Goal: Task Accomplishment & Management: Use online tool/utility

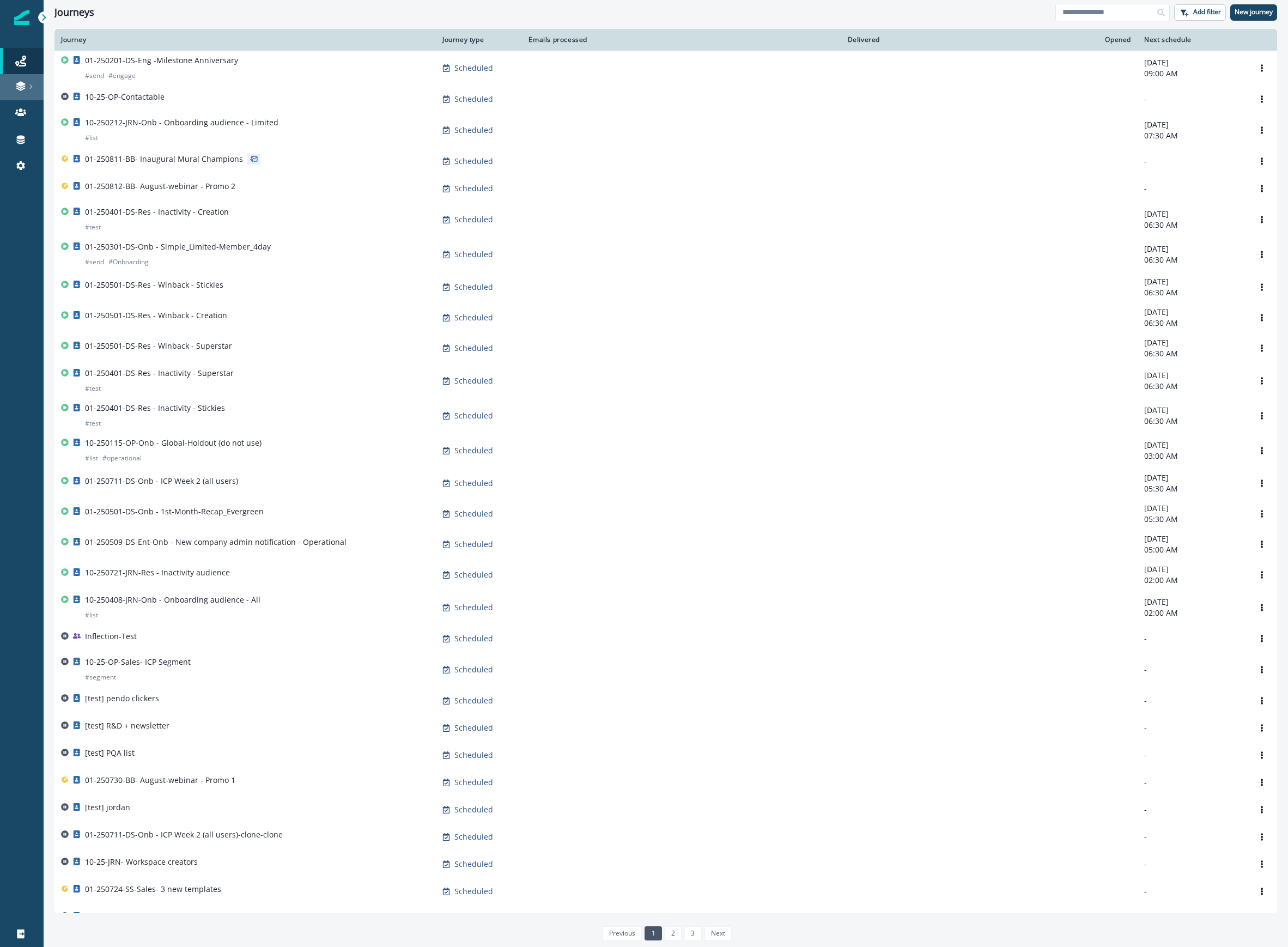
click at [23, 81] on icon at bounding box center [20, 86] width 11 height 11
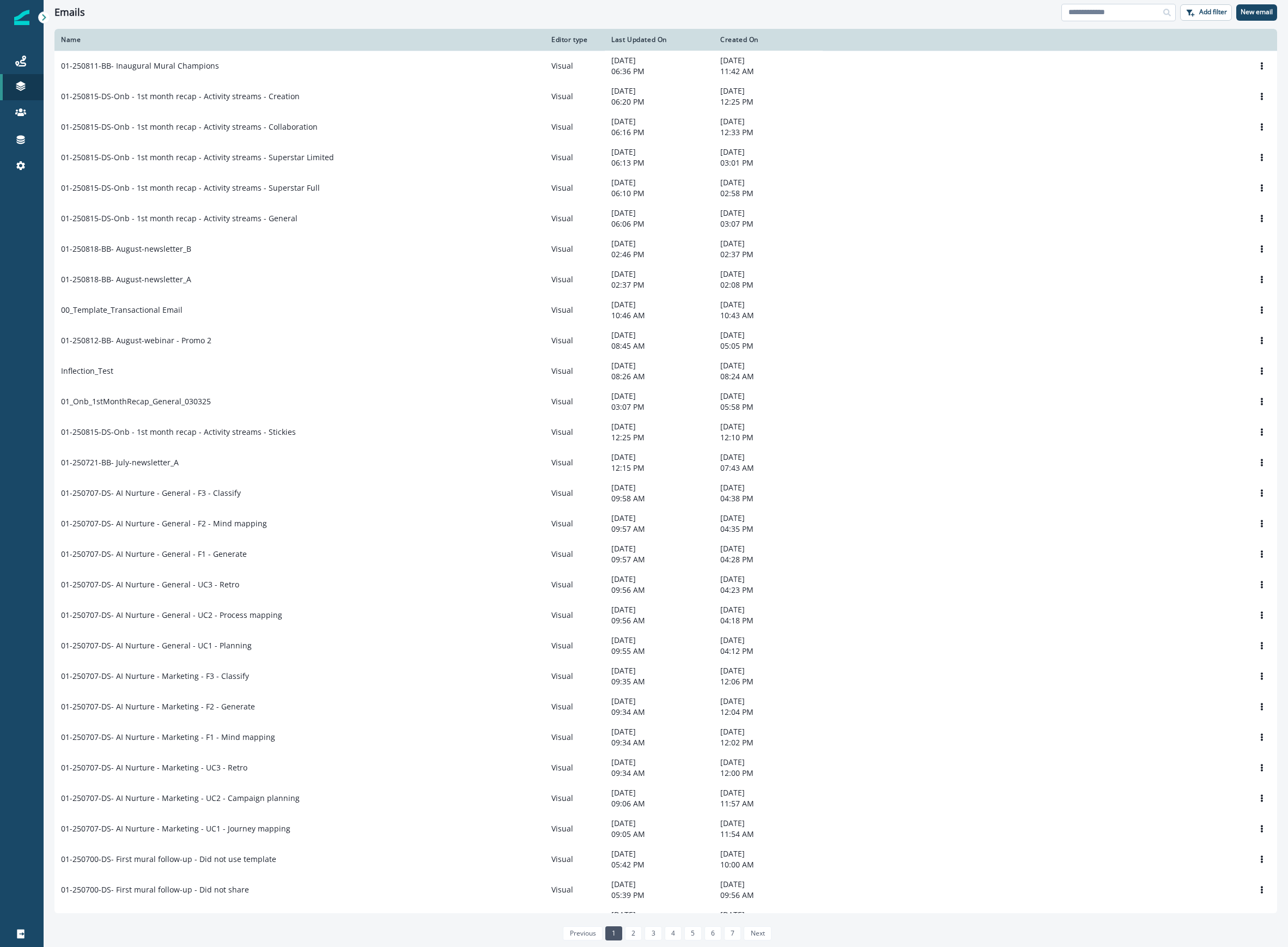
drag, startPoint x: 1123, startPoint y: 11, endPoint x: 1127, endPoint y: 15, distance: 5.7
click at [1123, 12] on input at bounding box center [1119, 12] width 115 height 17
type input "***"
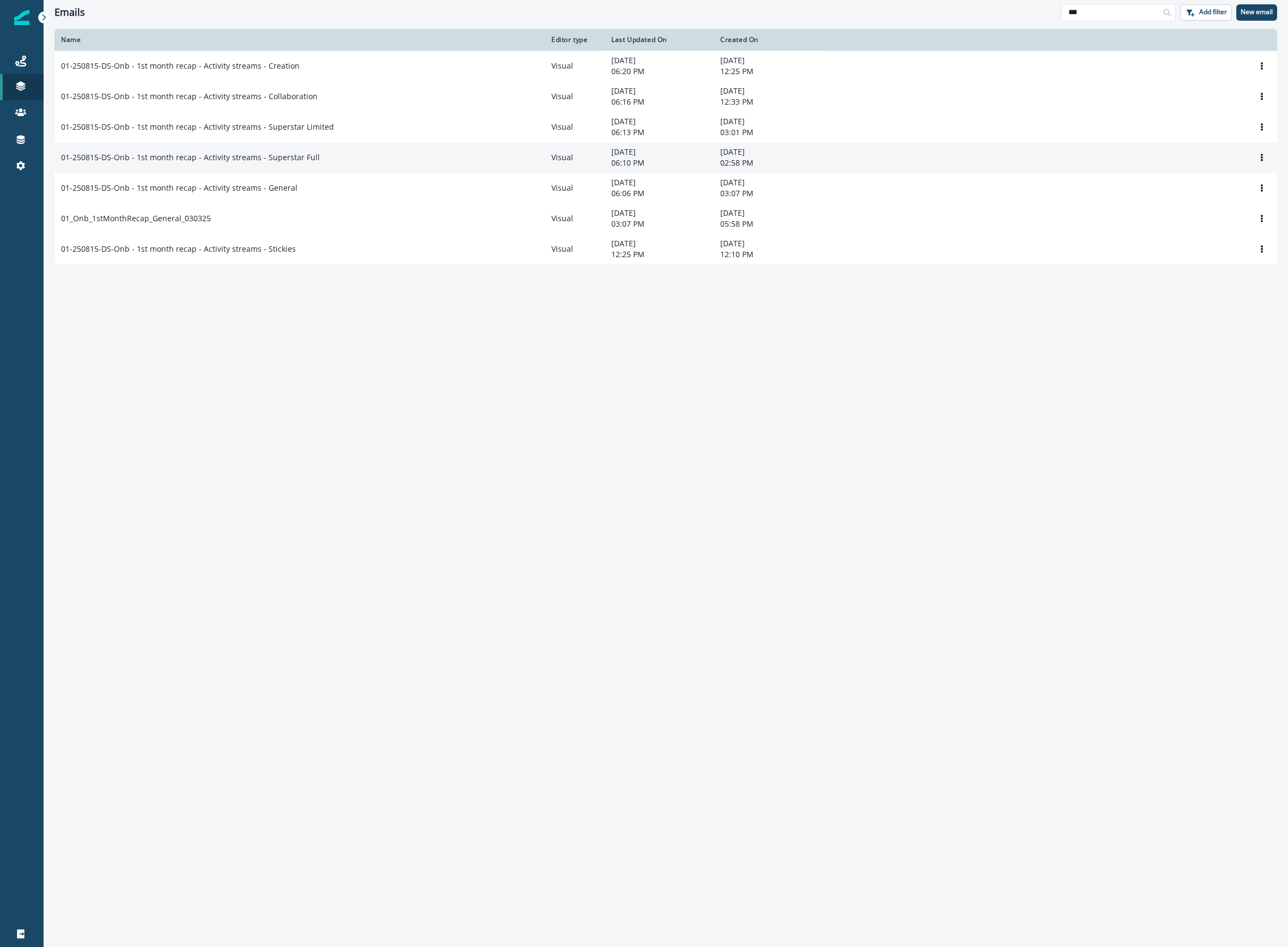
click at [268, 163] on p "01-250815-DS-Onb - 1st month recap - Activity streams - Superstar Full" at bounding box center [191, 157] width 259 height 11
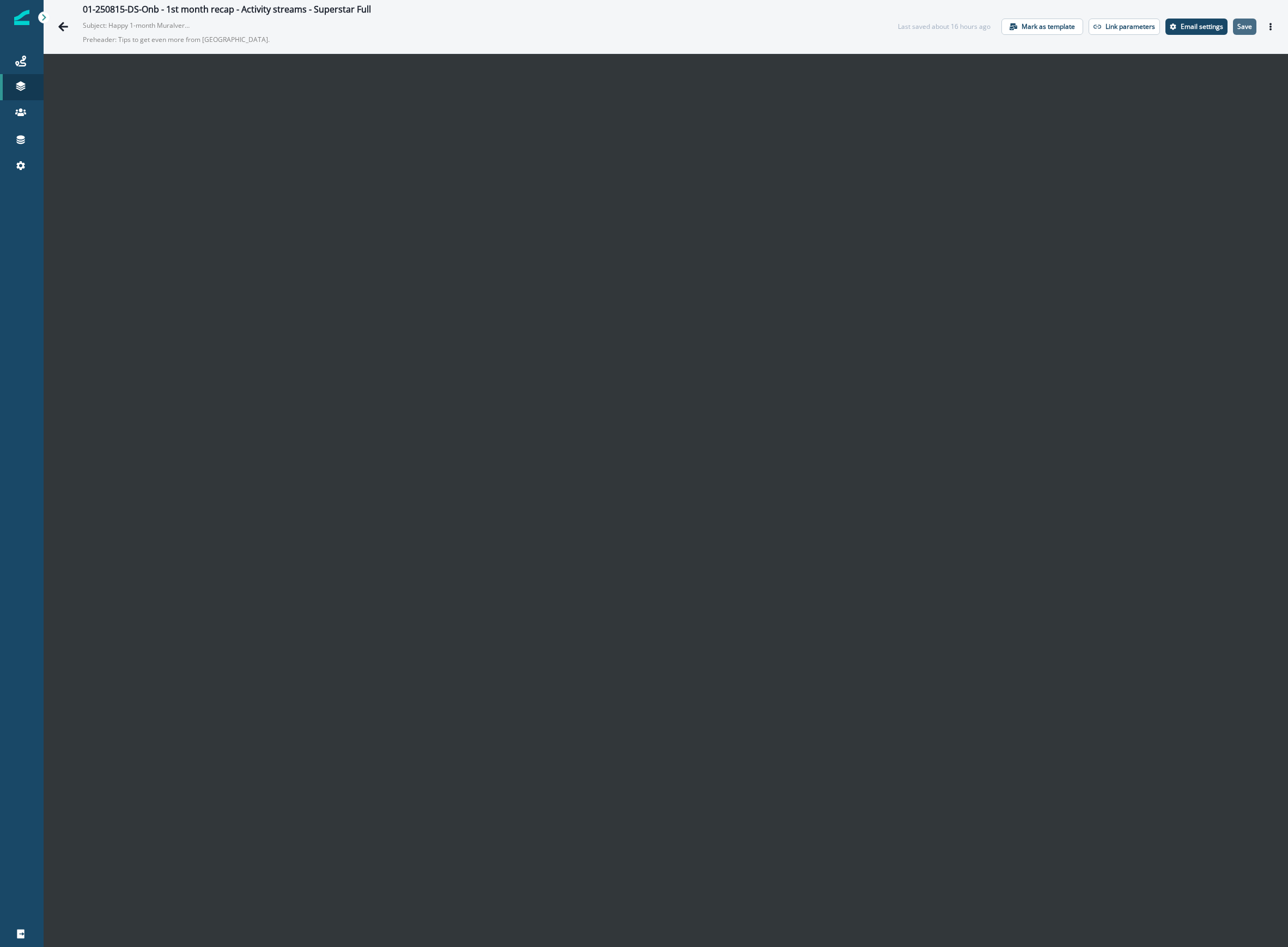
click at [1238, 26] on p "Save" at bounding box center [1245, 27] width 15 height 7
click at [1262, 22] on button "Actions" at bounding box center [1270, 27] width 17 height 16
click at [1189, 94] on button "Send test email" at bounding box center [1208, 93] width 121 height 19
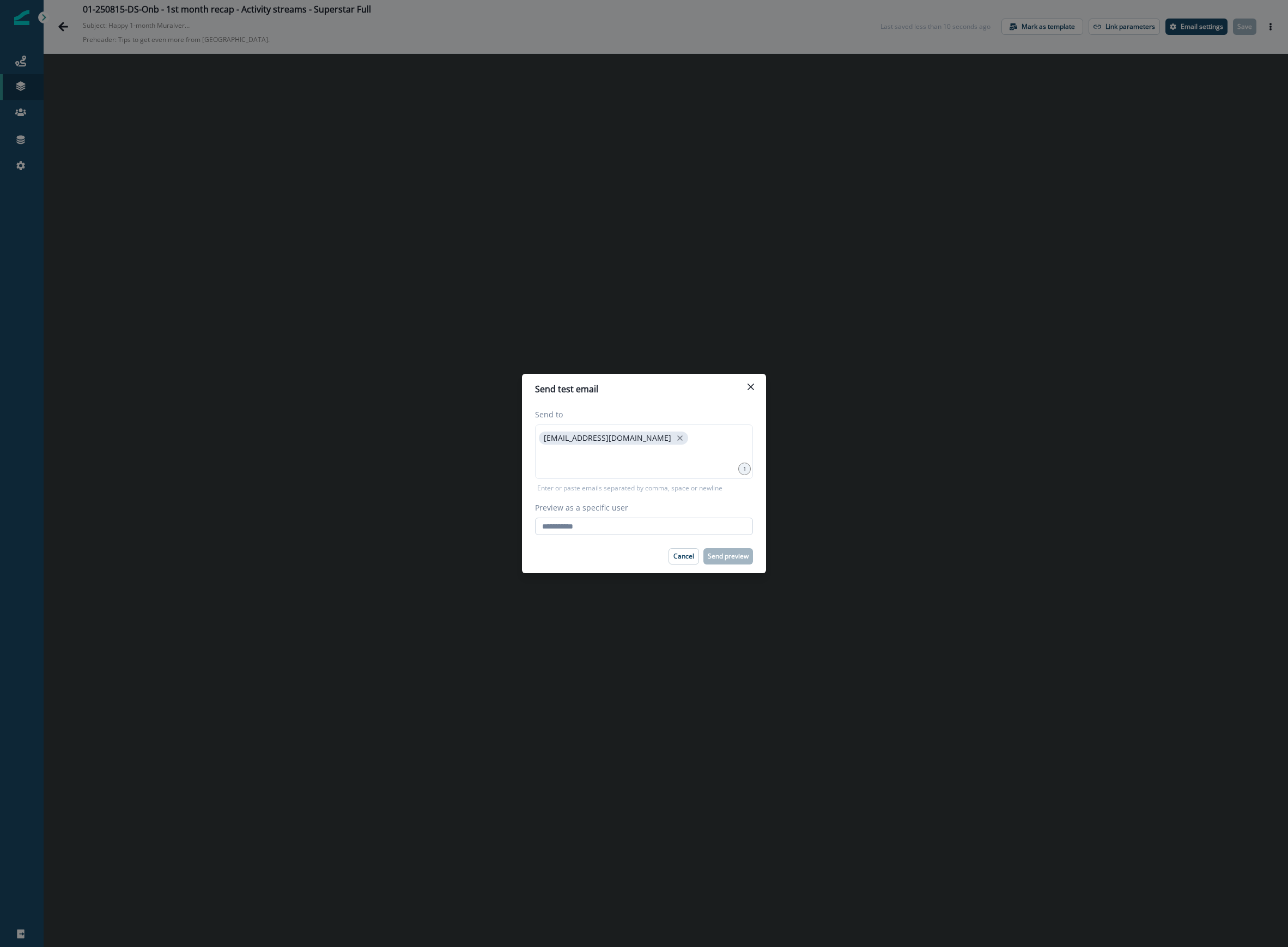
click at [667, 526] on input "Preview as a specific user" at bounding box center [644, 526] width 218 height 17
type input "**********"
click at [559, 561] on div "Cancel Send preview" at bounding box center [644, 556] width 218 height 16
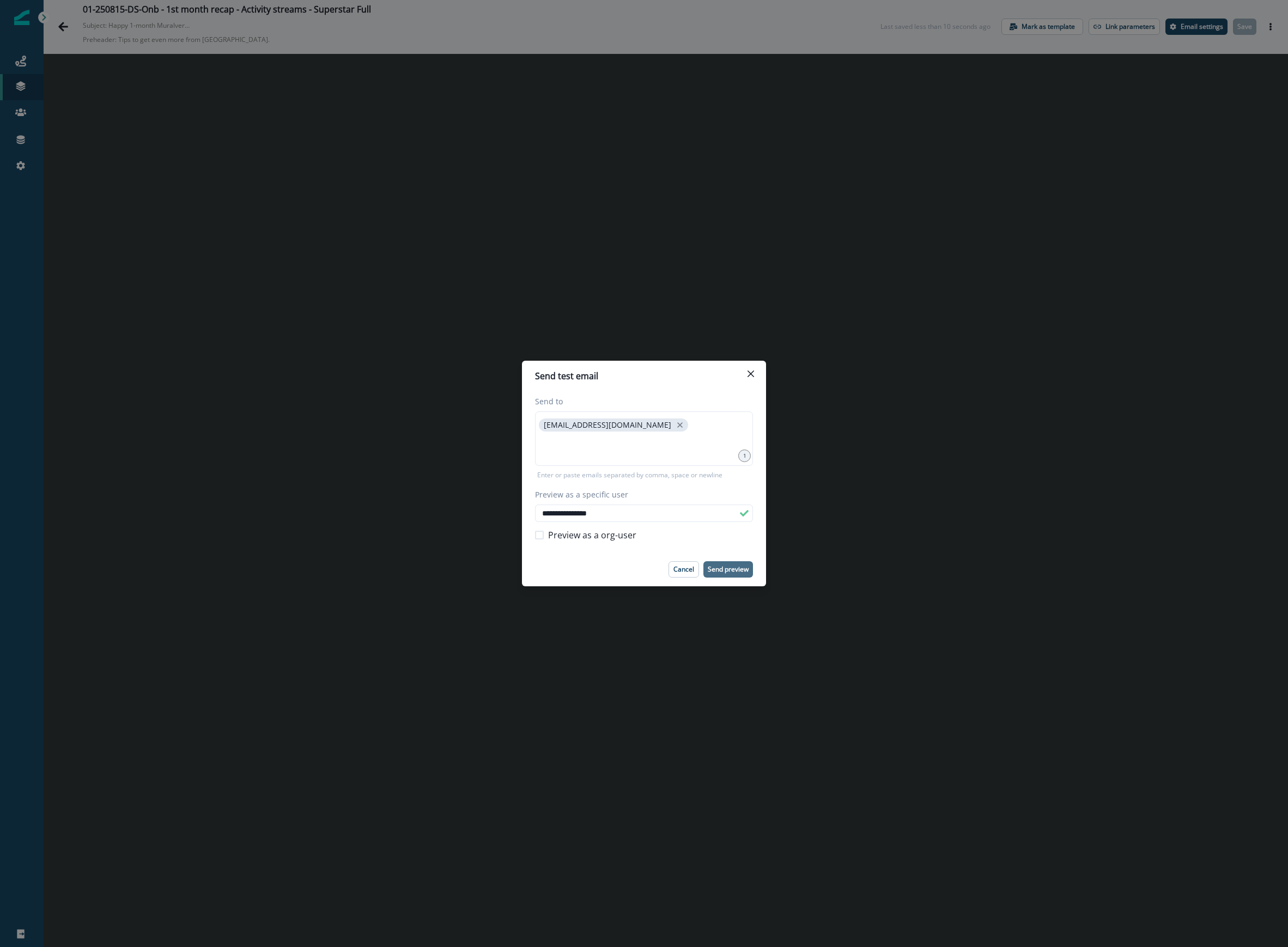
click at [739, 565] on p "Send preview" at bounding box center [728, 569] width 41 height 7
click at [750, 377] on icon "Close" at bounding box center [750, 374] width 7 height 7
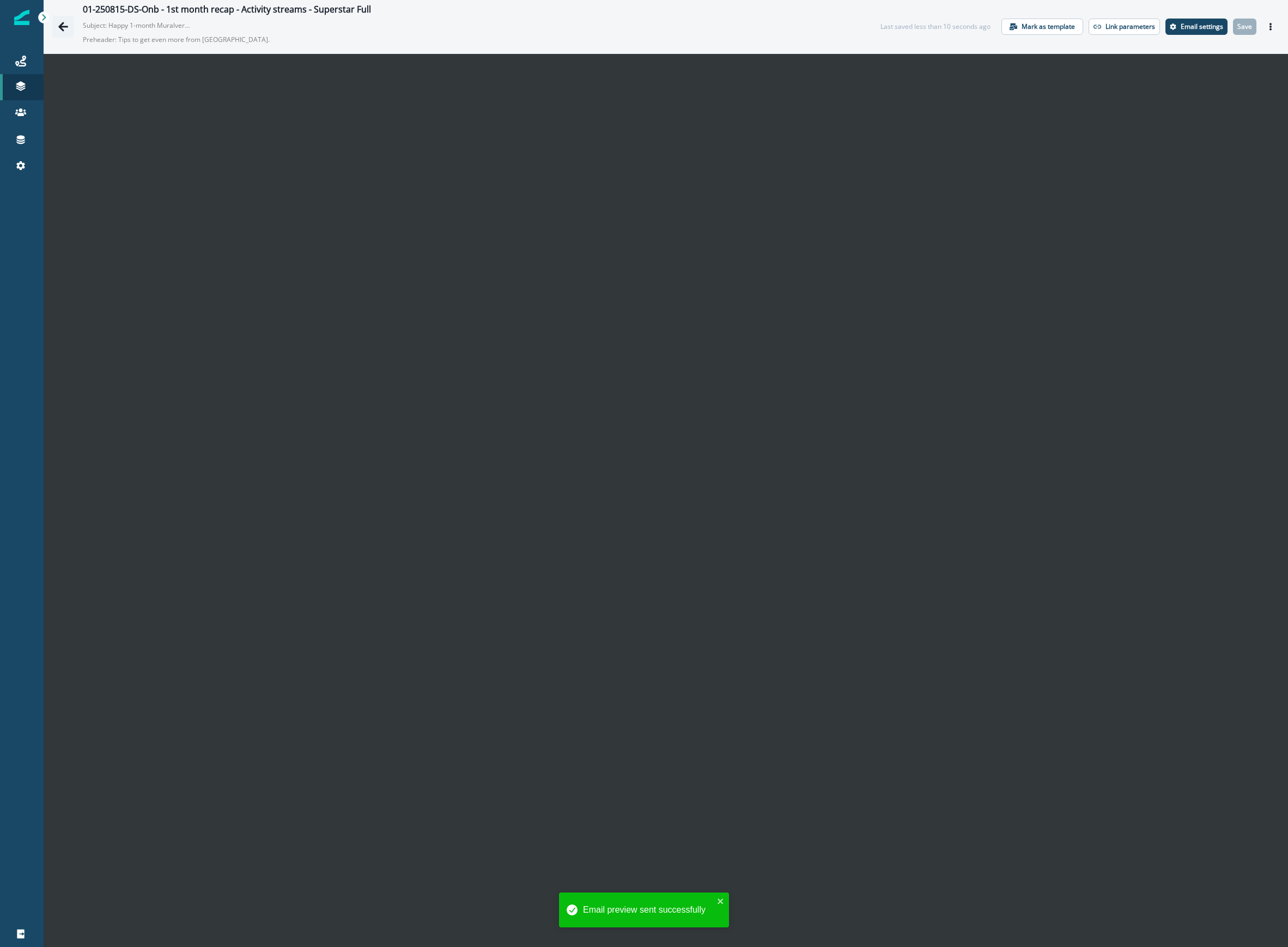
click at [63, 19] on button "Go back" at bounding box center [63, 26] width 22 height 22
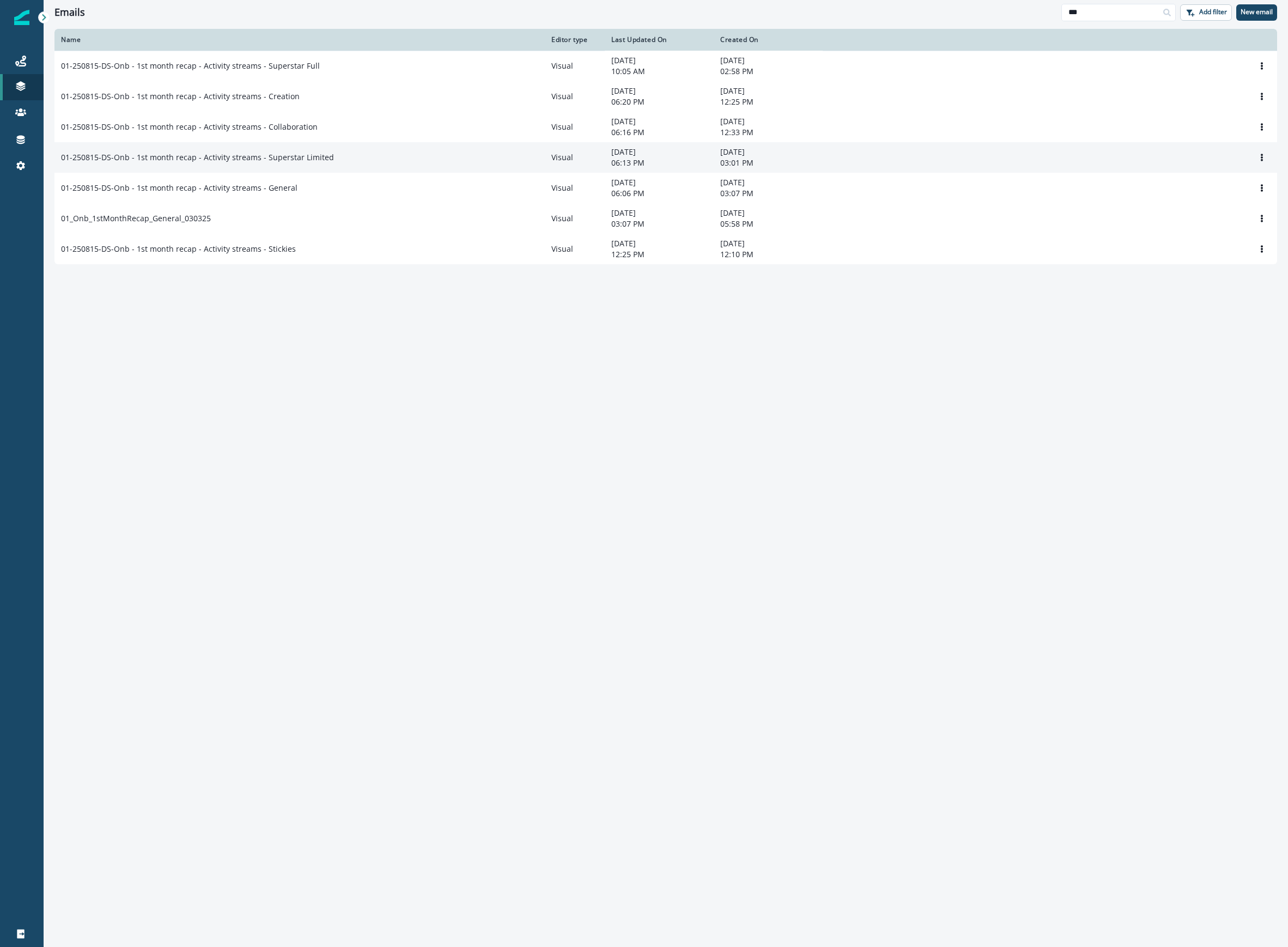
click at [323, 163] on p "01-250815-DS-Onb - 1st month recap - Activity streams - Superstar Limited" at bounding box center [198, 157] width 273 height 11
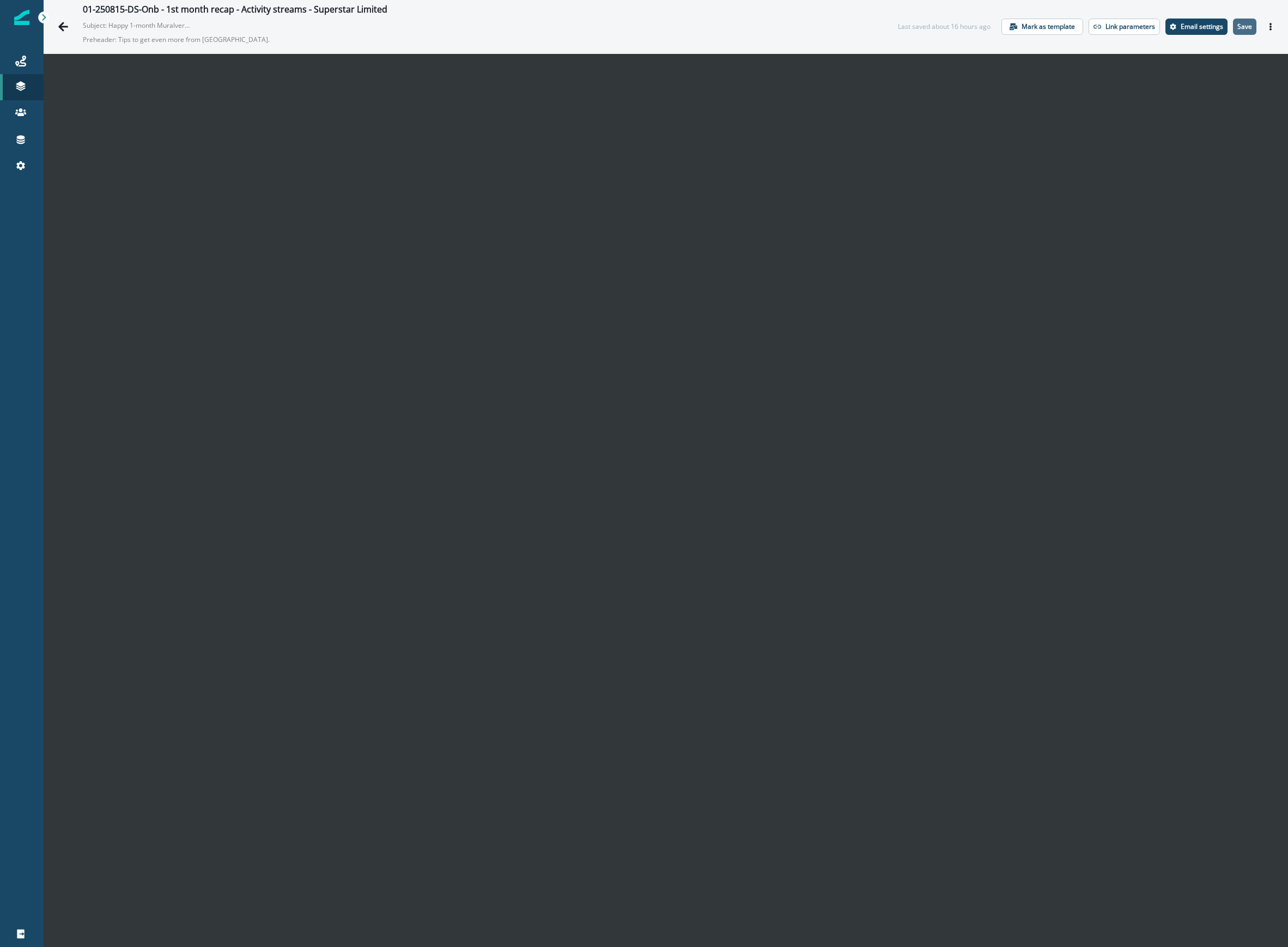
click at [1238, 23] on p "Save" at bounding box center [1245, 27] width 15 height 7
click at [1264, 31] on button "Actions" at bounding box center [1270, 27] width 17 height 16
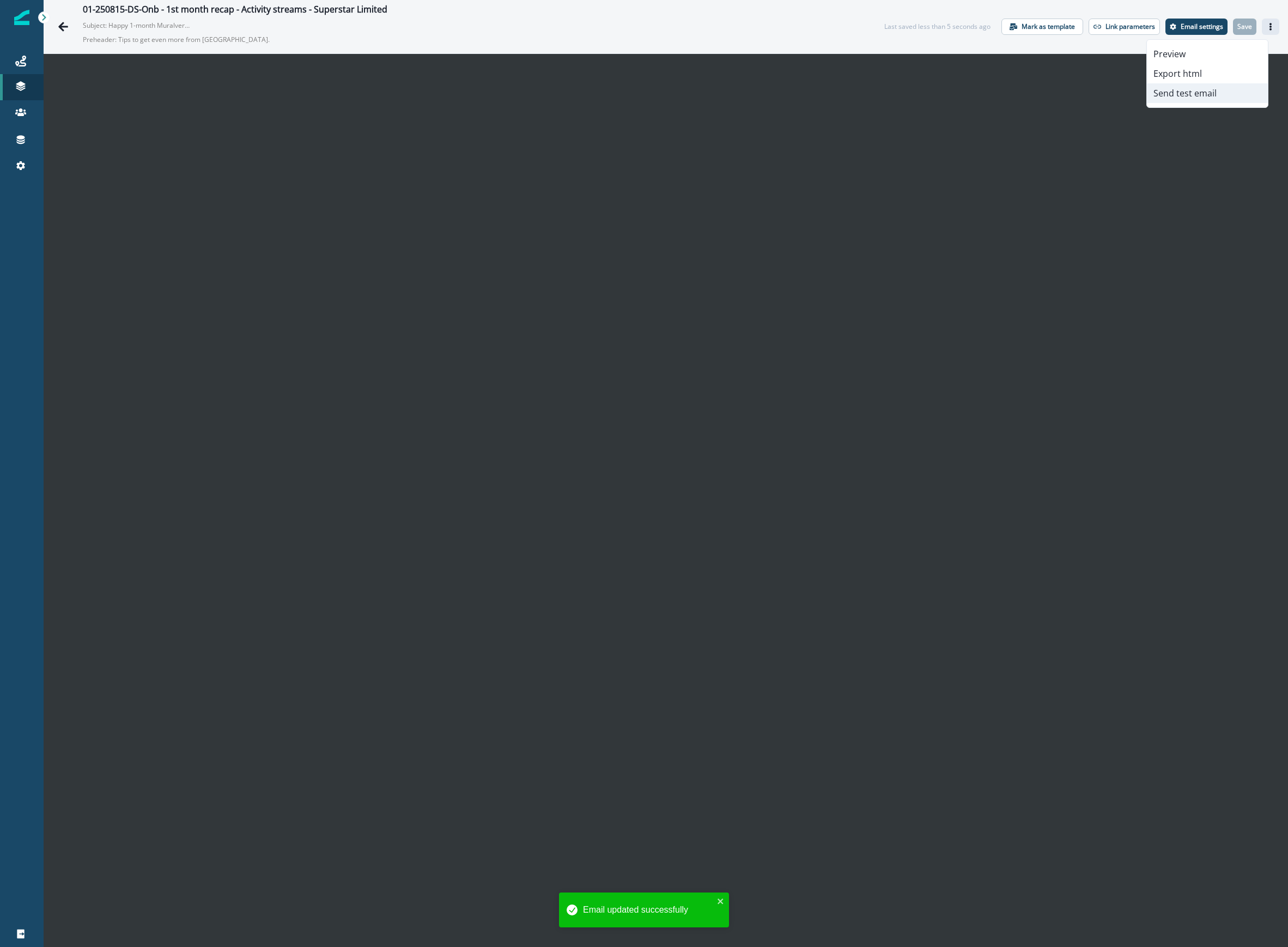
click at [1212, 93] on button "Send test email" at bounding box center [1208, 93] width 121 height 19
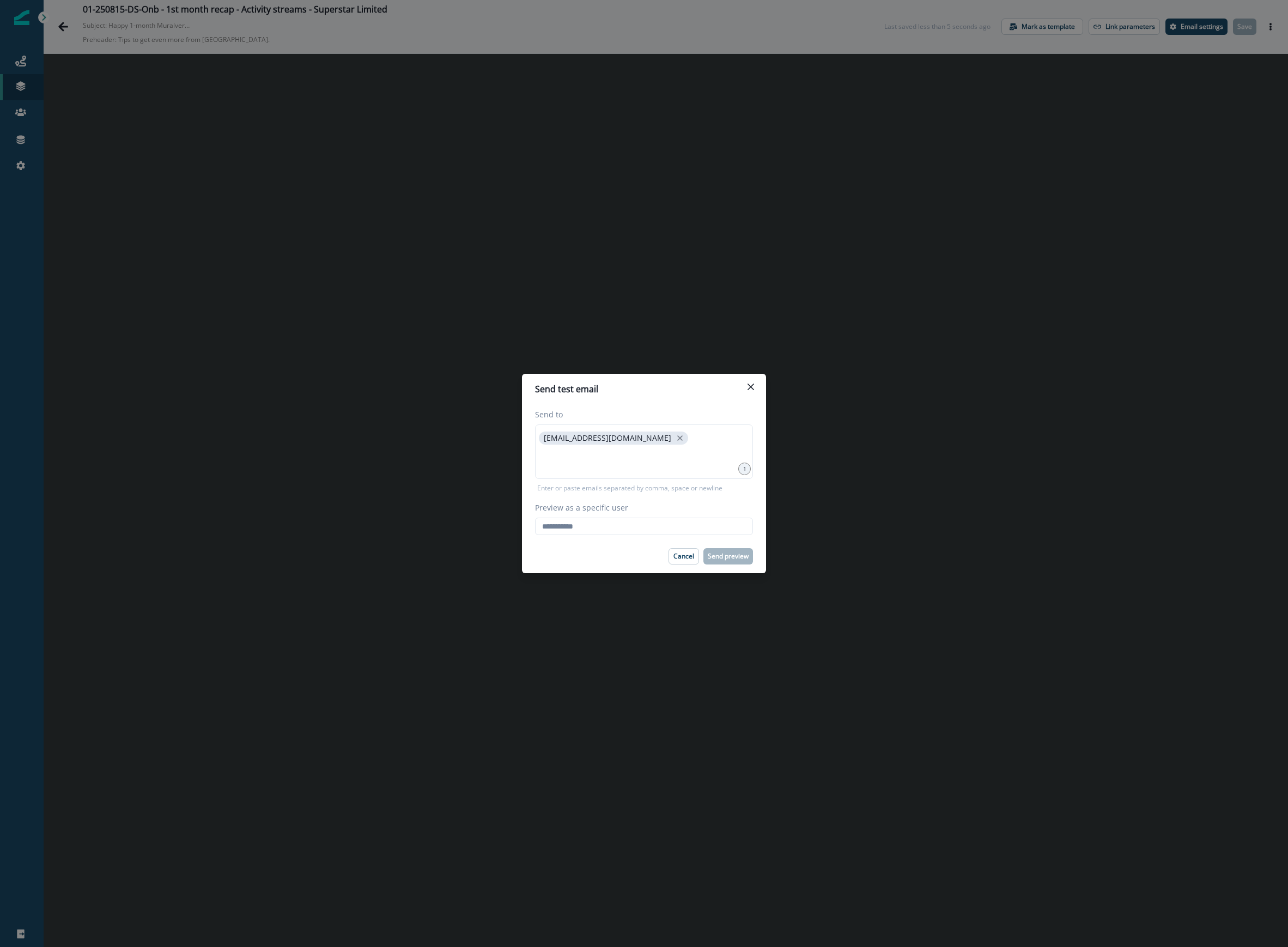
click at [627, 535] on div "Send to kmcgill@mural.co 1 Enter or paste emails separated by comma, space or n…" at bounding box center [644, 472] width 244 height 135
click at [640, 528] on input "Preview as a specific user" at bounding box center [644, 526] width 218 height 17
type input "**********"
click at [546, 543] on footer "Cancel Send preview" at bounding box center [644, 555] width 244 height 34
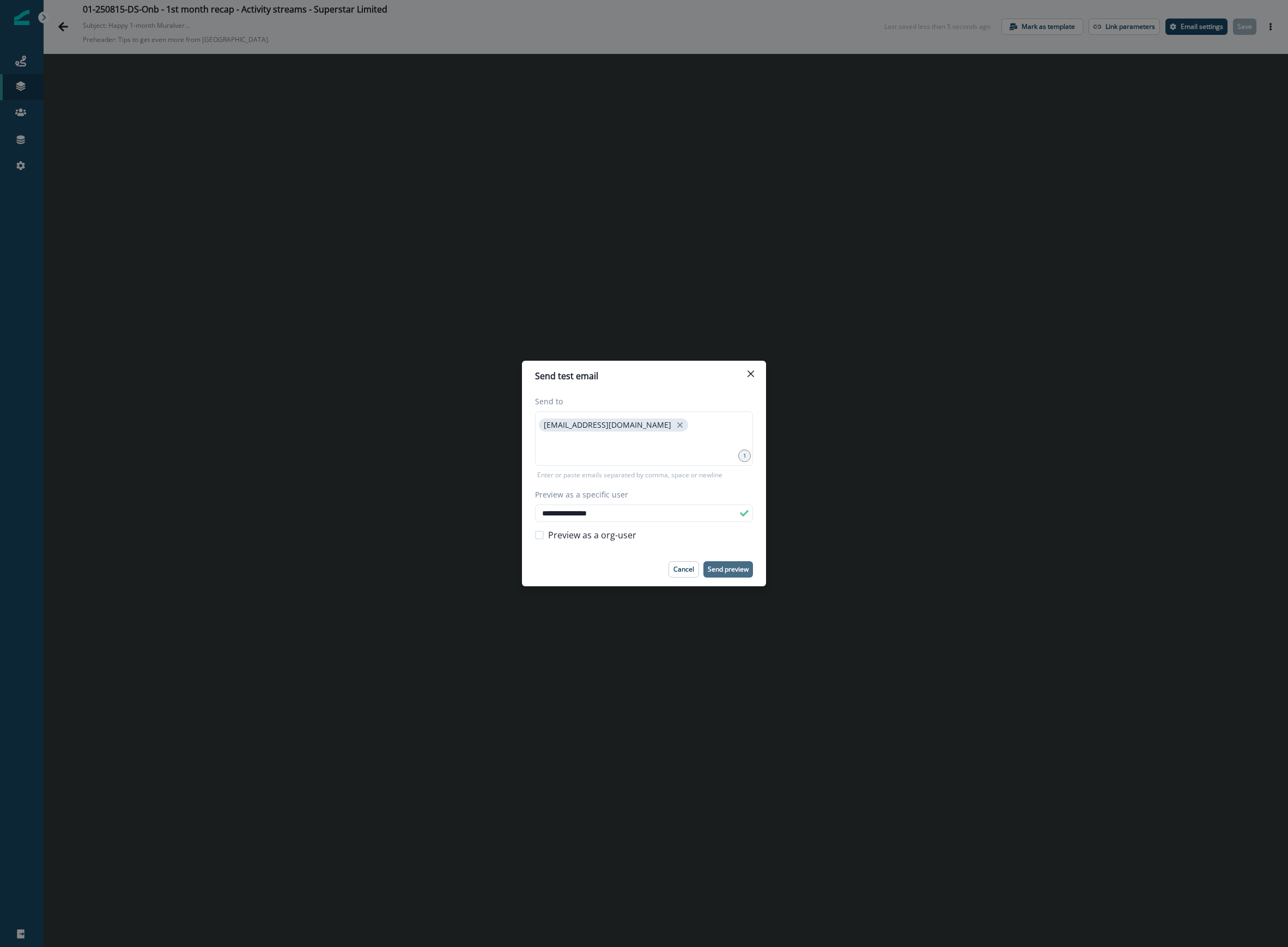
click at [739, 565] on p "Send preview" at bounding box center [728, 569] width 41 height 7
click at [752, 380] on button "Close" at bounding box center [750, 374] width 17 height 17
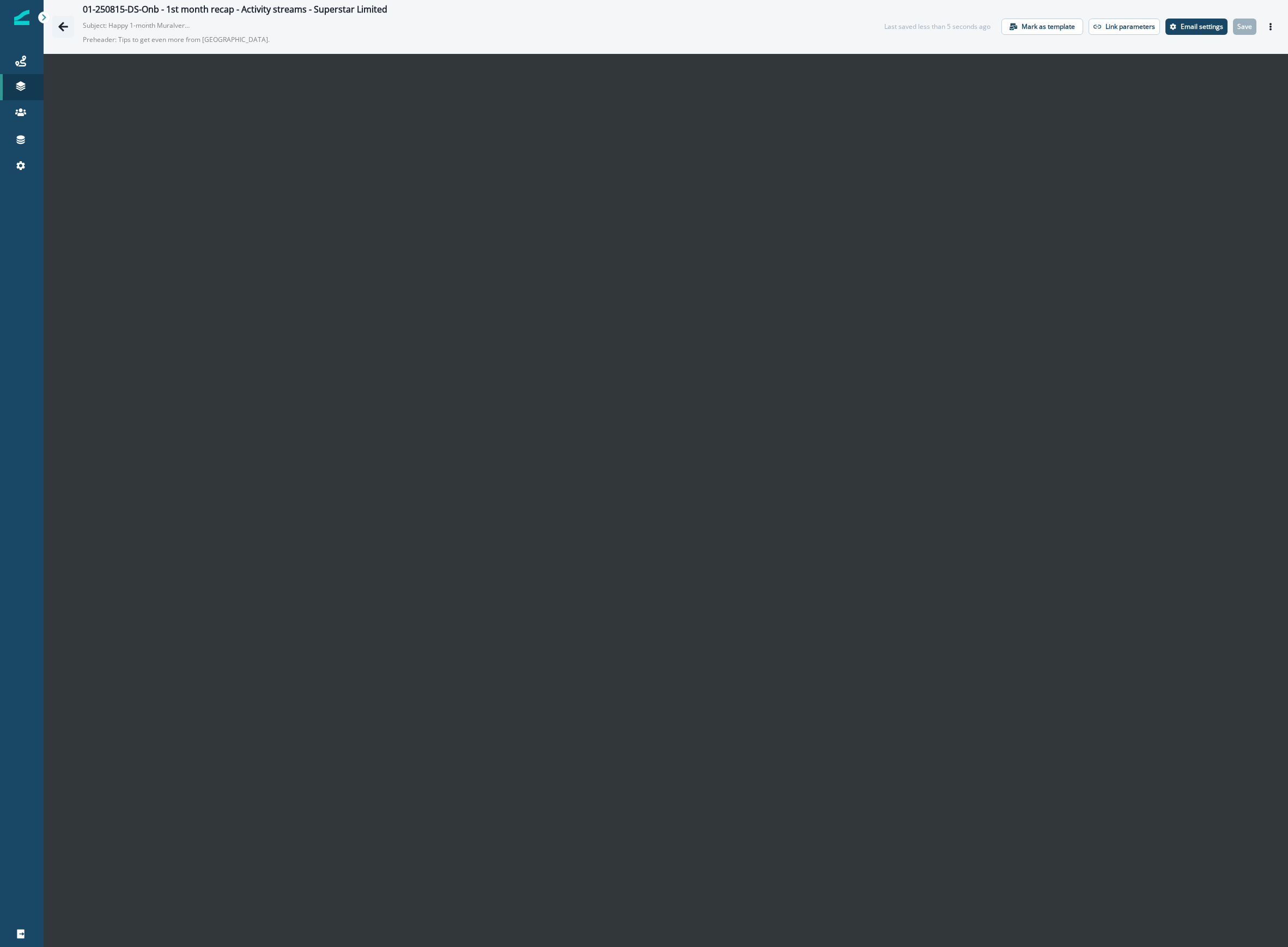
click at [66, 28] on icon "Go back" at bounding box center [63, 26] width 11 height 11
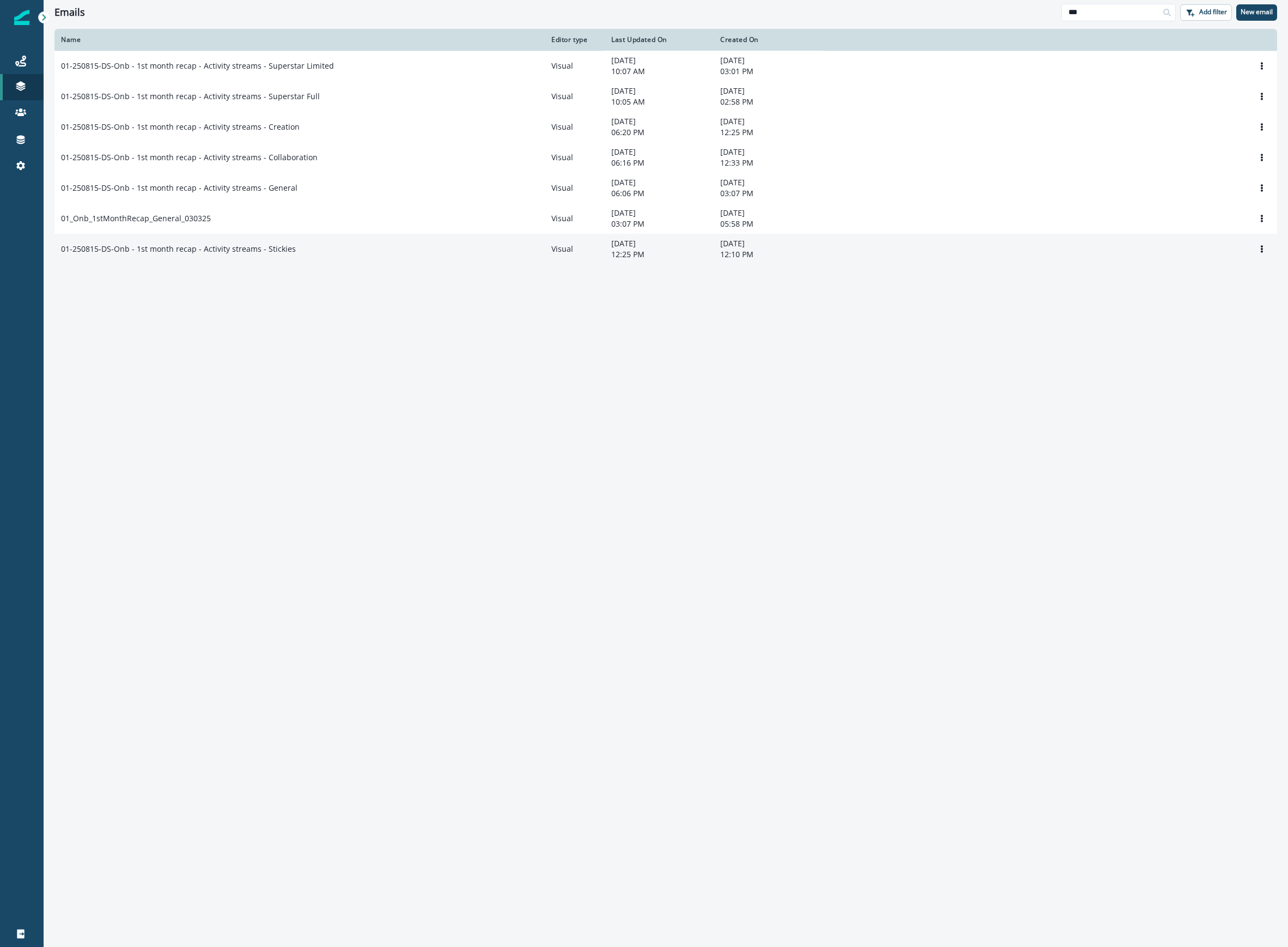
click at [301, 255] on div "01-250815-DS-Onb - 1st month recap - Activity streams - Stickies" at bounding box center [300, 249] width 477 height 11
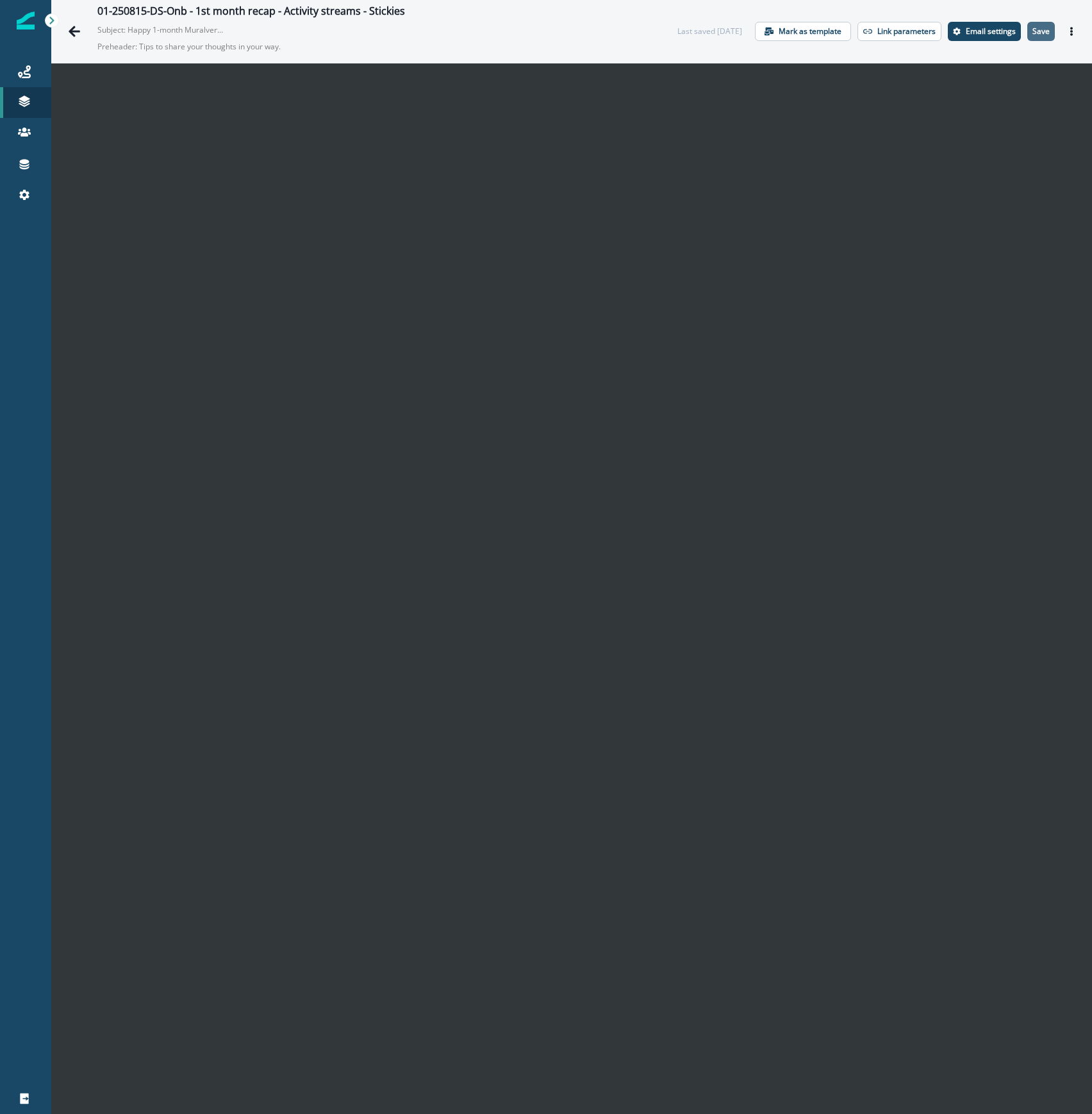
click at [1032, 34] on p "Save" at bounding box center [1041, 32] width 18 height 9
click at [1067, 29] on icon "Actions" at bounding box center [1072, 32] width 9 height 9
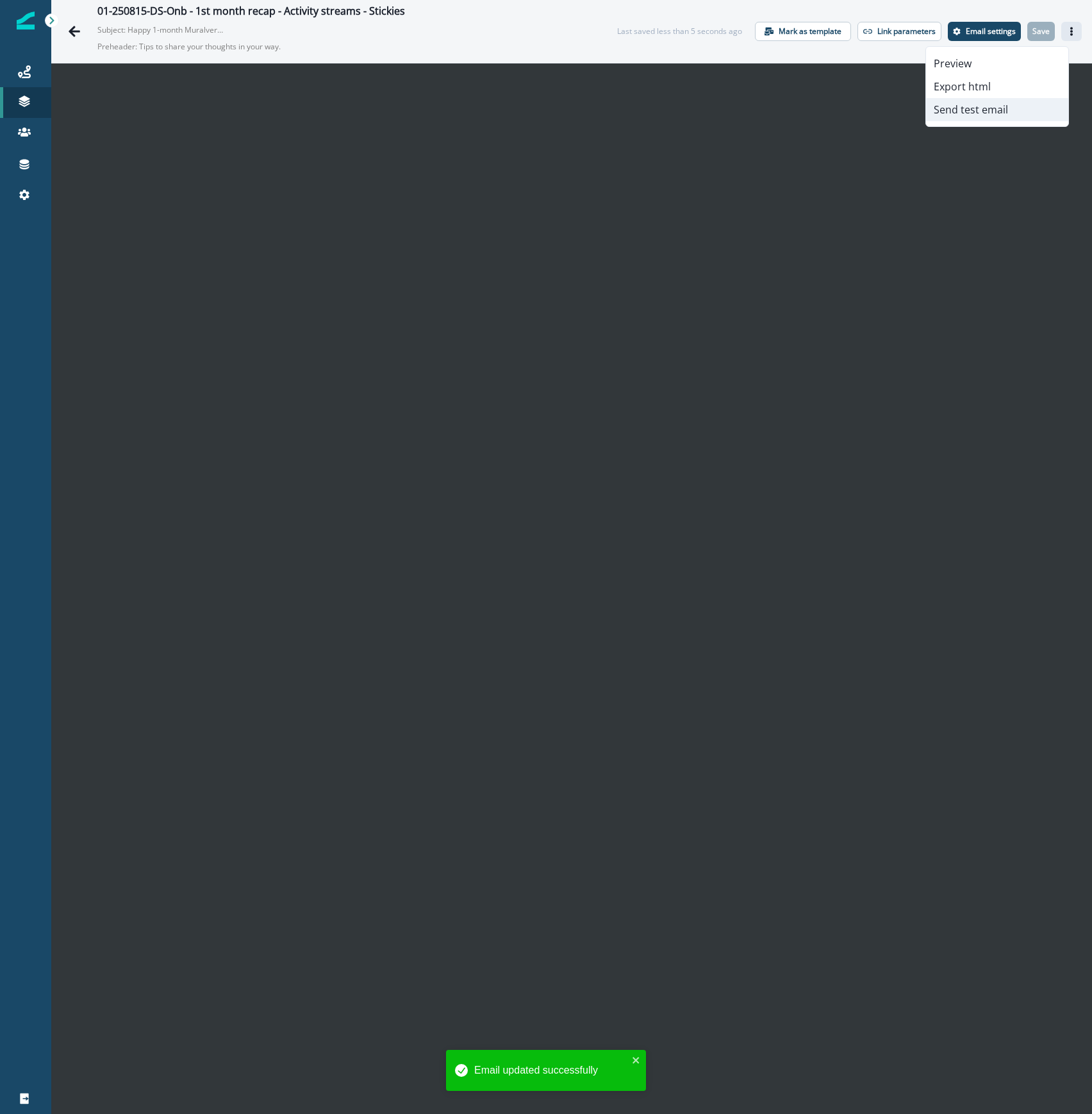
click at [1018, 106] on button "Send test email" at bounding box center [998, 109] width 143 height 23
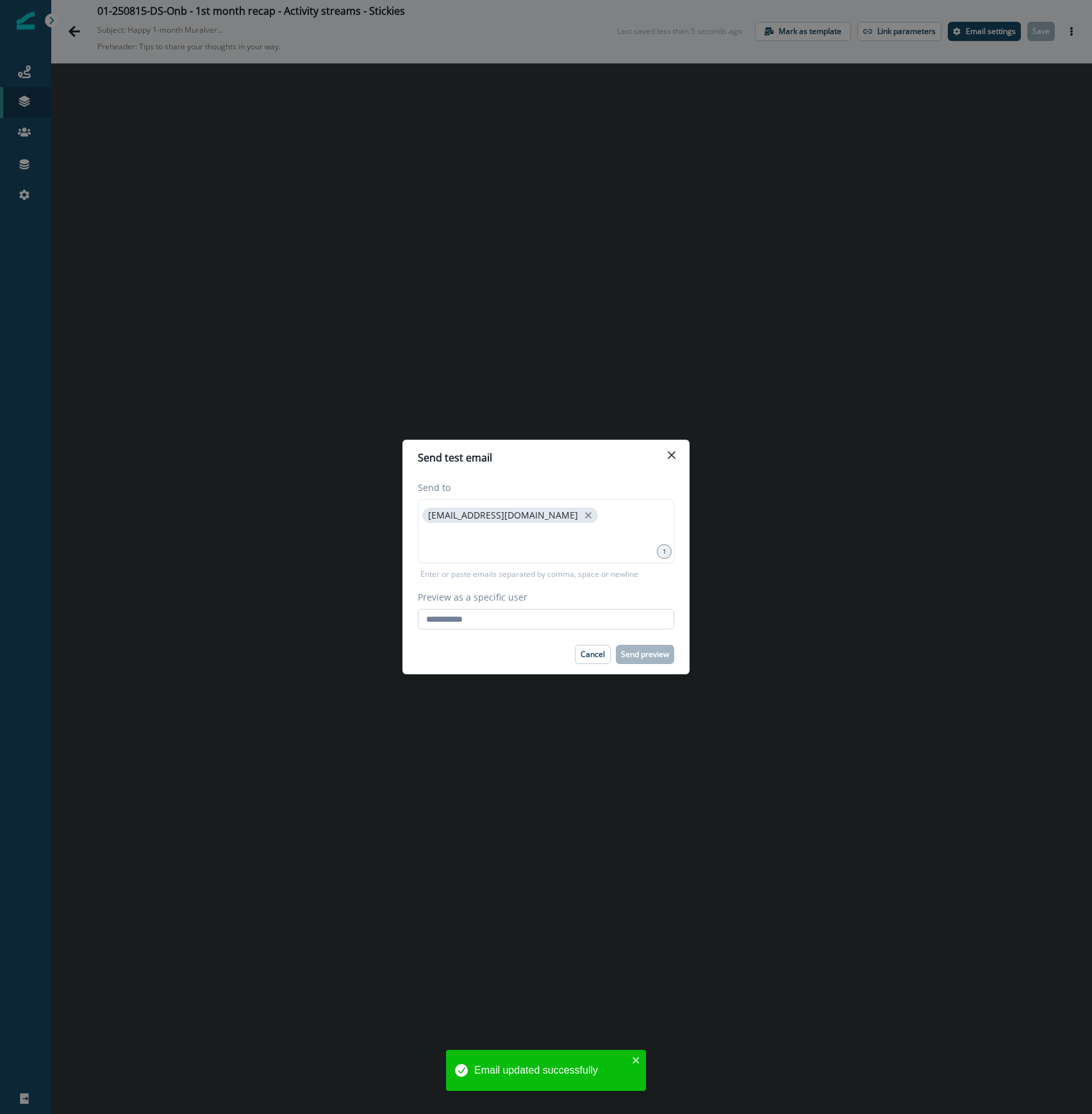
click at [488, 622] on input "Preview as a specific user" at bounding box center [545, 618] width 256 height 20
type input "**********"
click at [476, 646] on div "Cancel Send preview" at bounding box center [545, 654] width 256 height 19
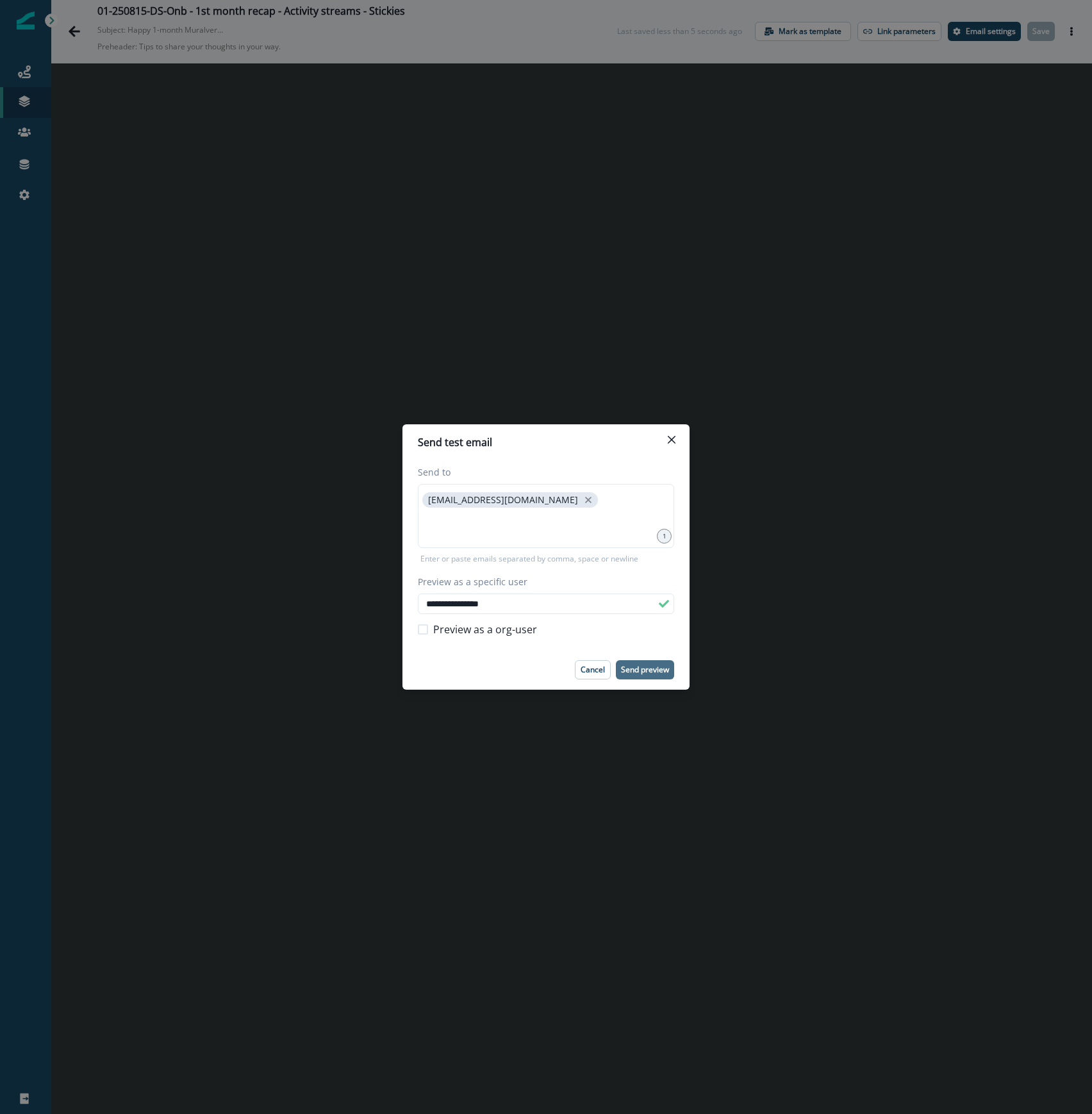
click at [653, 660] on button "Send preview" at bounding box center [645, 670] width 58 height 19
click at [672, 446] on button "Close" at bounding box center [671, 439] width 20 height 20
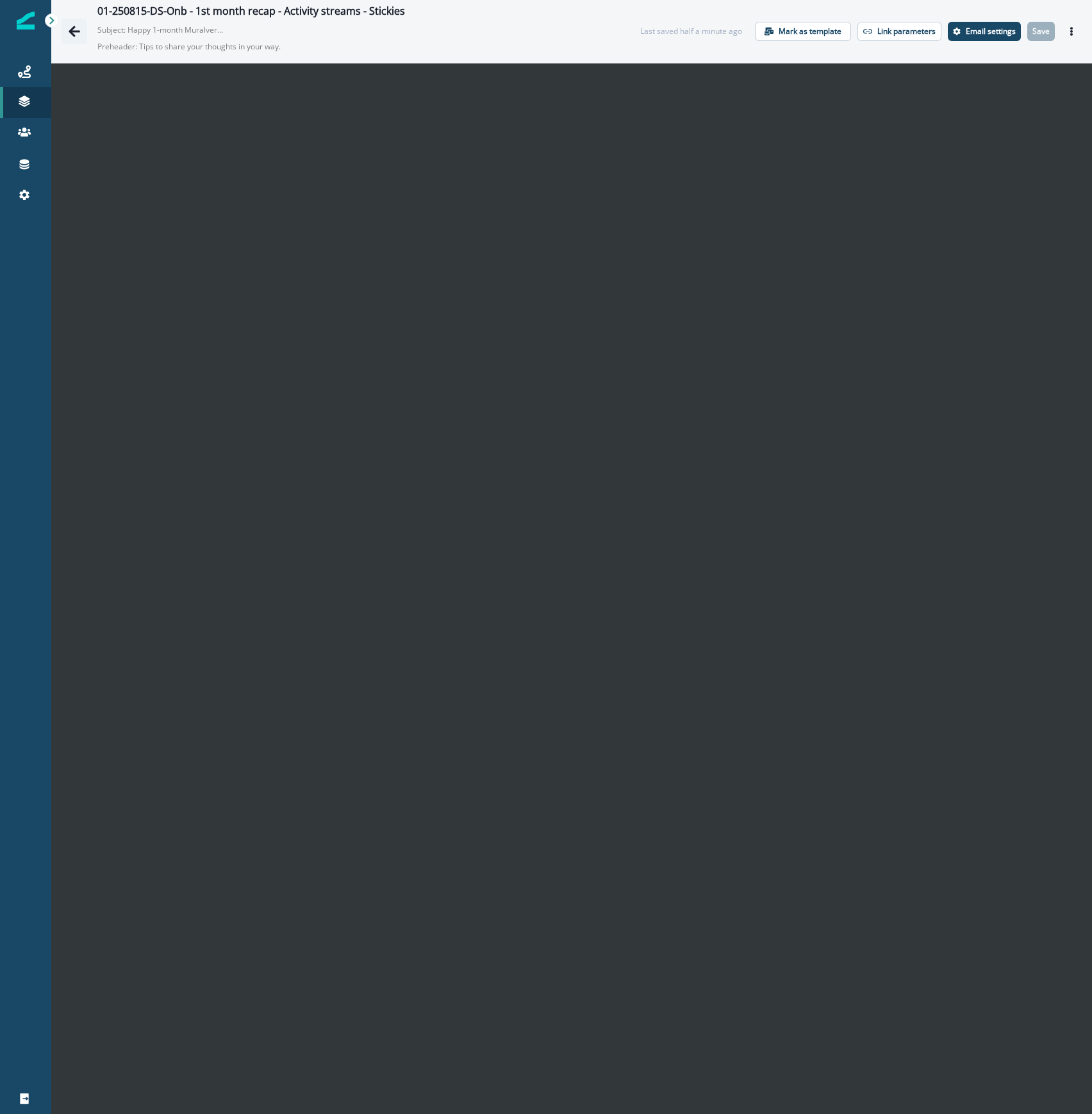
click at [74, 27] on icon "Go back" at bounding box center [74, 31] width 11 height 11
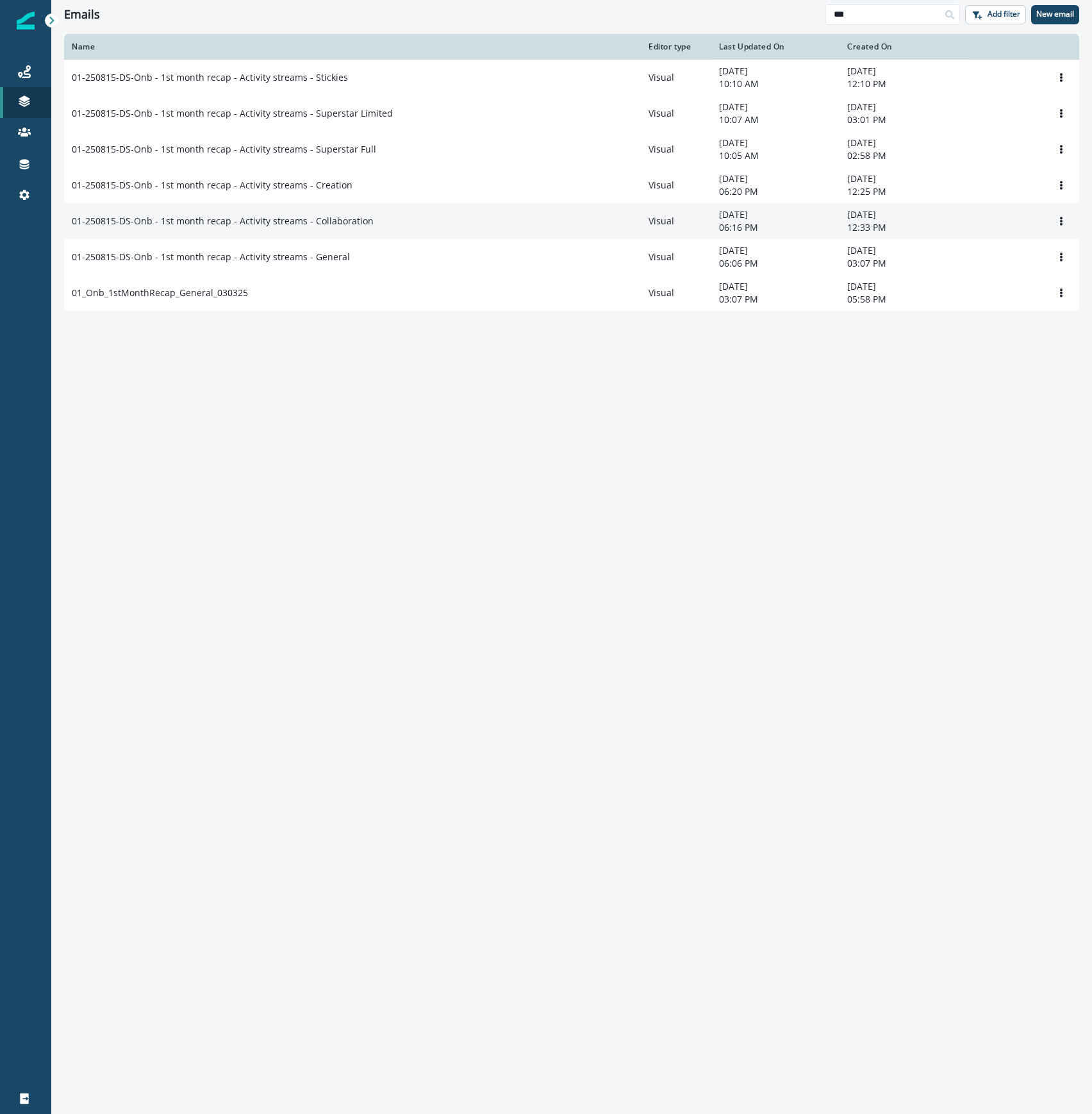
click at [464, 222] on div "01-250815-DS-Onb - 1st month recap - Activity streams - Collaboration" at bounding box center [352, 221] width 561 height 13
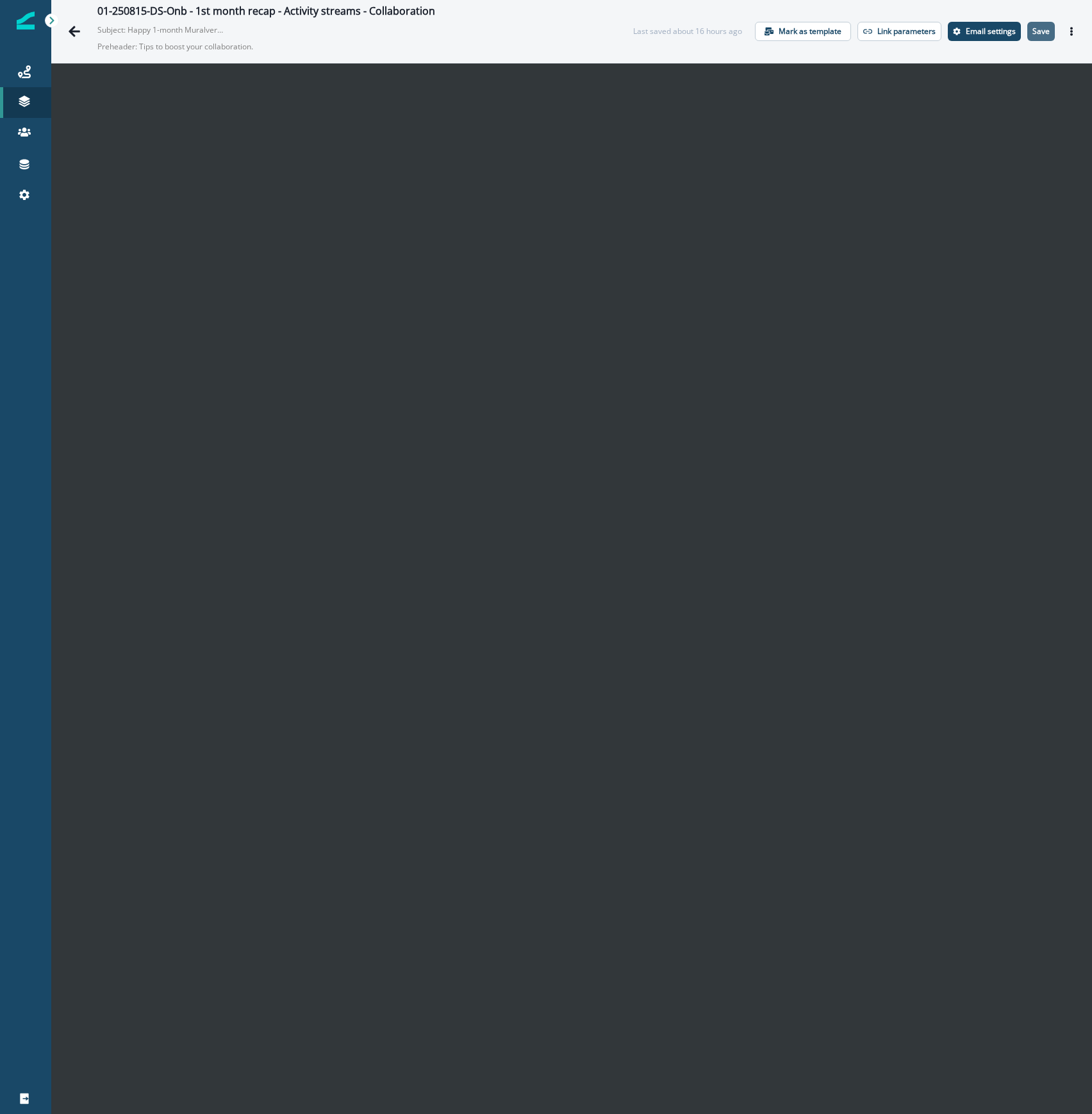
click at [1033, 32] on p "Save" at bounding box center [1041, 32] width 18 height 9
click at [1070, 28] on icon "Actions" at bounding box center [1071, 32] width 3 height 9
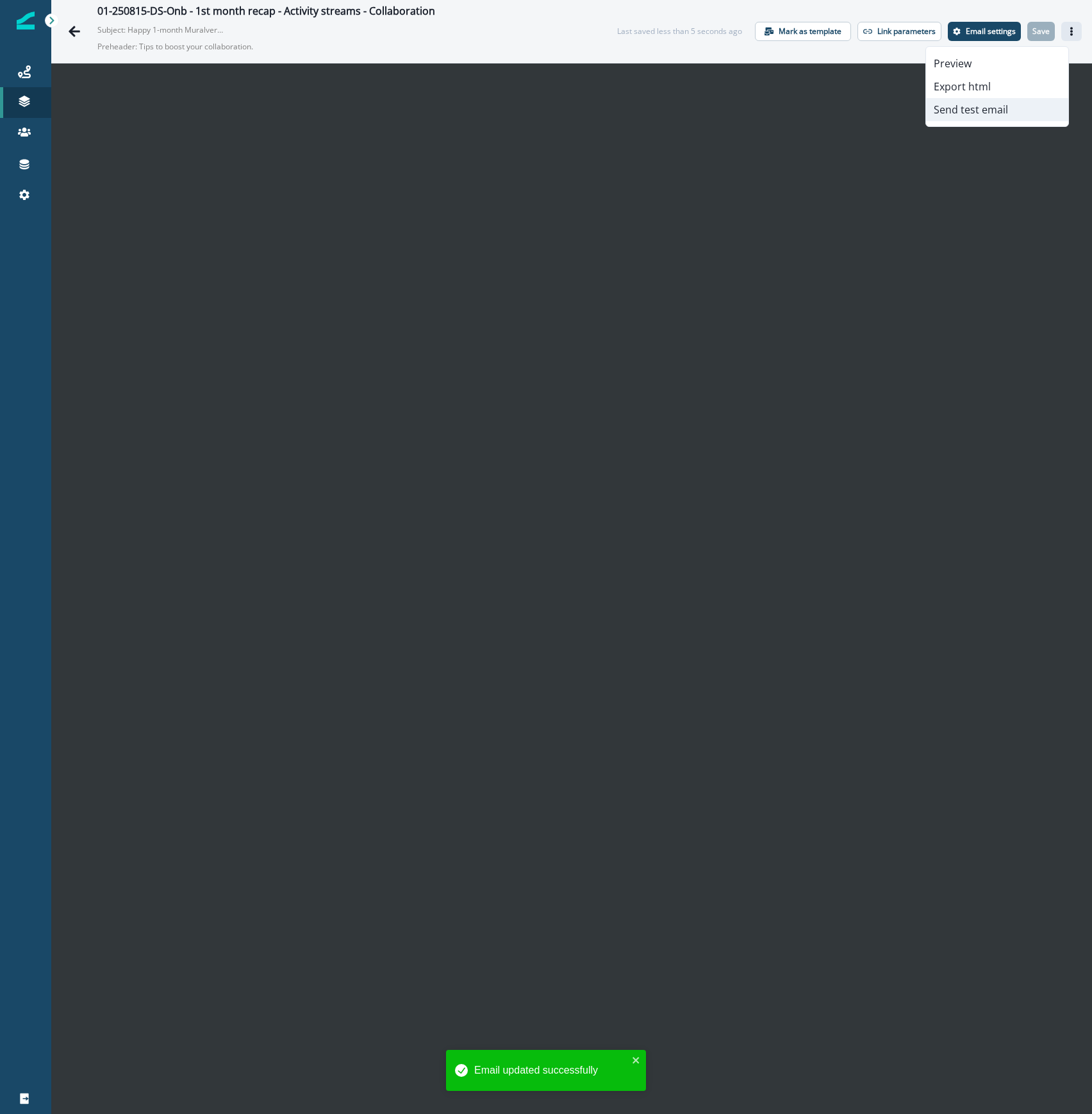
click at [1037, 107] on button "Send test email" at bounding box center [998, 109] width 143 height 23
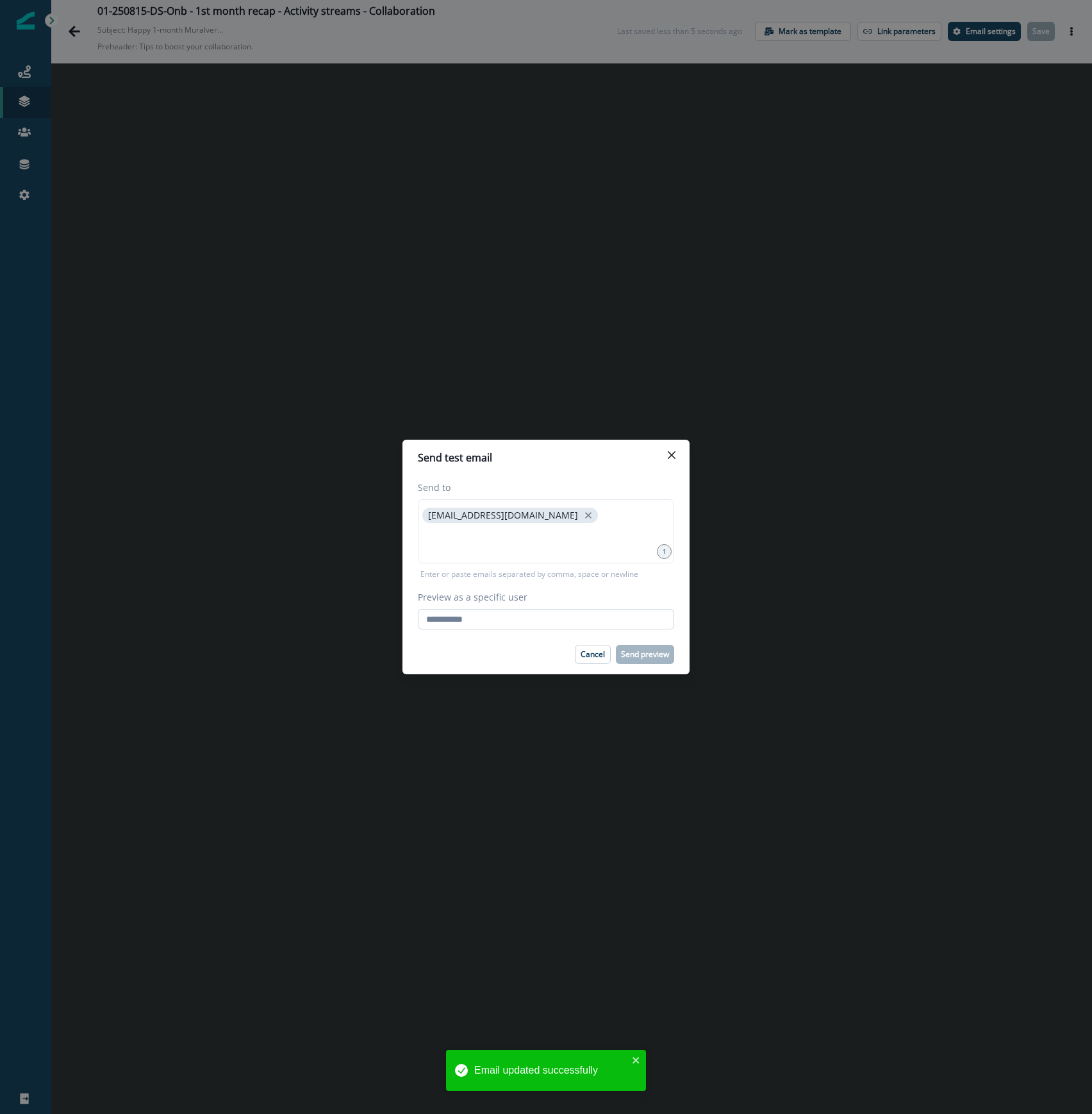
click at [552, 618] on input "Preview as a specific user" at bounding box center [545, 618] width 256 height 20
type input "**********"
drag, startPoint x: 436, startPoint y: 653, endPoint x: 490, endPoint y: 648, distance: 54.2
click at [436, 653] on div "Cancel Send preview" at bounding box center [545, 654] width 256 height 19
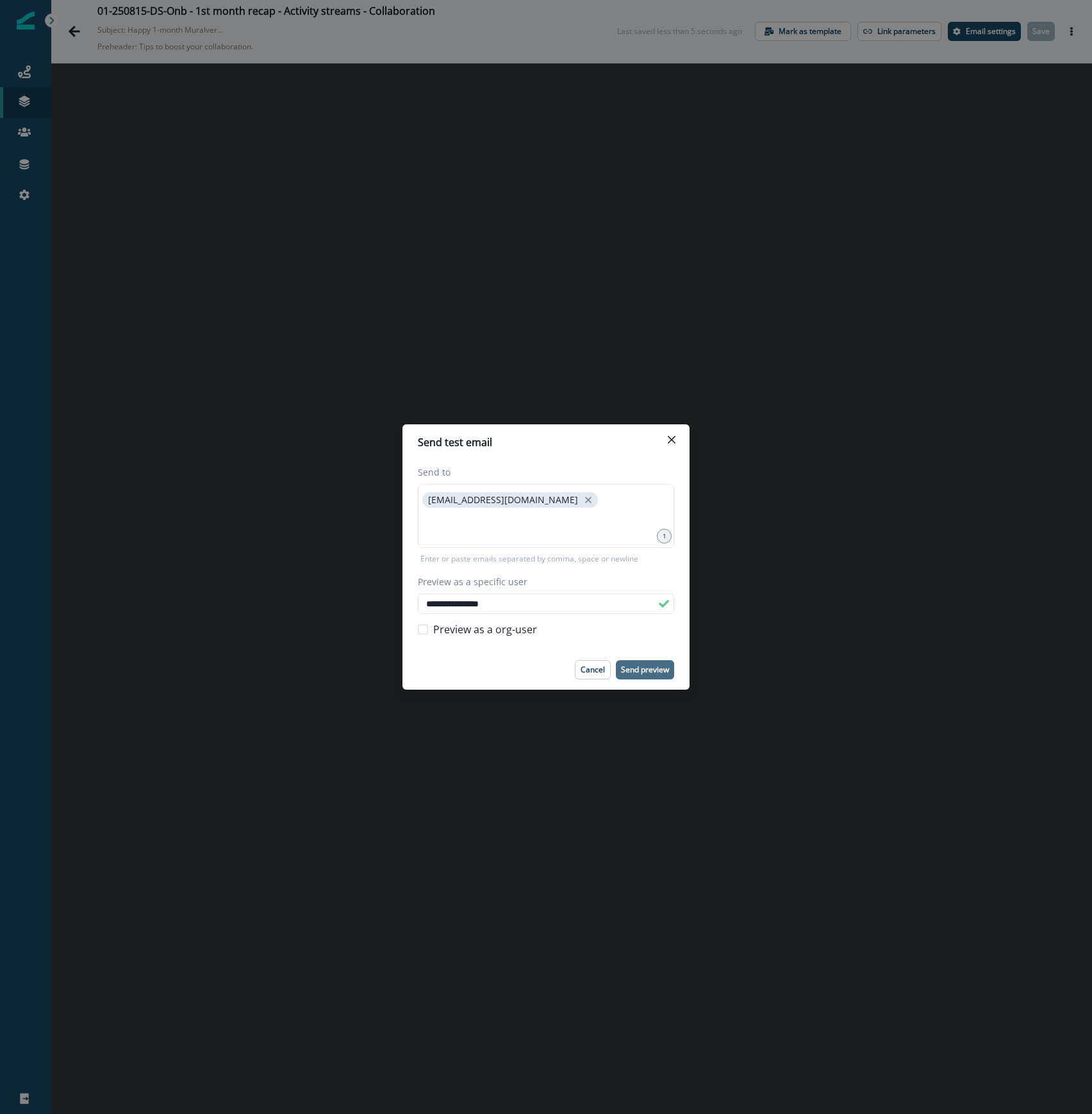
click at [647, 667] on p "Send preview" at bounding box center [645, 669] width 48 height 9
click at [672, 444] on icon "Close" at bounding box center [671, 439] width 8 height 8
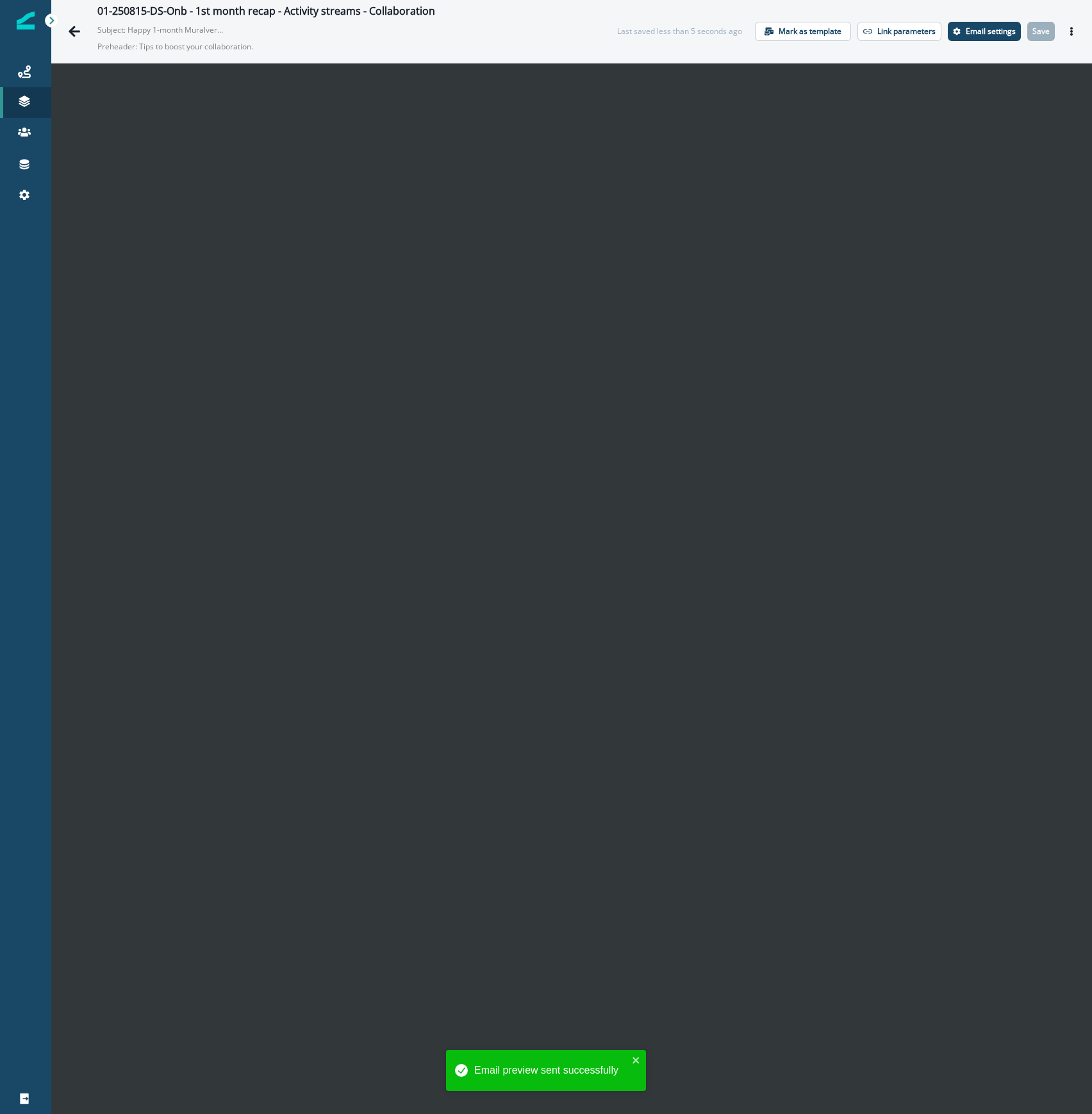
click at [93, 42] on div "01-250815-DS-Onb - 1st month recap - Activity streams - Collaboration Subject: …" at bounding box center [327, 32] width 530 height 53
click at [82, 36] on button "Go back" at bounding box center [74, 31] width 26 height 26
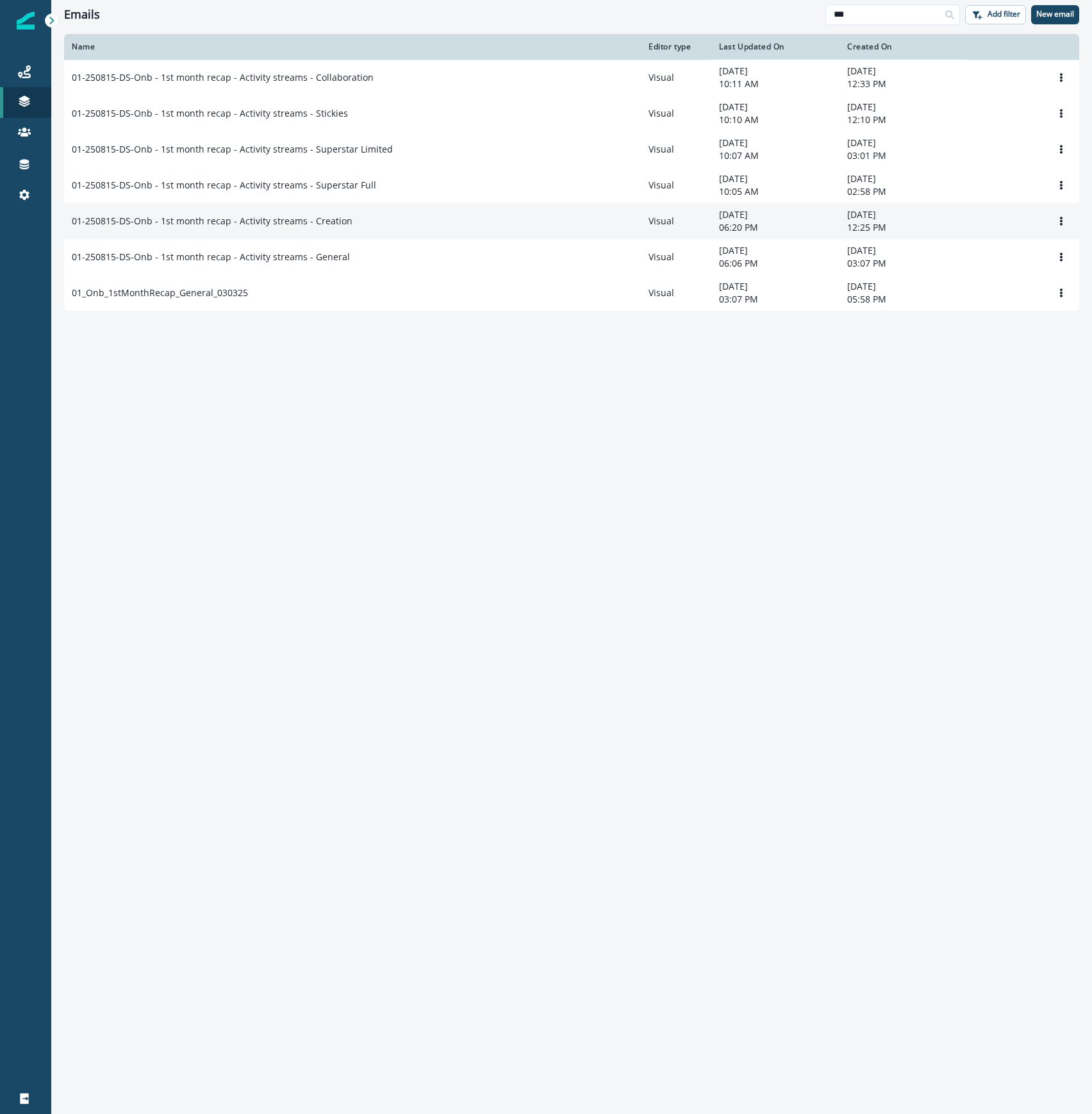
click at [416, 227] on div "01-250815-DS-Onb - 1st month recap - Activity streams - Creation" at bounding box center [352, 221] width 561 height 13
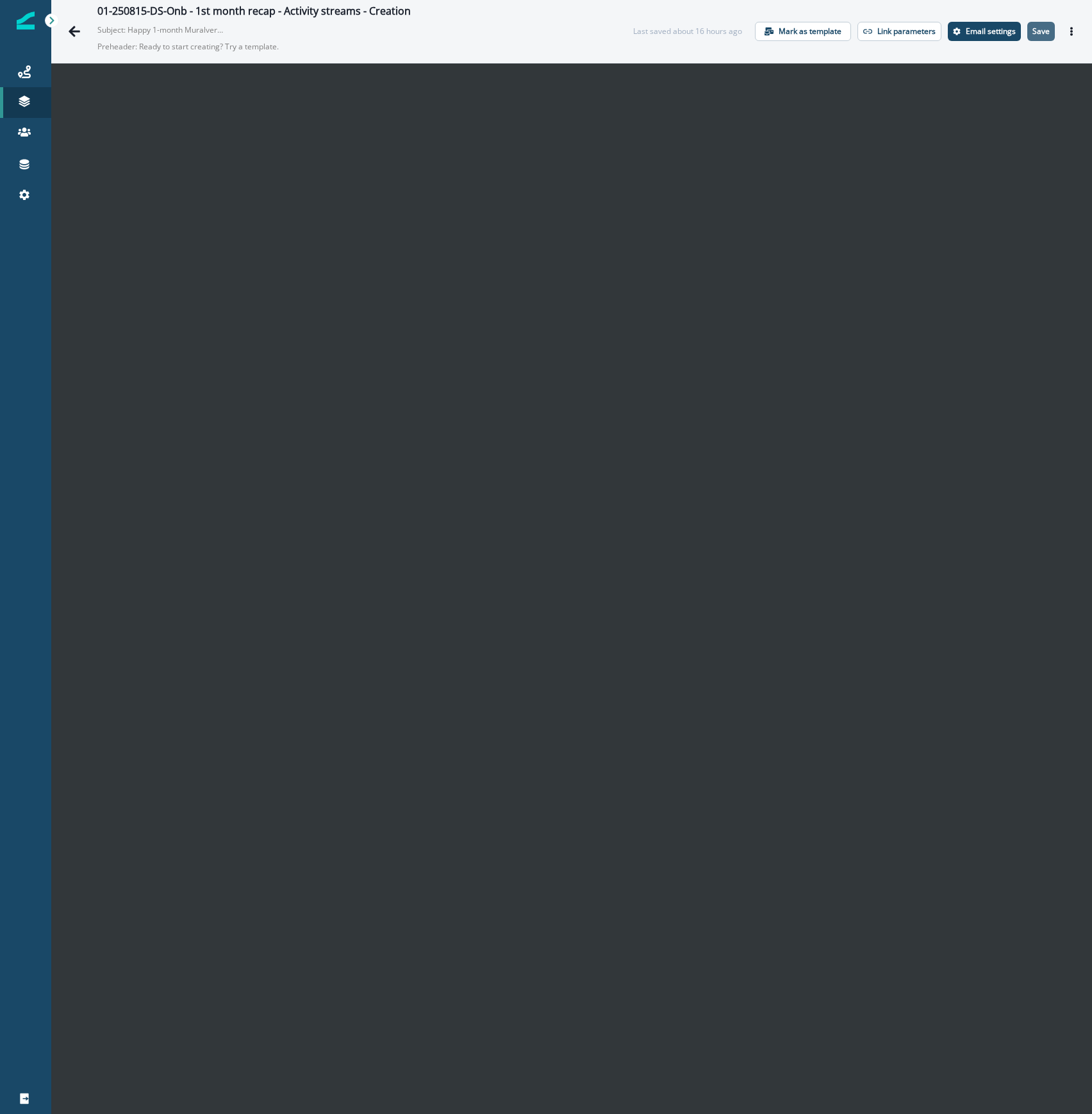
click at [1032, 31] on p "Save" at bounding box center [1041, 32] width 18 height 9
click at [1070, 28] on icon "Actions" at bounding box center [1071, 32] width 3 height 9
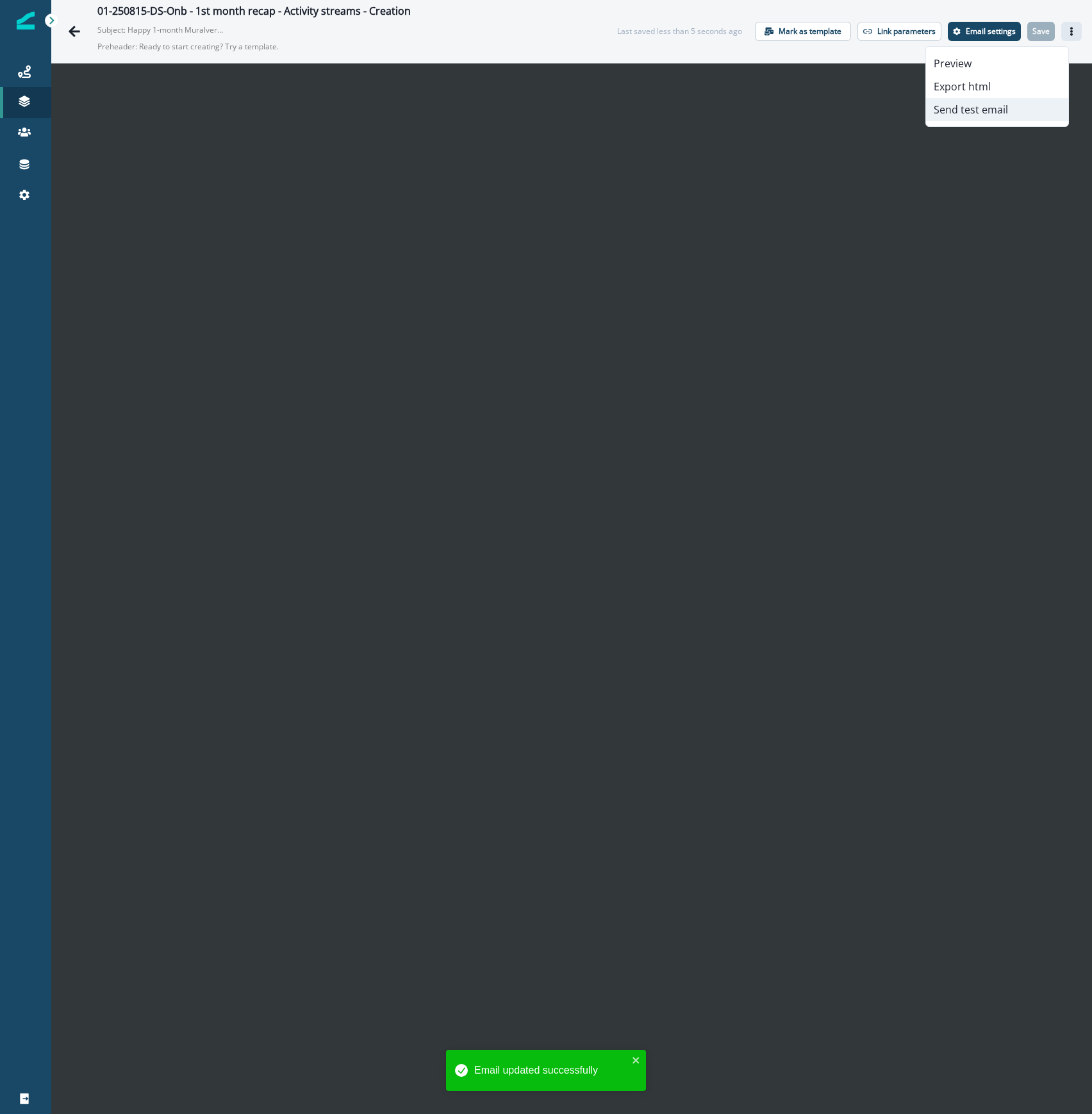
click at [1022, 107] on button "Send test email" at bounding box center [998, 109] width 143 height 23
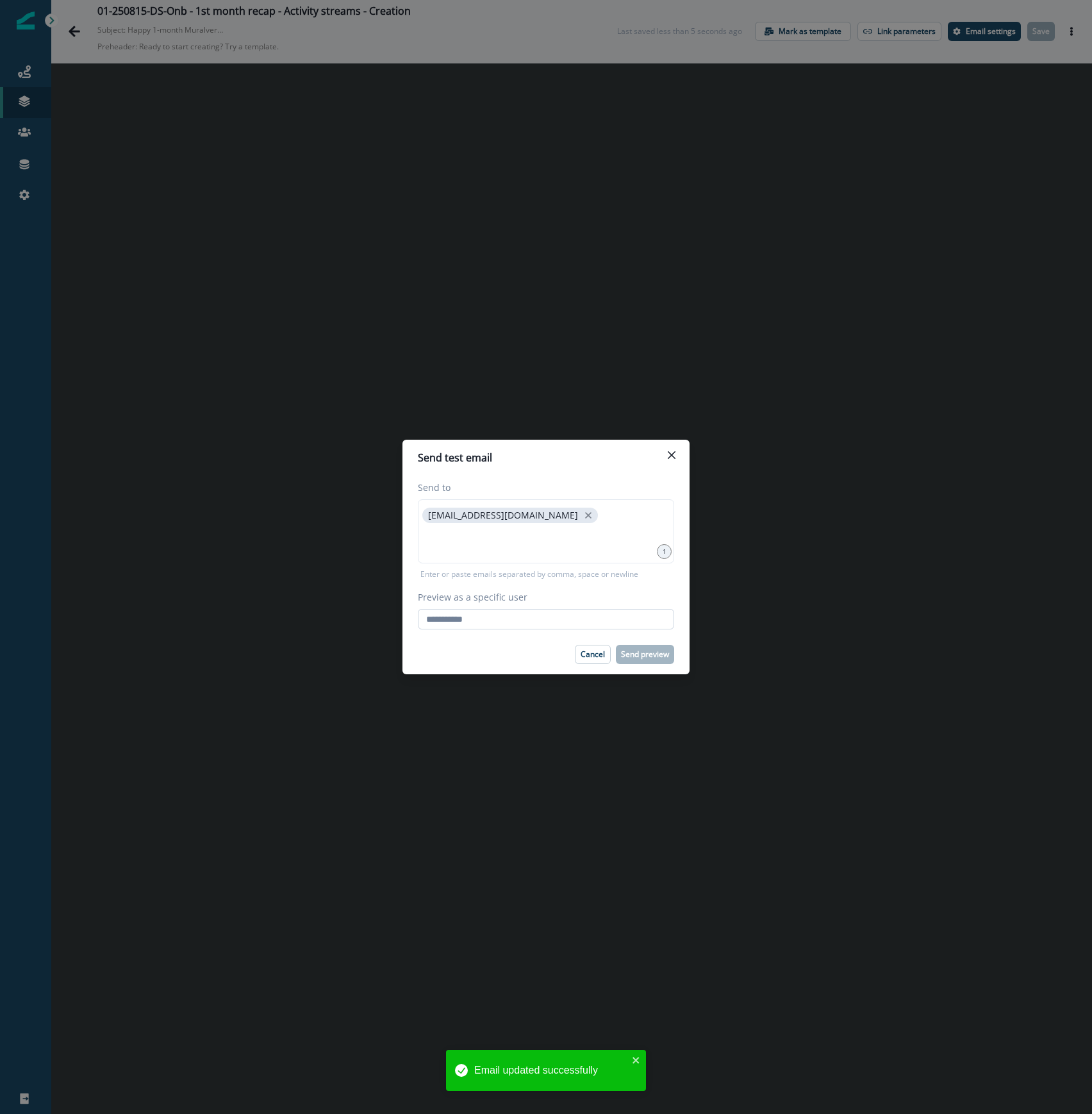
drag, startPoint x: 559, startPoint y: 623, endPoint x: 585, endPoint y: 621, distance: 26.1
click at [563, 623] on input "Preview as a specific user" at bounding box center [545, 618] width 256 height 20
type input "**********"
click at [452, 660] on div "Cancel Send preview" at bounding box center [545, 654] width 256 height 19
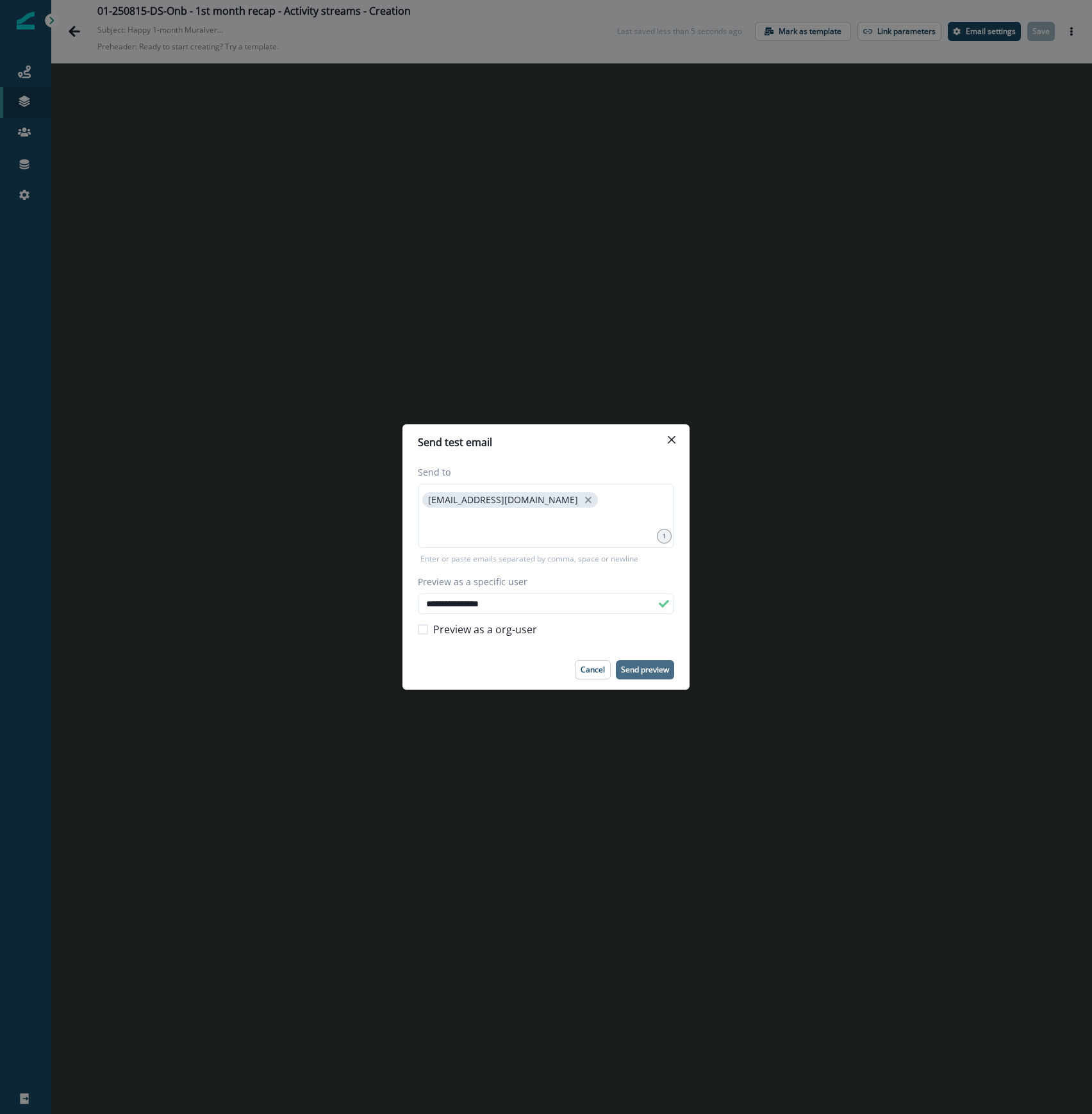
click at [654, 669] on p "Send preview" at bounding box center [645, 669] width 48 height 9
click at [354, 870] on div "**********" at bounding box center [546, 557] width 1092 height 1114
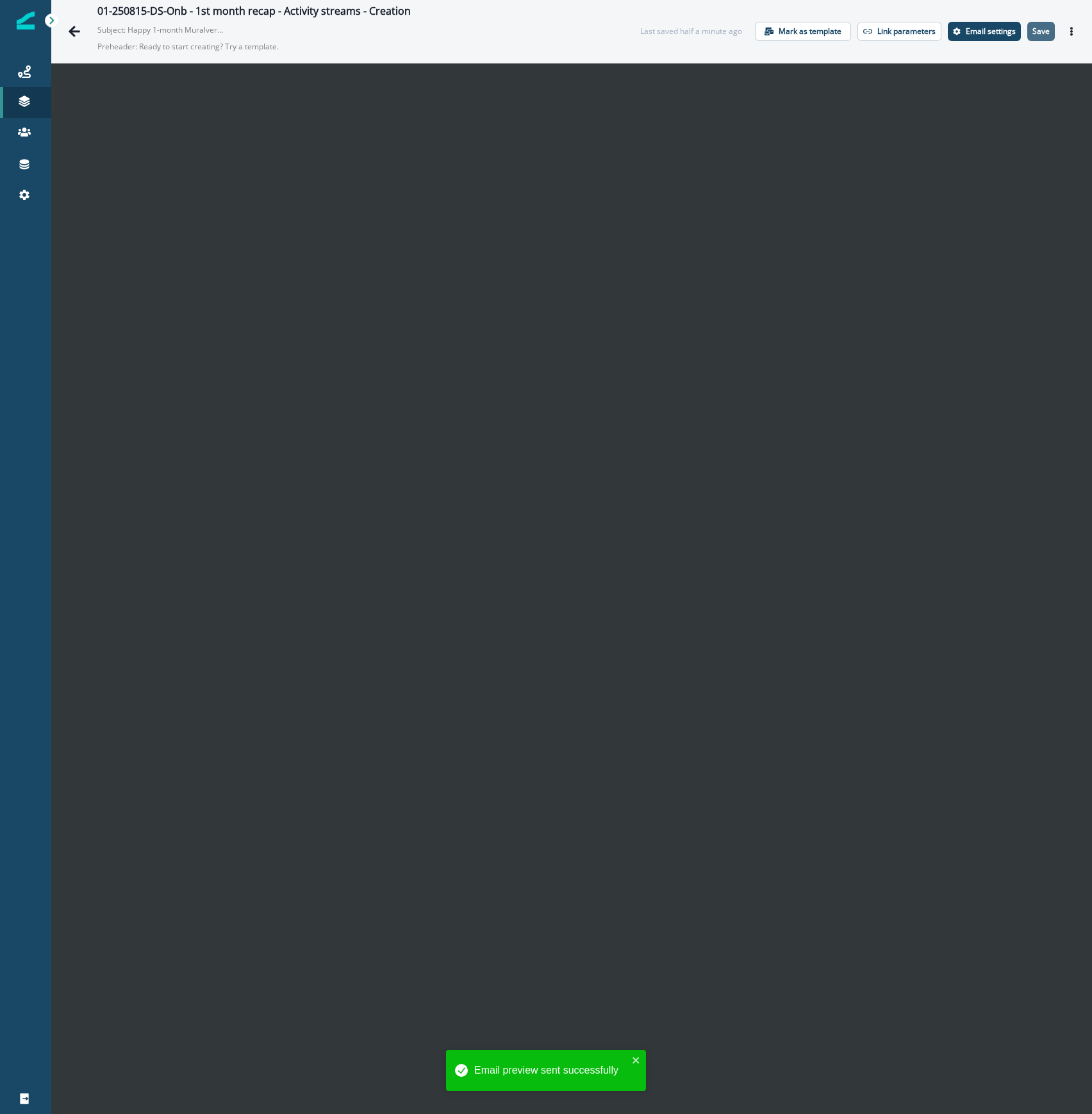
click at [1034, 24] on button "Save" at bounding box center [1041, 32] width 27 height 19
click at [1061, 32] on button "Actions" at bounding box center [1071, 32] width 20 height 19
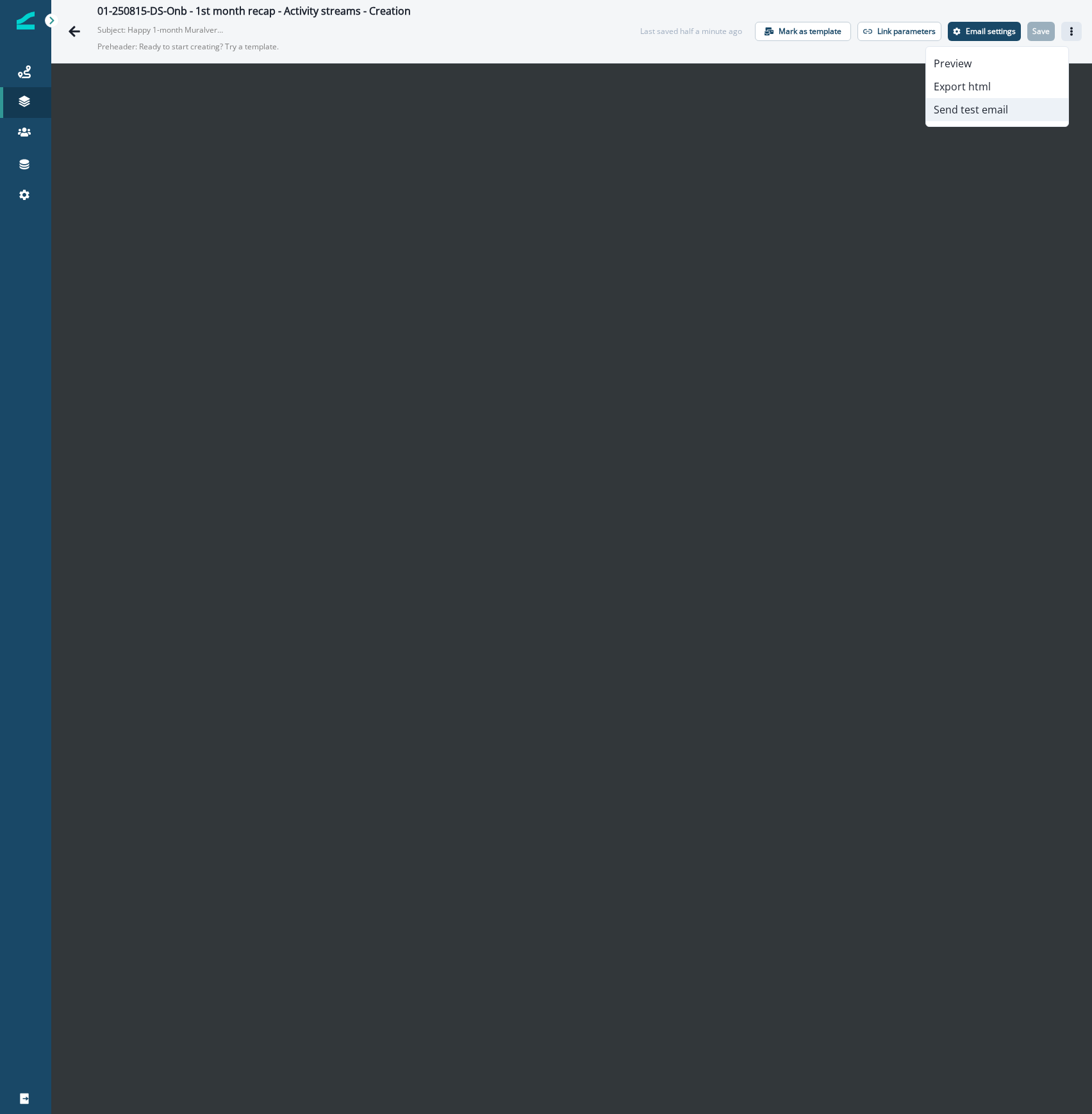
click at [1004, 102] on button "Send test email" at bounding box center [998, 109] width 143 height 23
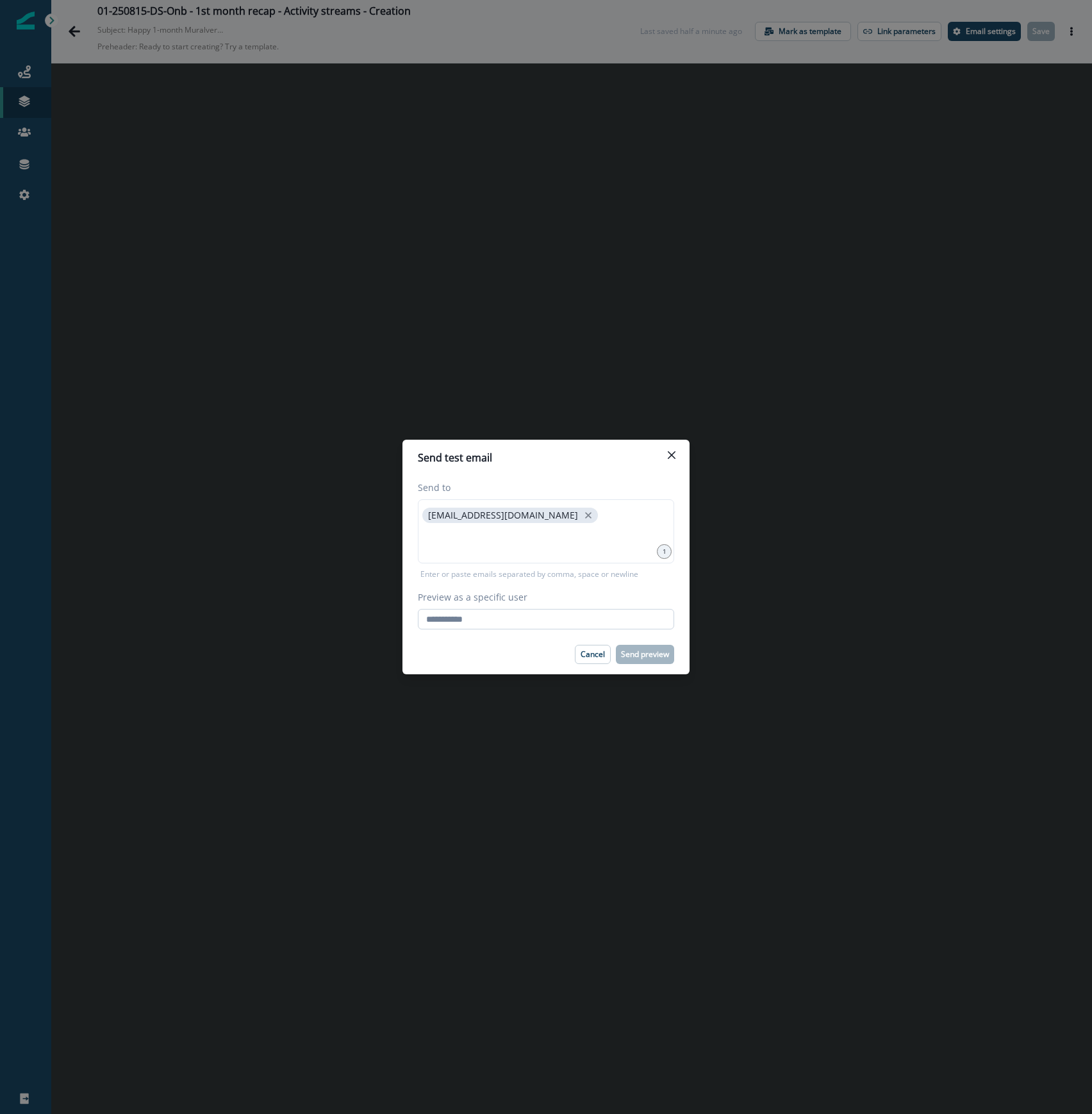
click at [524, 619] on input "Preview as a specific user" at bounding box center [545, 618] width 256 height 20
type input "**********"
drag, startPoint x: 482, startPoint y: 661, endPoint x: 496, endPoint y: 665, distance: 14.6
click at [482, 661] on div "Cancel Send preview" at bounding box center [545, 654] width 256 height 19
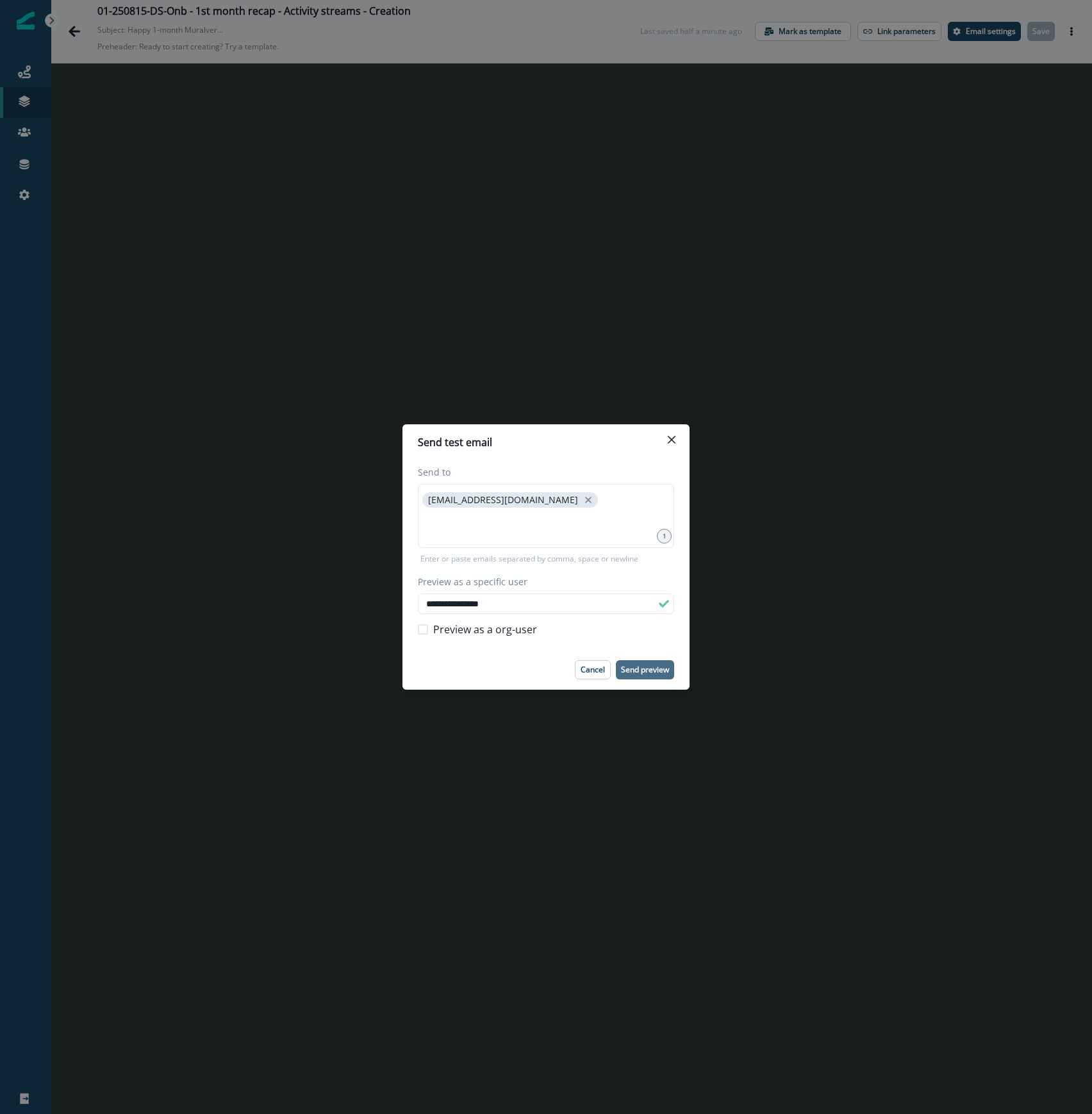
click at [647, 667] on p "Send preview" at bounding box center [645, 669] width 48 height 9
click at [672, 441] on icon "Close" at bounding box center [671, 439] width 8 height 8
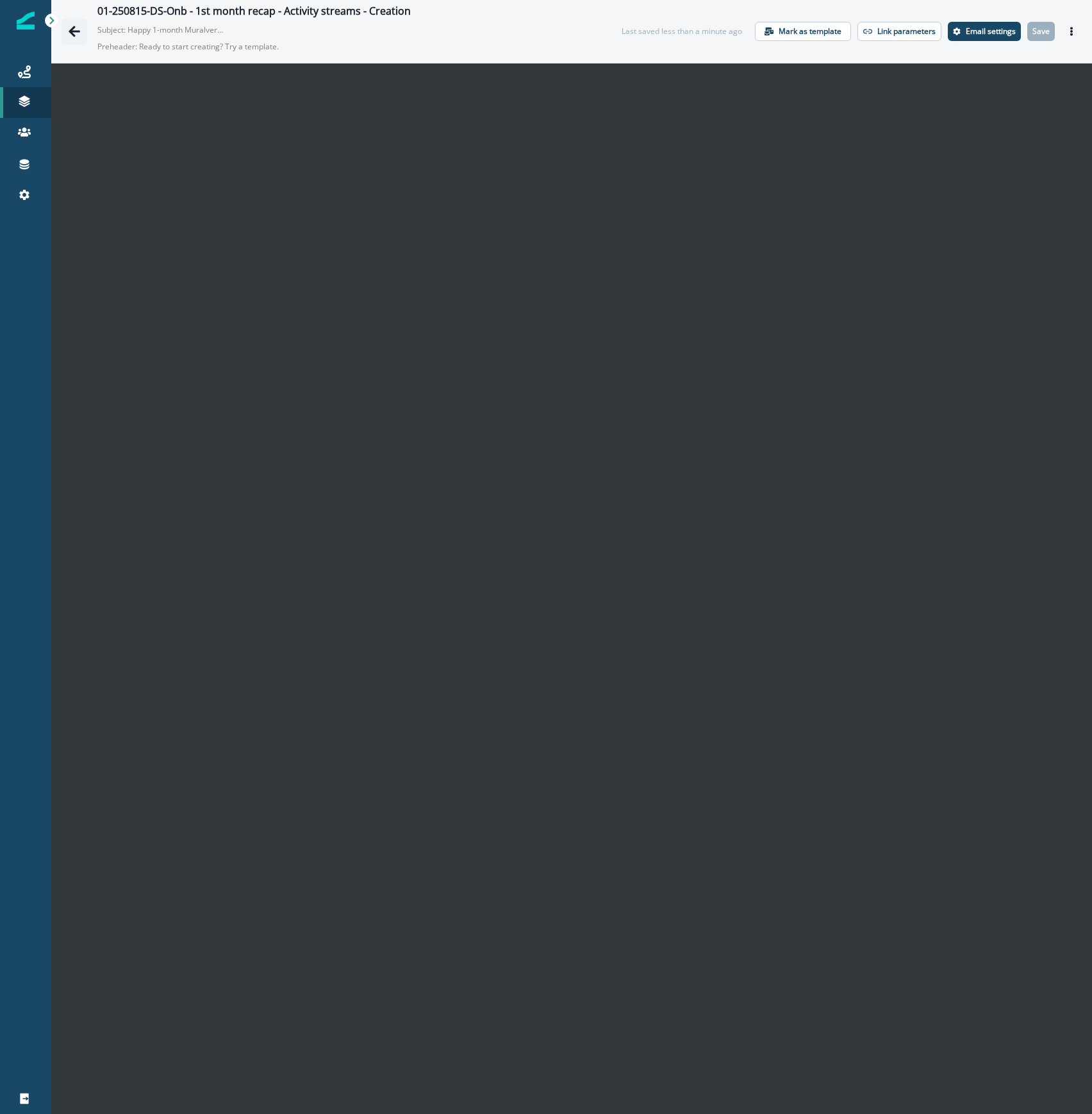
click at [76, 29] on icon "Go back" at bounding box center [74, 31] width 13 height 13
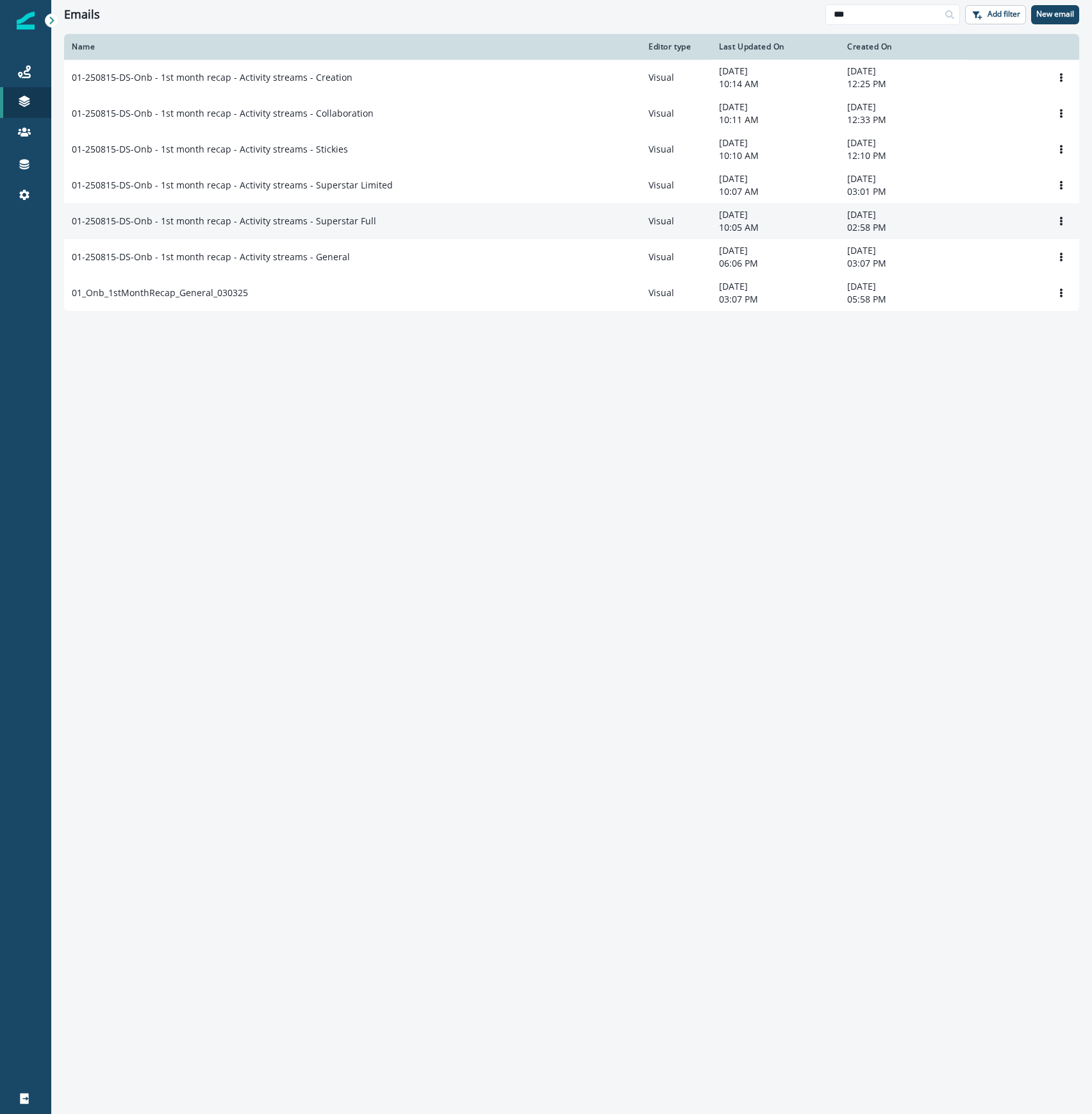
click at [347, 227] on p "01-250815-DS-Onb - 1st month recap - Activity streams - Superstar Full" at bounding box center [225, 221] width 305 height 13
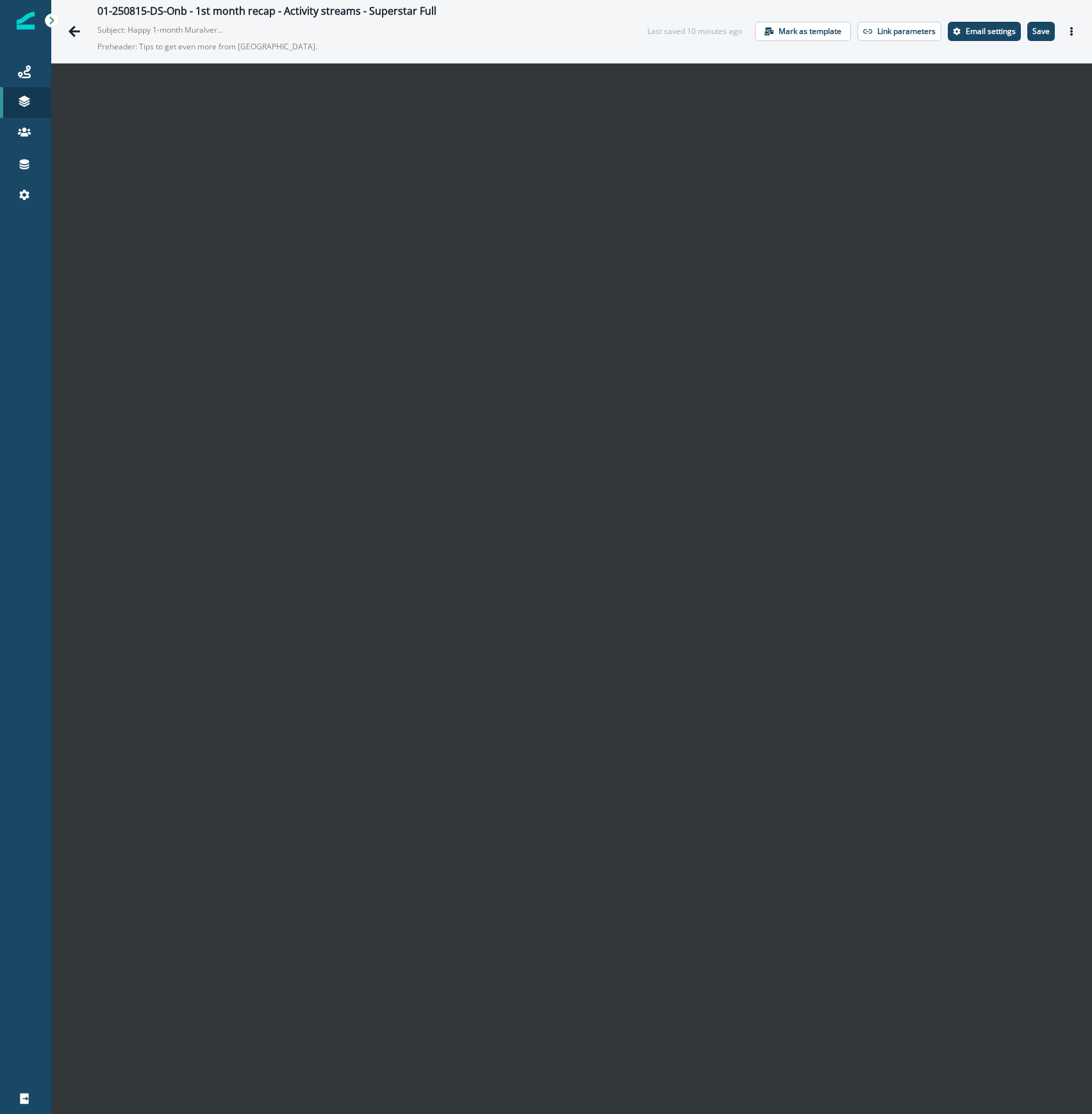
click at [1032, 29] on p "Save" at bounding box center [1041, 32] width 18 height 9
click at [1067, 34] on icon "Actions" at bounding box center [1072, 32] width 9 height 9
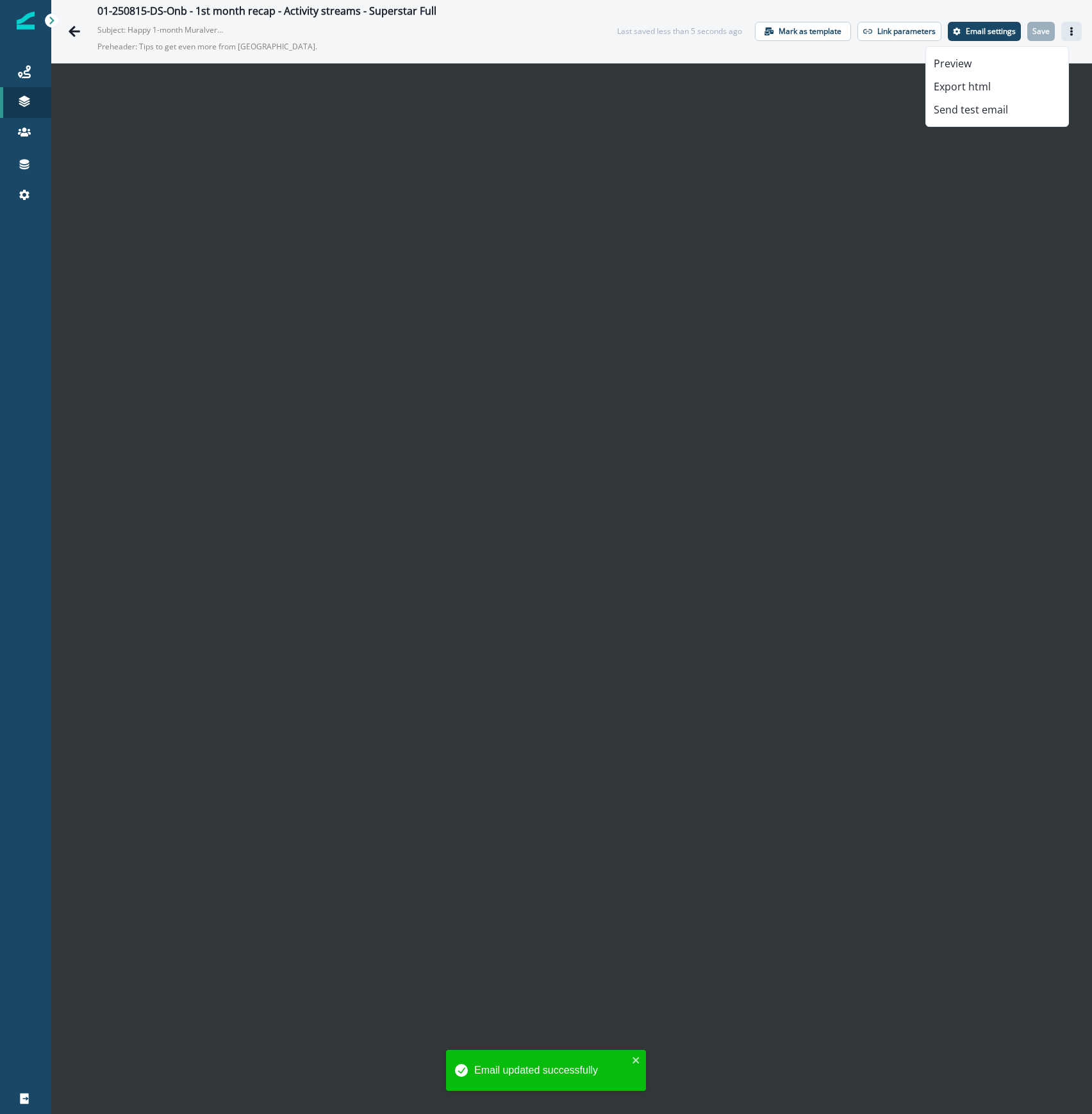
click at [1001, 122] on div "Preview Export html Send test email" at bounding box center [997, 86] width 144 height 81
click at [1008, 113] on button "Send test email" at bounding box center [998, 109] width 143 height 23
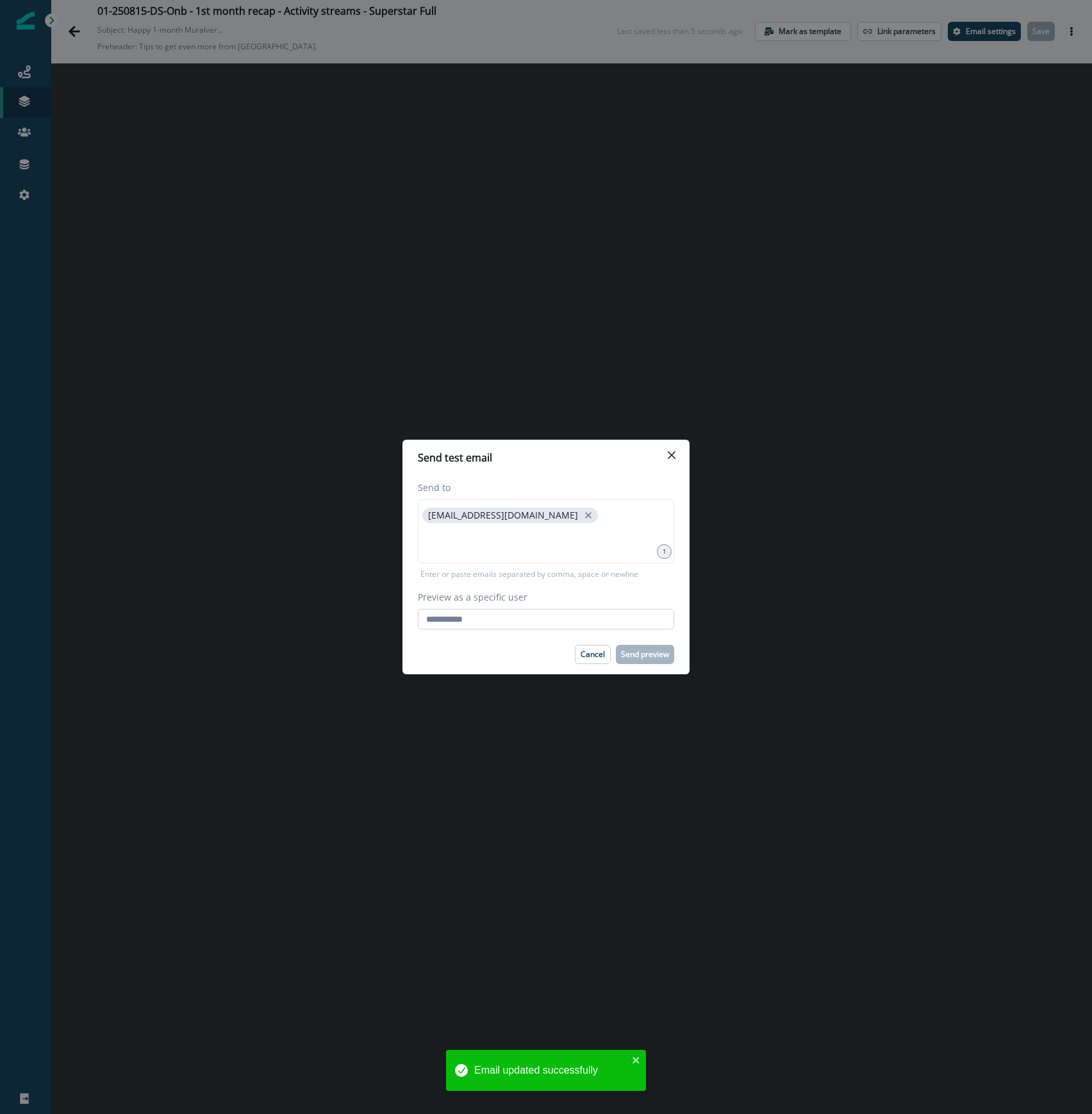
click at [526, 628] on input "Preview as a specific user" at bounding box center [545, 618] width 256 height 20
type input "**********"
click at [488, 661] on div "Cancel Send preview" at bounding box center [545, 654] width 256 height 19
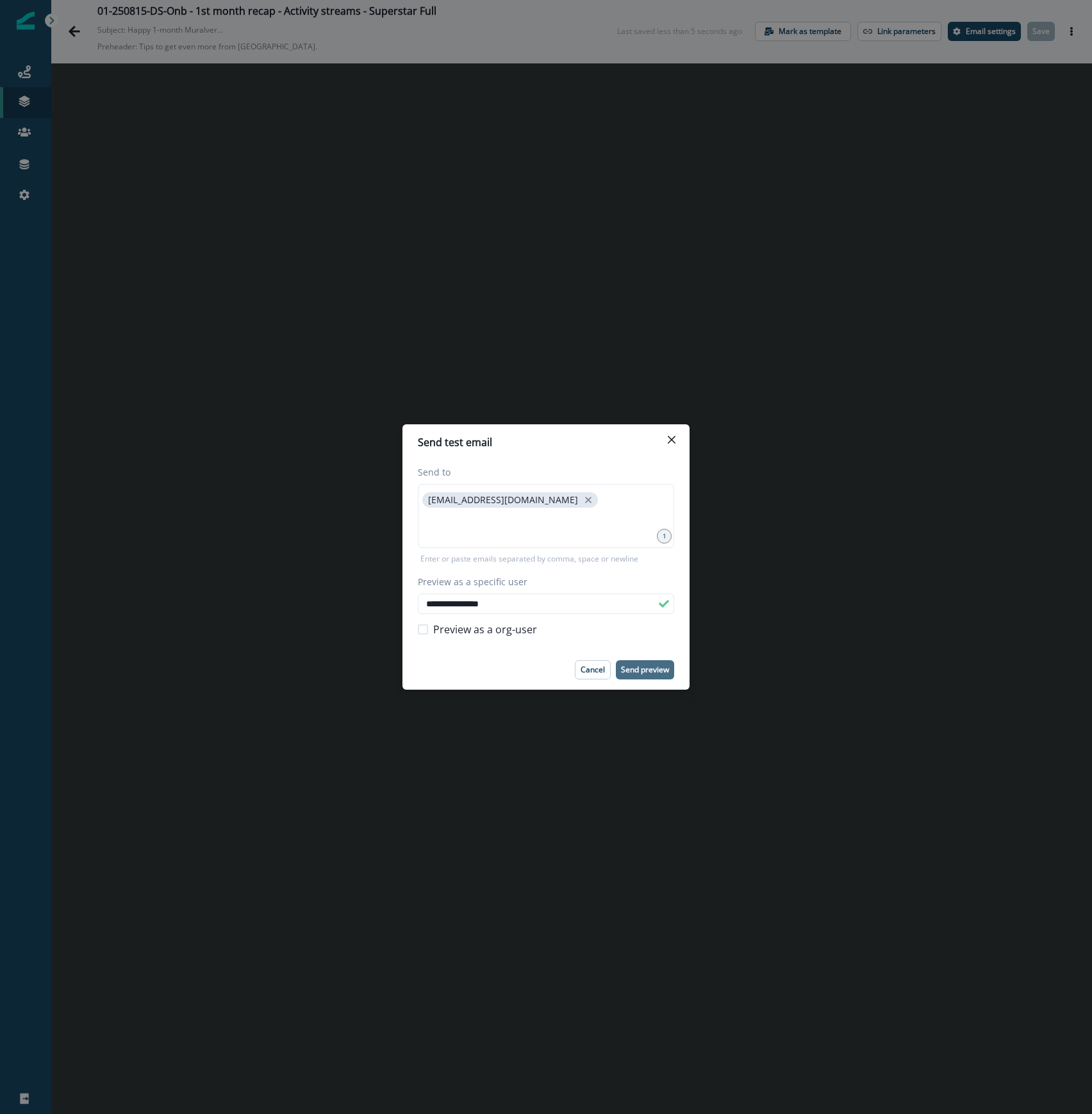
click at [641, 667] on p "Send preview" at bounding box center [645, 669] width 48 height 9
click at [675, 437] on button "Close" at bounding box center [671, 439] width 20 height 20
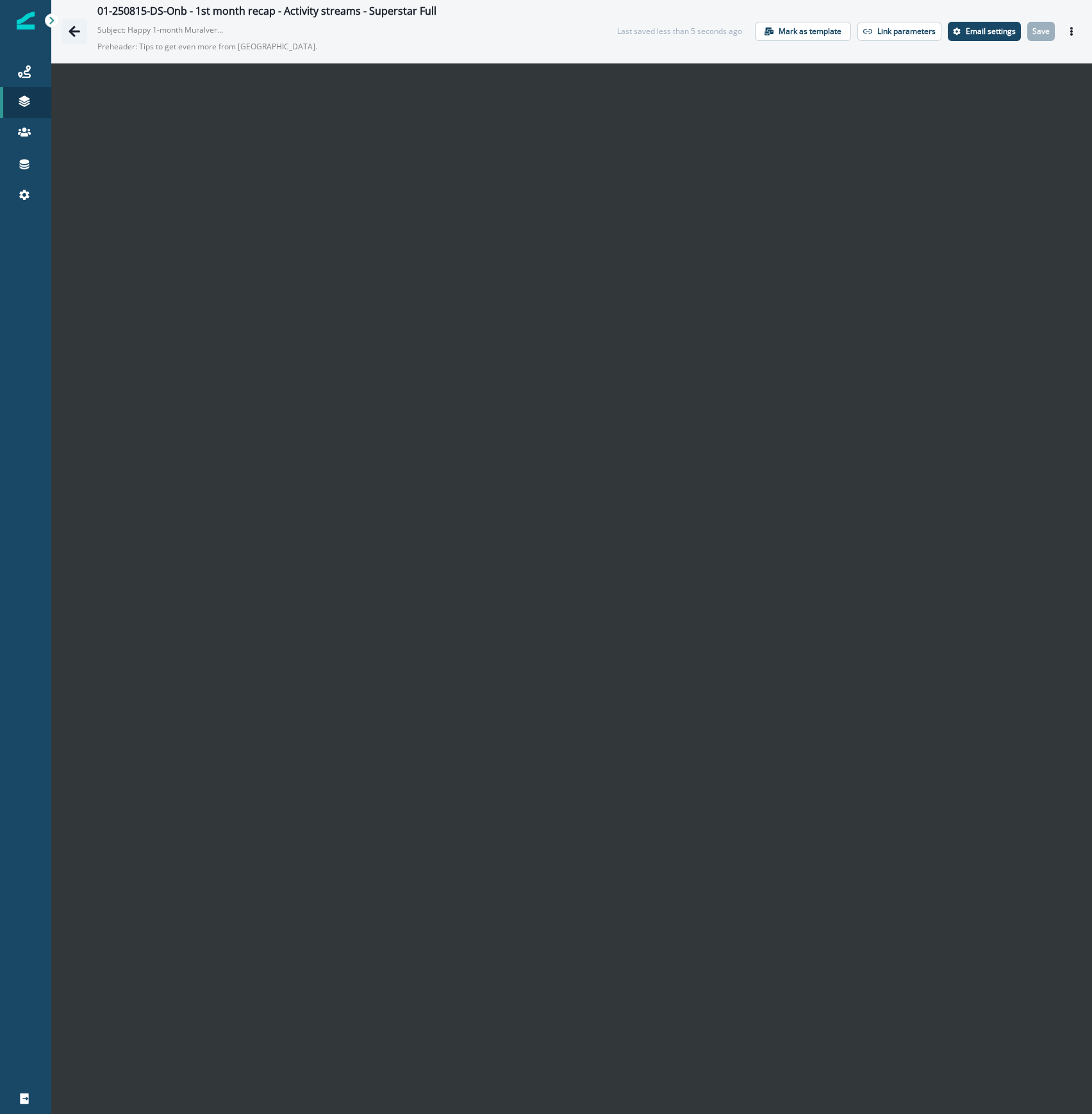
click at [79, 37] on icon "Go back" at bounding box center [74, 31] width 13 height 13
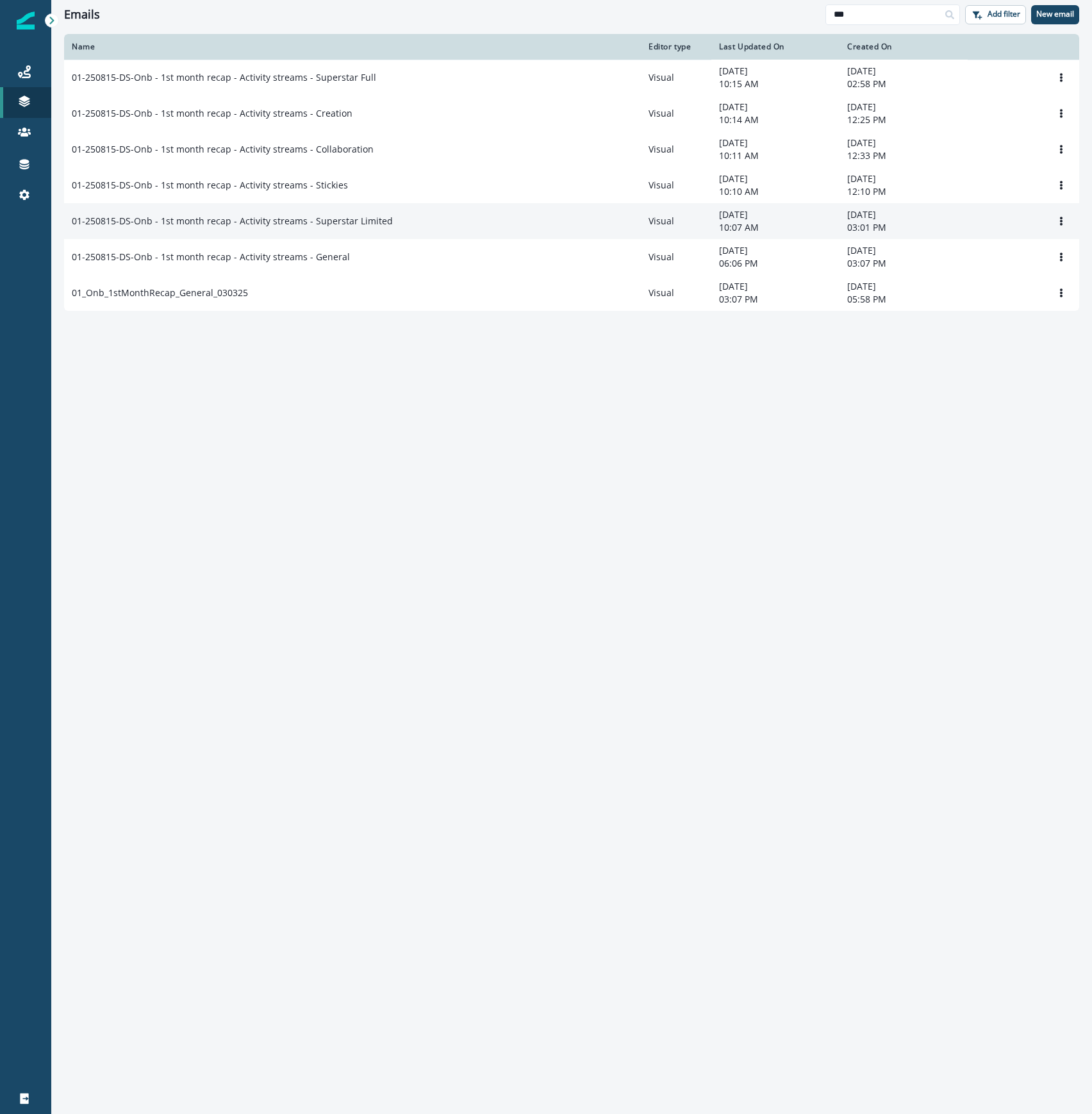
click at [406, 225] on div "01-250815-DS-Onb - 1st month recap - Activity streams - Superstar Limited" at bounding box center [352, 221] width 561 height 13
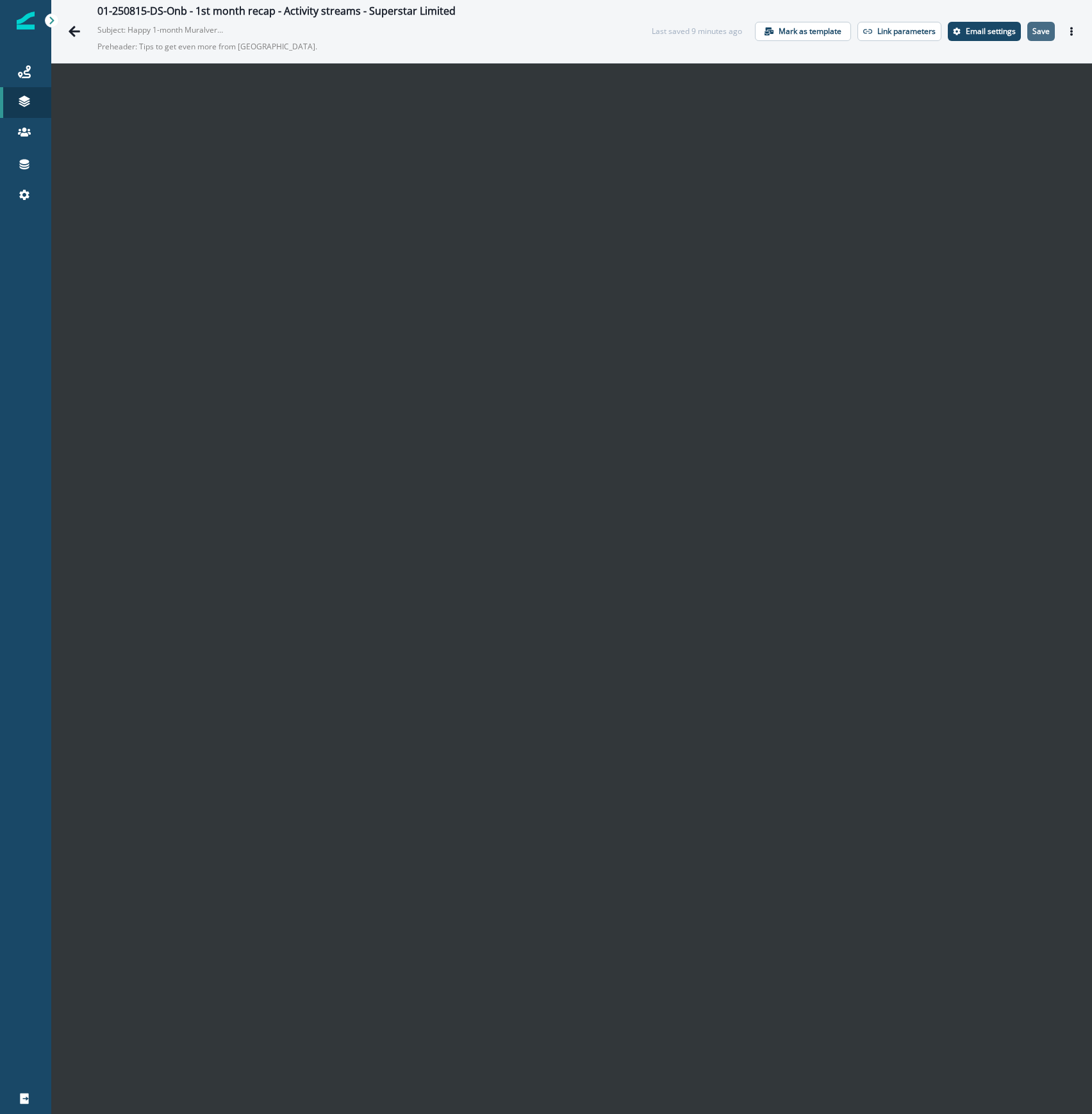
click at [1032, 32] on p "Save" at bounding box center [1041, 32] width 18 height 9
click at [1067, 27] on icon "Actions" at bounding box center [1072, 32] width 9 height 9
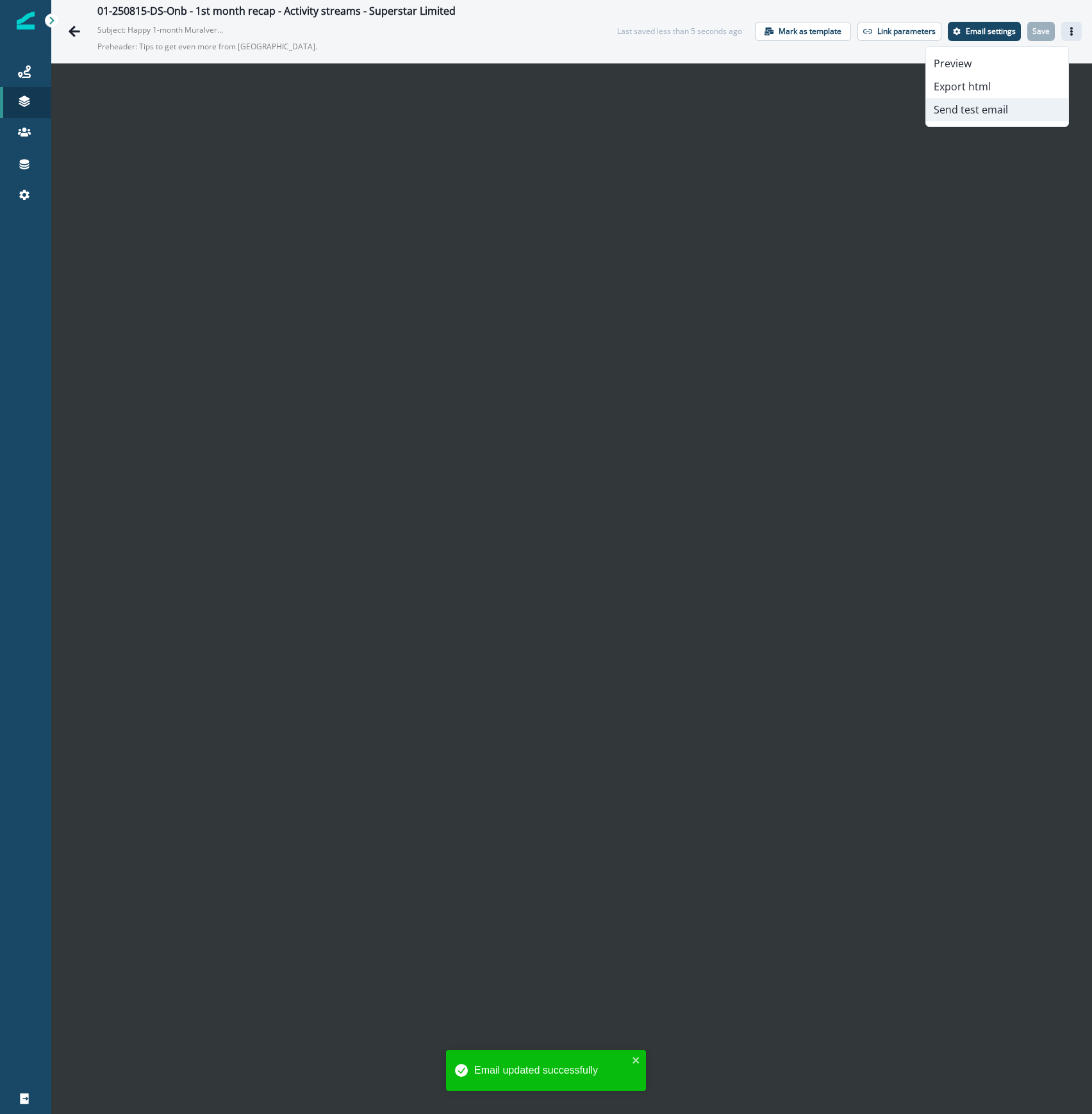
click at [1004, 109] on button "Send test email" at bounding box center [998, 109] width 143 height 23
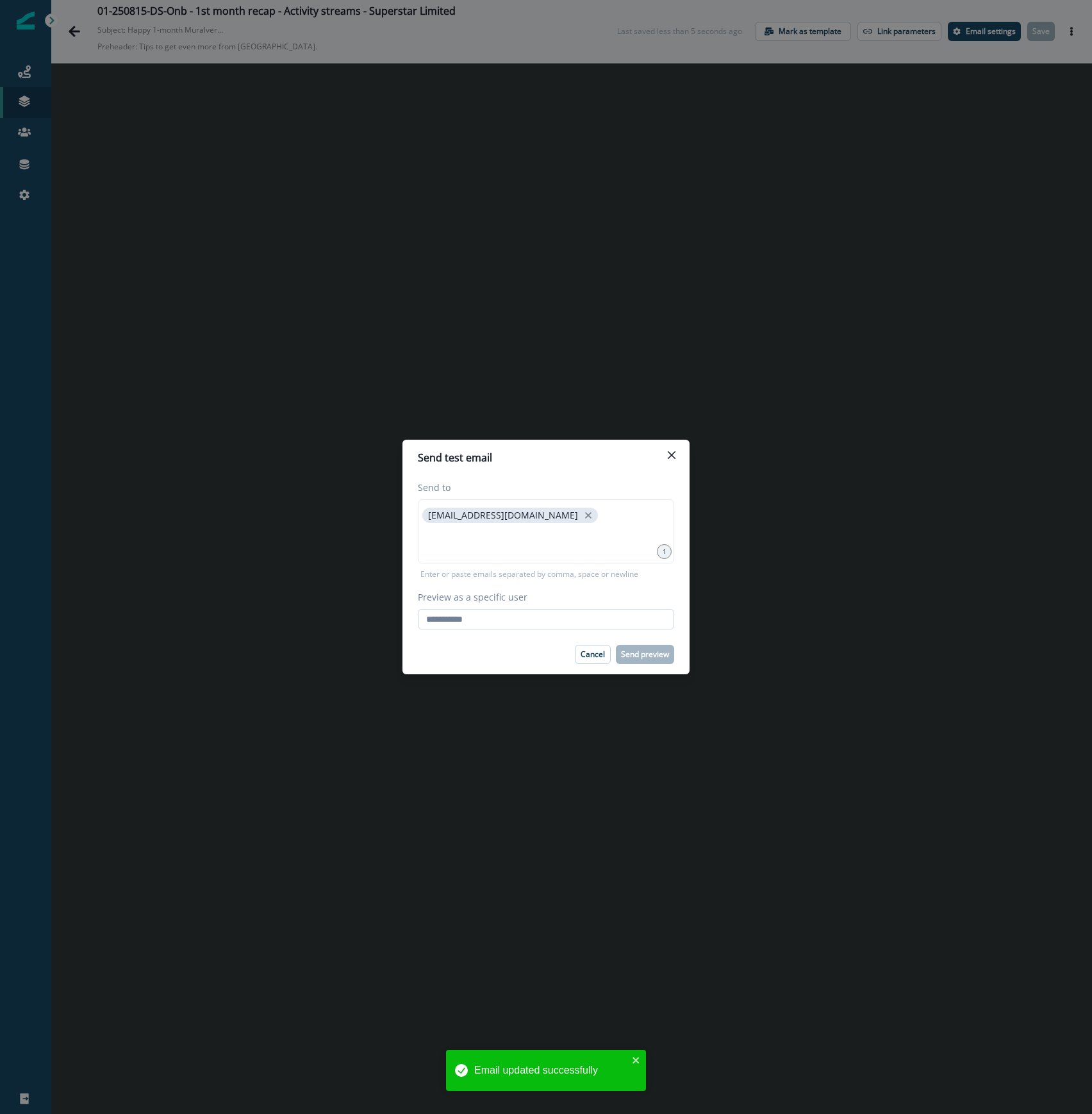
click at [550, 613] on input "Preview as a specific user" at bounding box center [545, 618] width 256 height 20
type input "**********"
click at [470, 660] on div "Cancel Send preview" at bounding box center [545, 654] width 256 height 19
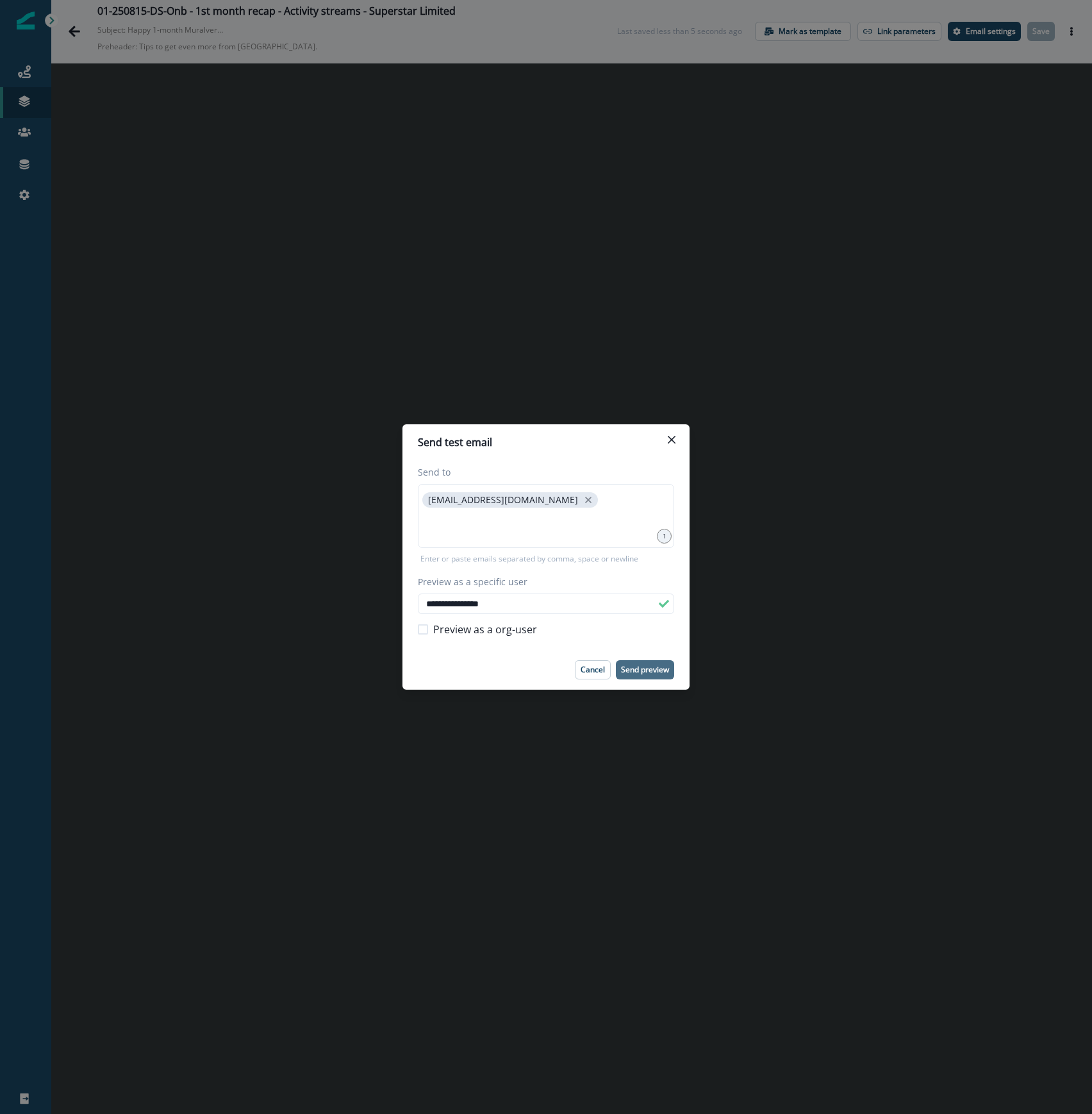
click at [651, 675] on button "Send preview" at bounding box center [645, 670] width 58 height 19
click at [672, 439] on icon "Close" at bounding box center [671, 439] width 8 height 8
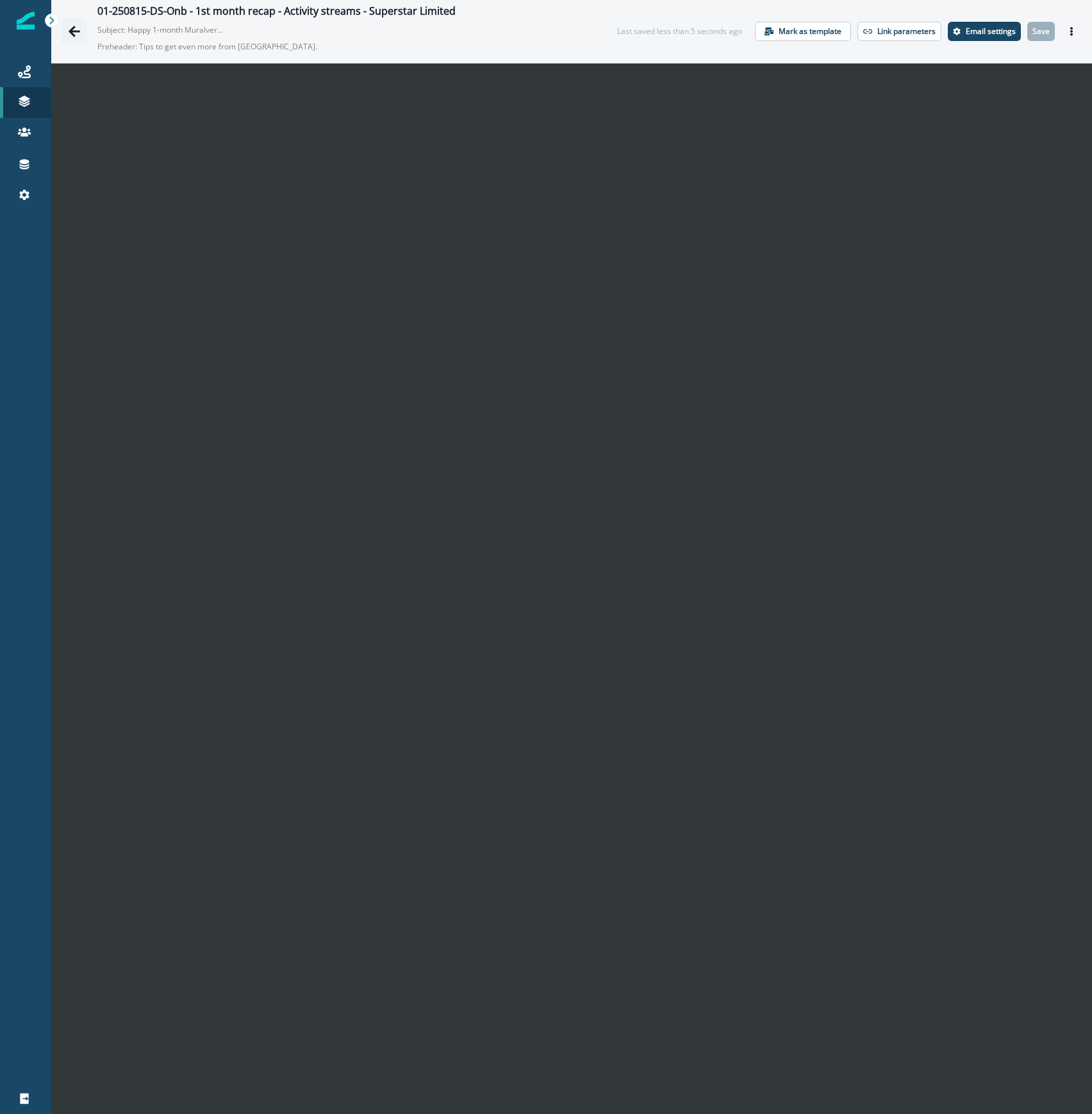
click at [70, 25] on icon "Go back" at bounding box center [74, 31] width 13 height 13
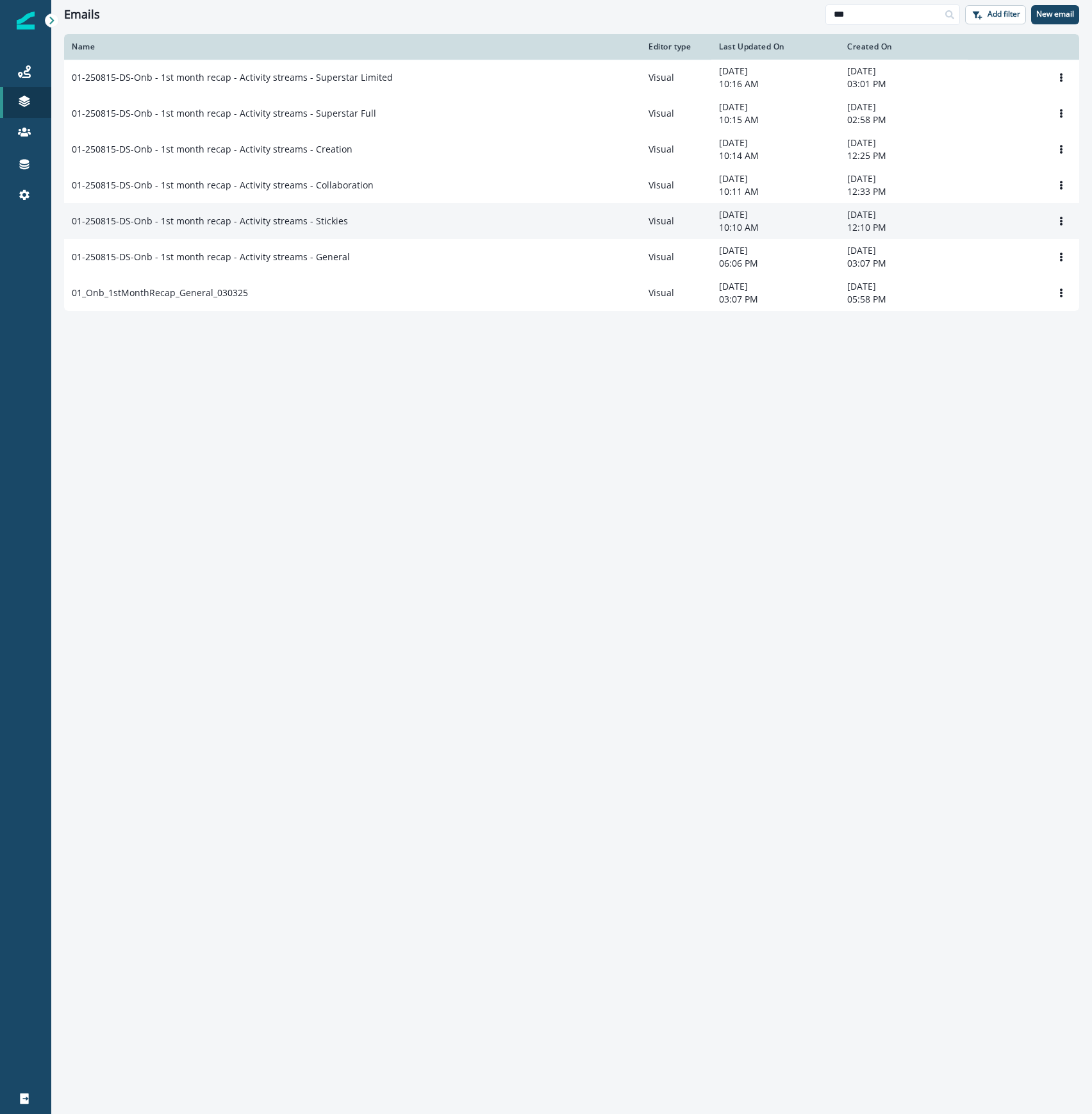
click at [417, 218] on div "01-250815-DS-Onb - 1st month recap - Activity streams - Stickies" at bounding box center [352, 221] width 561 height 13
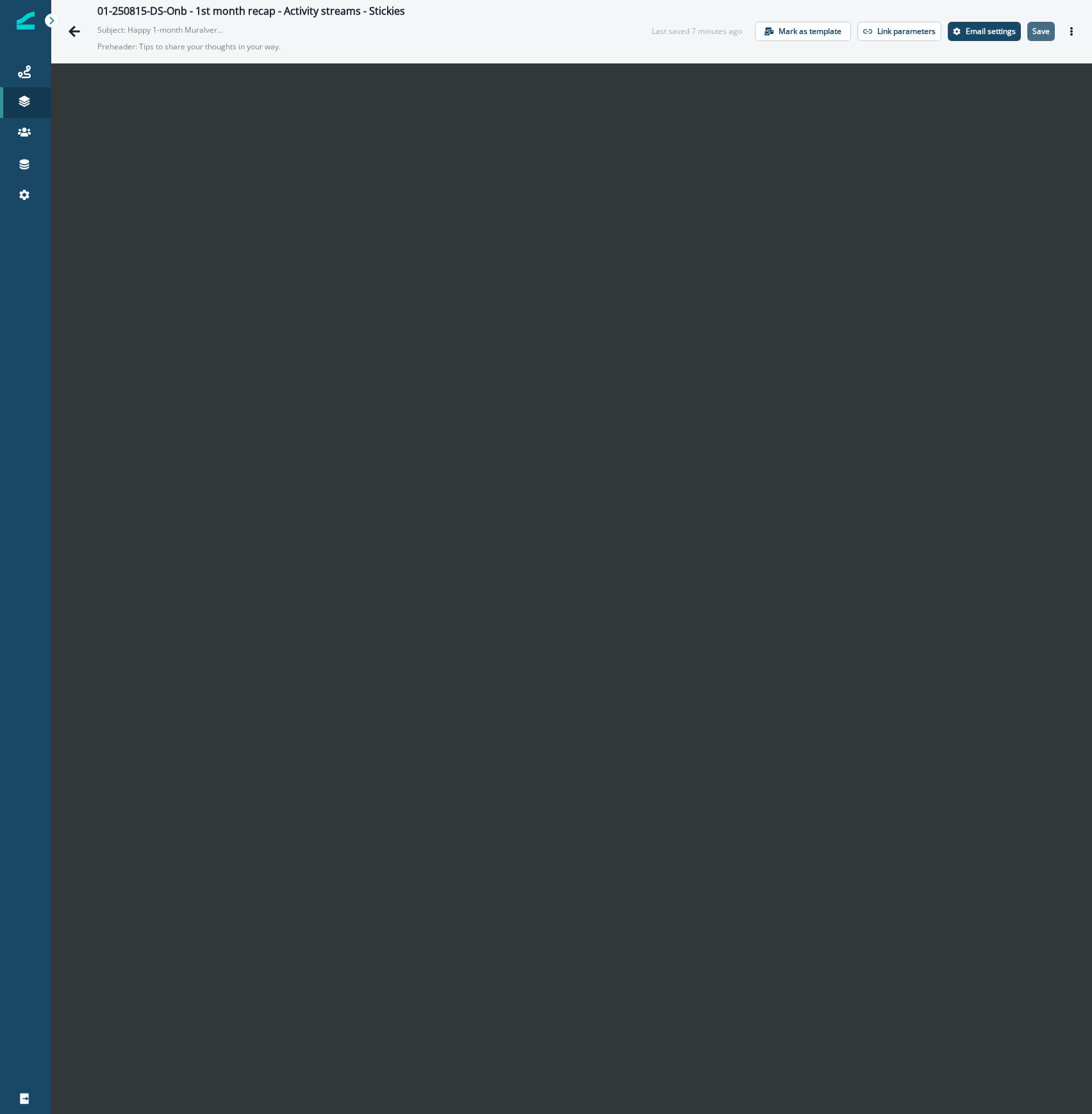
click at [1038, 29] on button "Save" at bounding box center [1041, 32] width 27 height 19
click at [1067, 31] on icon "Actions" at bounding box center [1072, 32] width 9 height 9
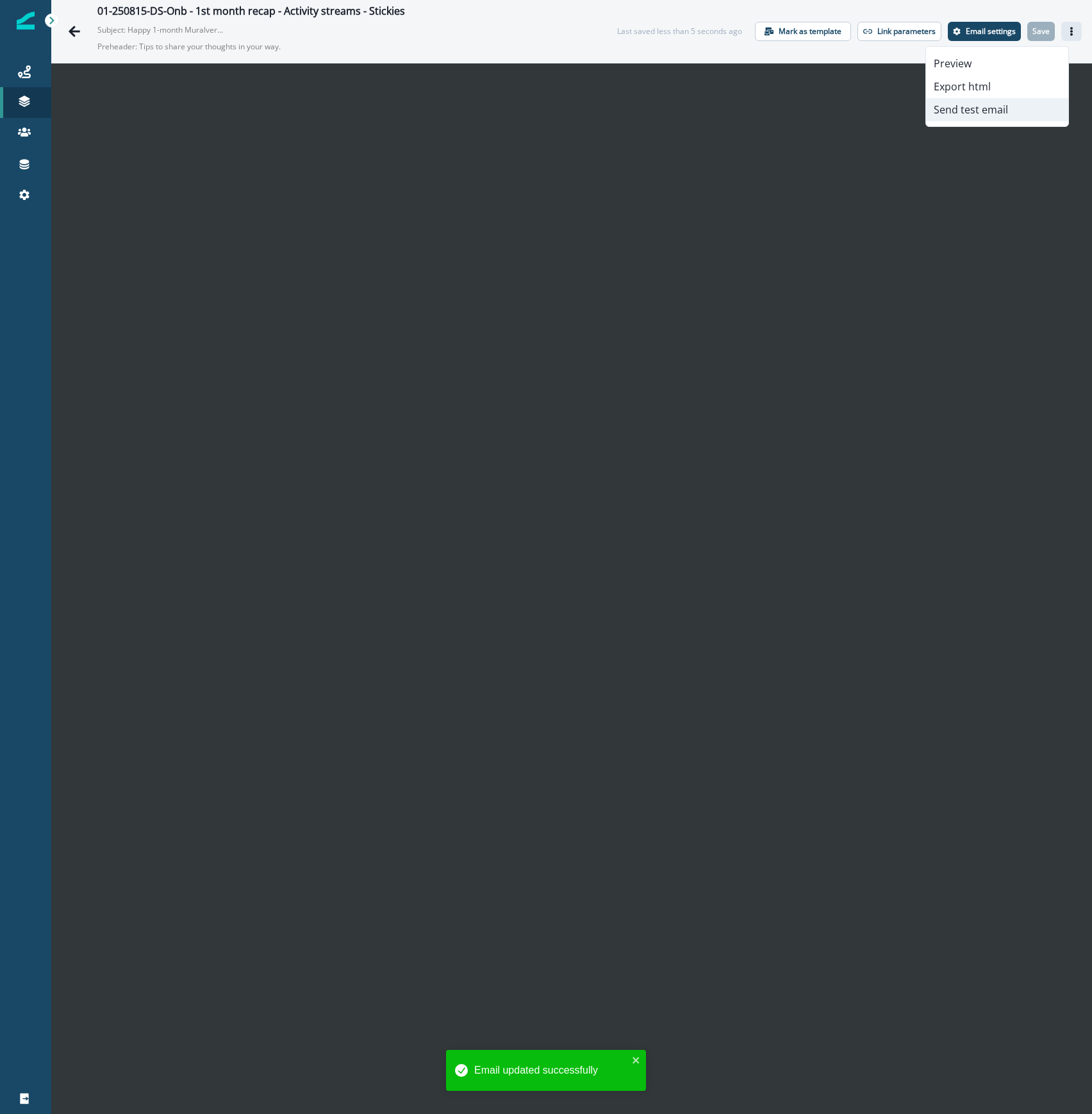
click at [987, 119] on button "Send test email" at bounding box center [998, 109] width 143 height 23
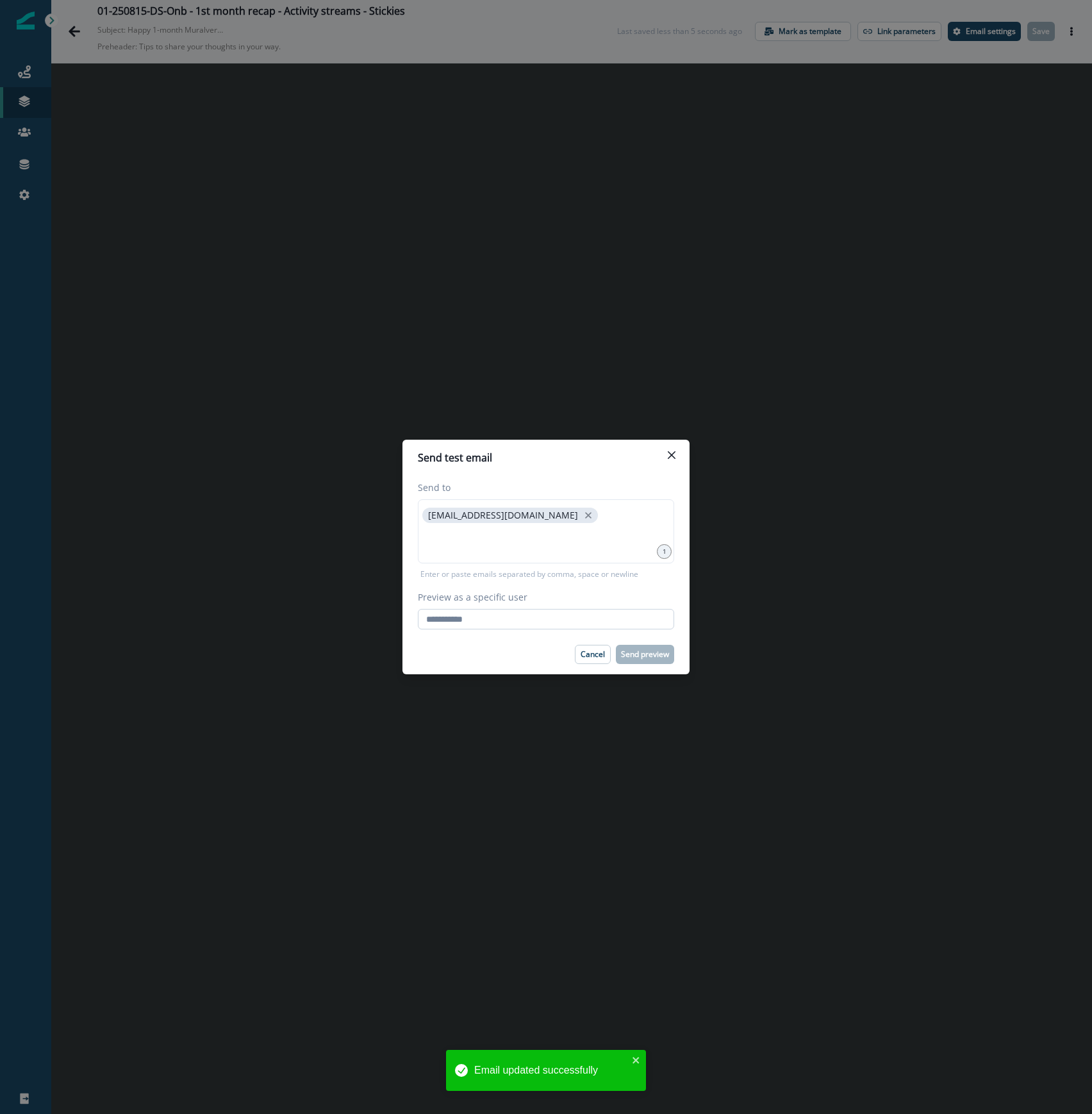
click at [482, 616] on input "Preview as a specific user" at bounding box center [545, 618] width 256 height 20
type input "**********"
click at [444, 637] on footer "Cancel Send preview" at bounding box center [546, 653] width 287 height 40
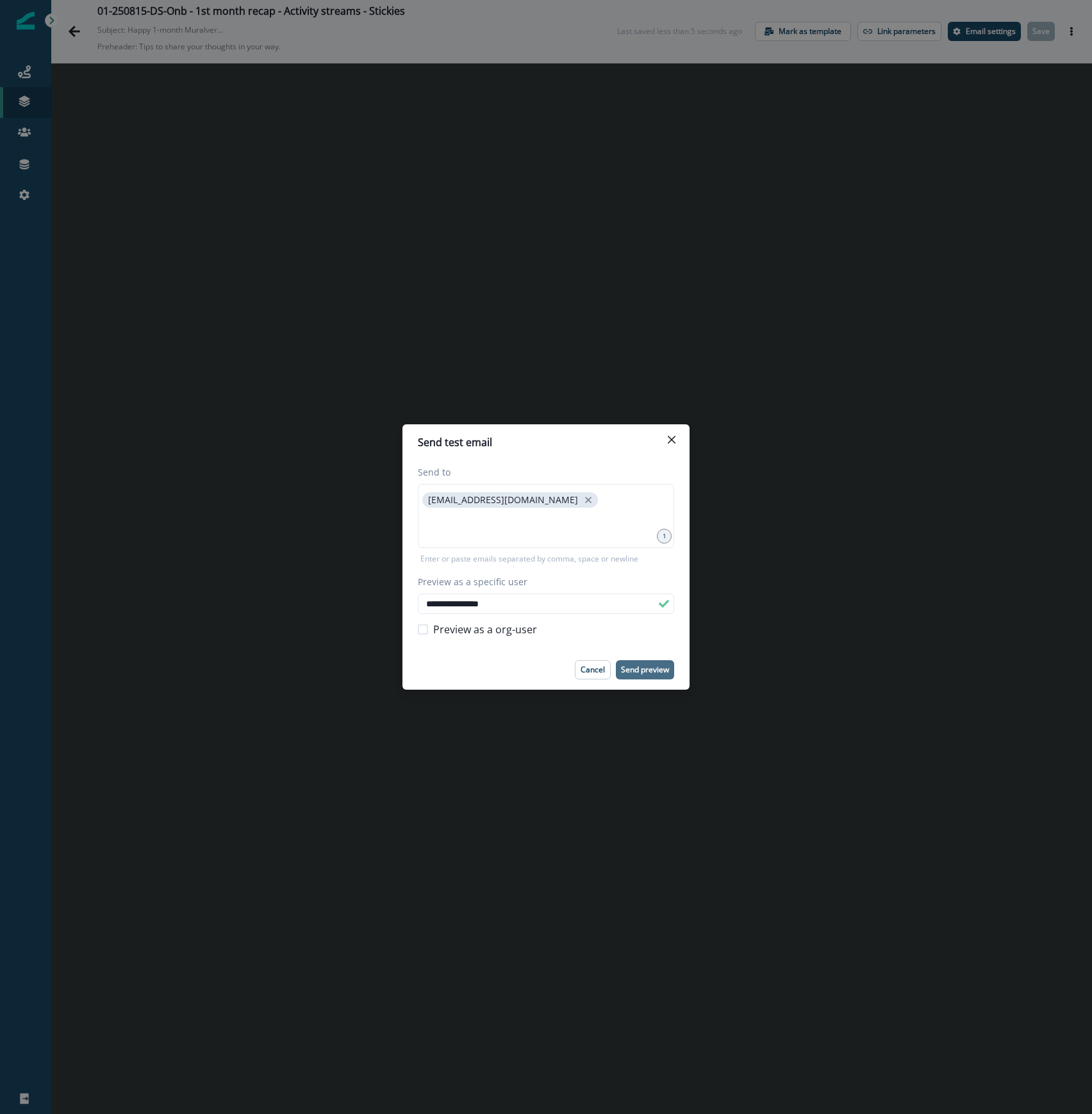
click at [646, 669] on p "Send preview" at bounding box center [645, 669] width 48 height 9
click at [675, 444] on button "Close" at bounding box center [671, 439] width 20 height 20
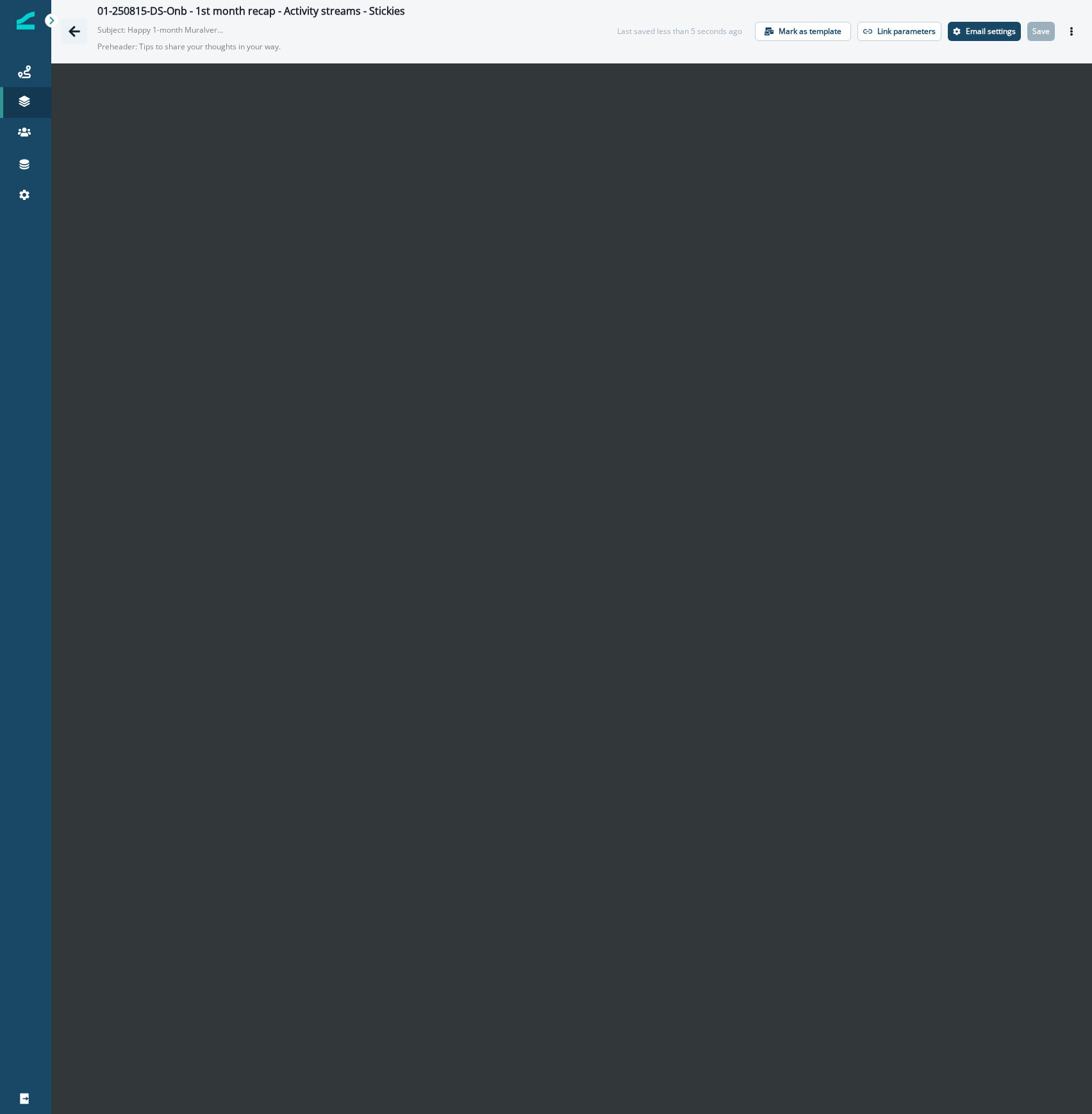
click at [72, 39] on button "Go back" at bounding box center [74, 31] width 26 height 26
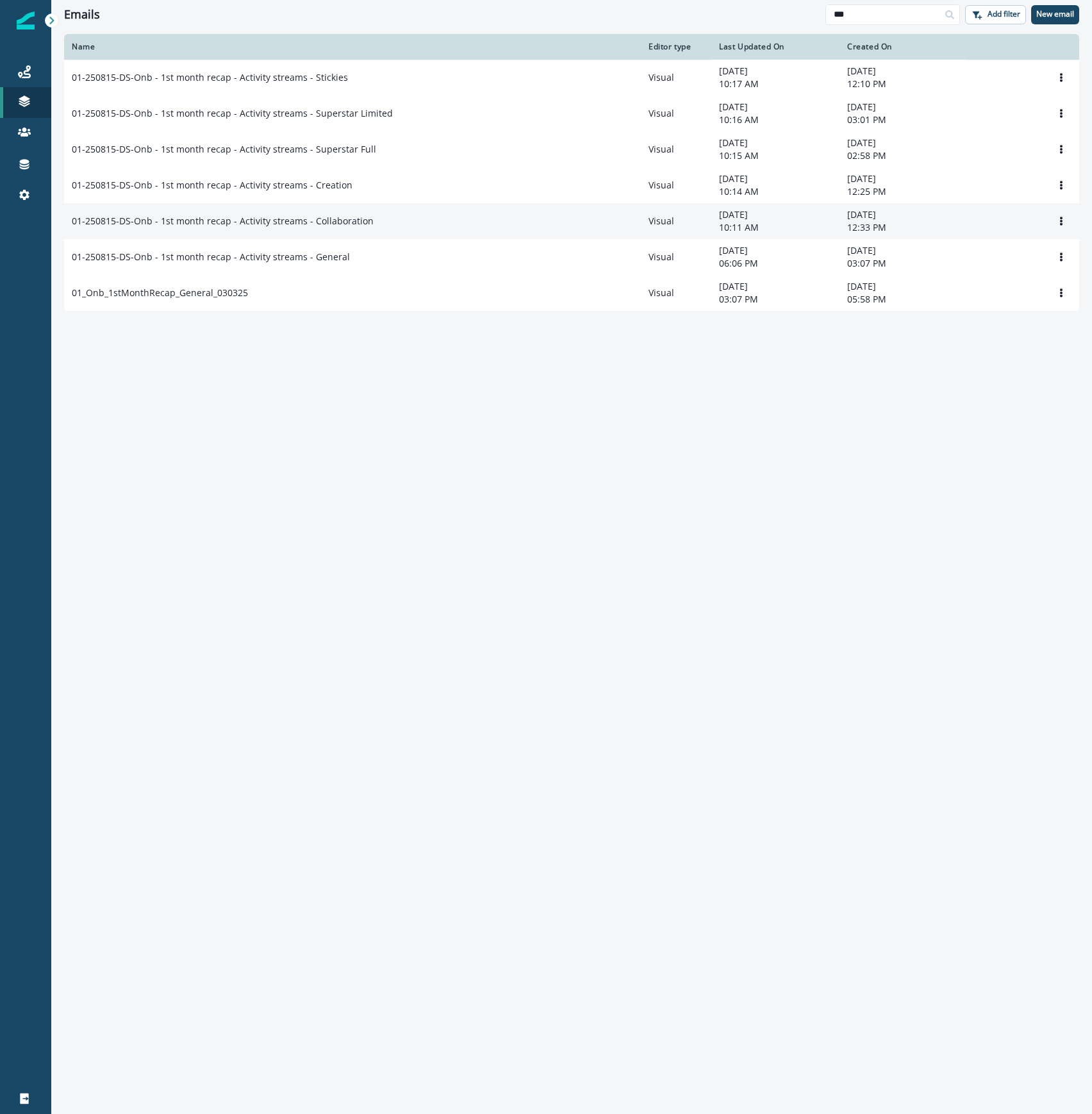
click at [417, 226] on div "01-250815-DS-Onb - 1st month recap - Activity streams - Collaboration" at bounding box center [352, 221] width 561 height 13
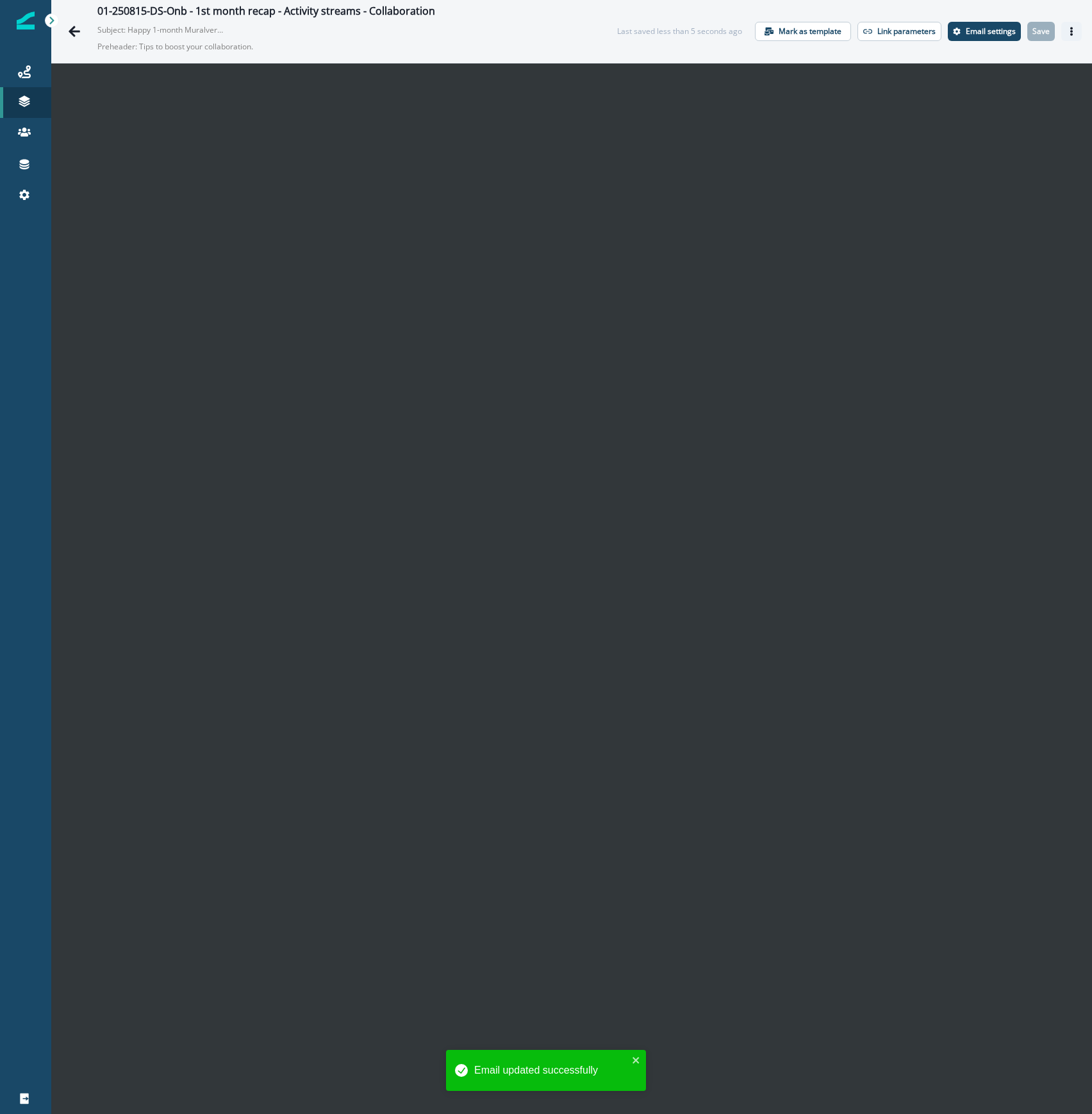
click at [1070, 33] on icon "Actions" at bounding box center [1071, 32] width 3 height 9
click at [1014, 107] on button "Send test email" at bounding box center [998, 109] width 143 height 23
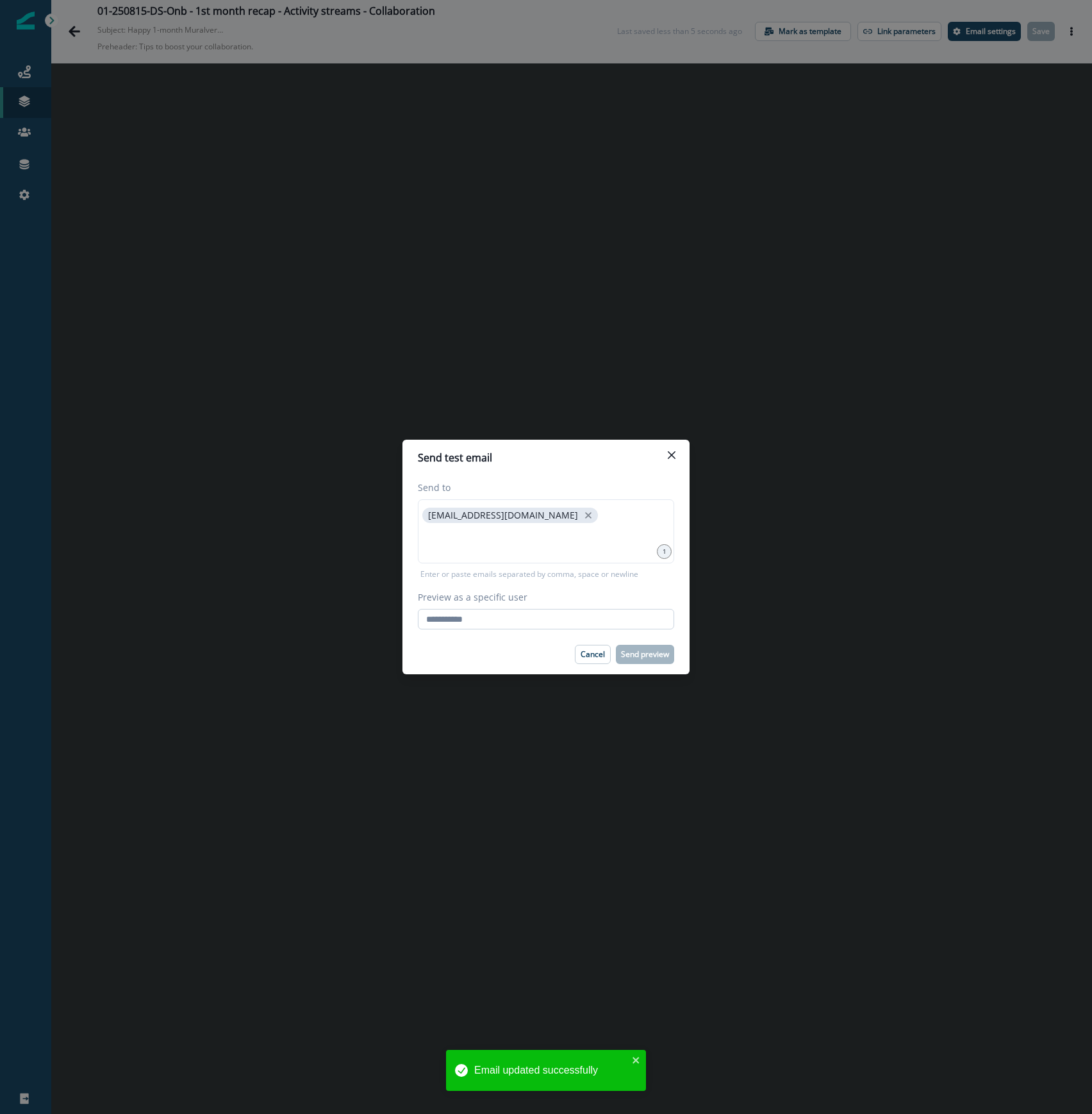
click at [504, 618] on input "Preview as a specific user" at bounding box center [545, 618] width 256 height 20
type input "**********"
click at [486, 660] on div "Cancel Send preview" at bounding box center [545, 654] width 256 height 19
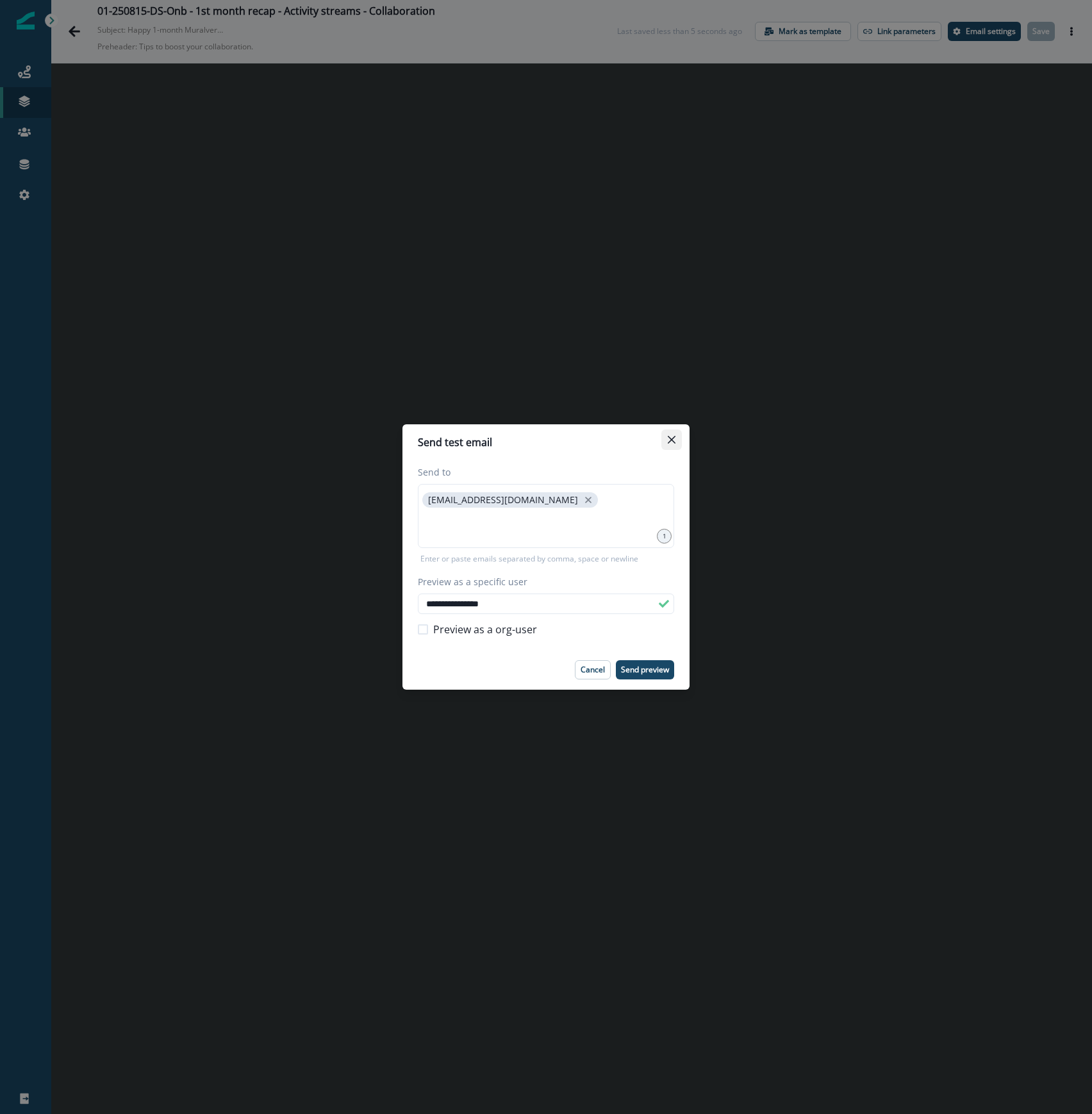
click at [681, 441] on button "Close" at bounding box center [671, 439] width 20 height 20
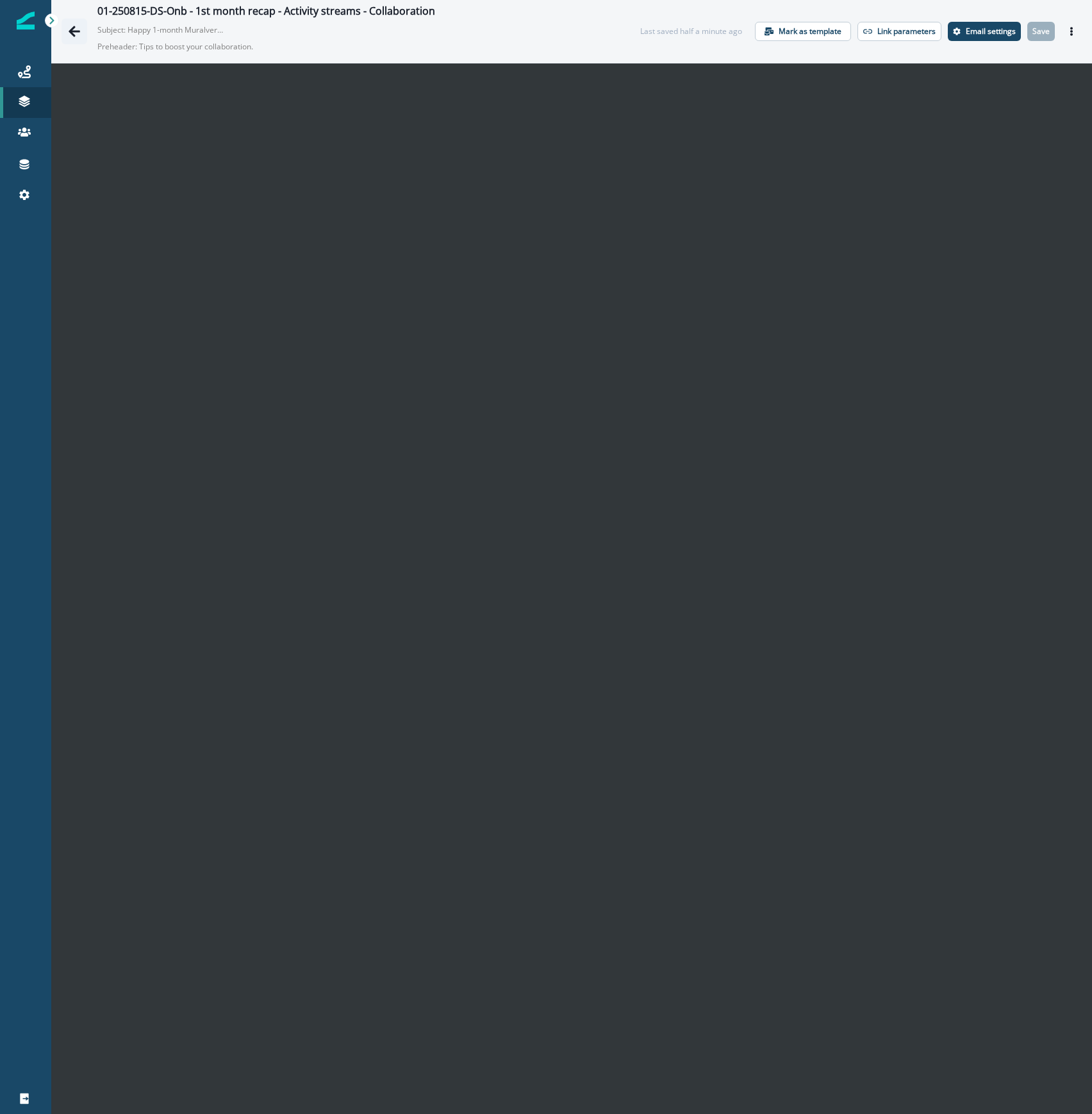
click at [70, 26] on icon "Go back" at bounding box center [74, 31] width 13 height 13
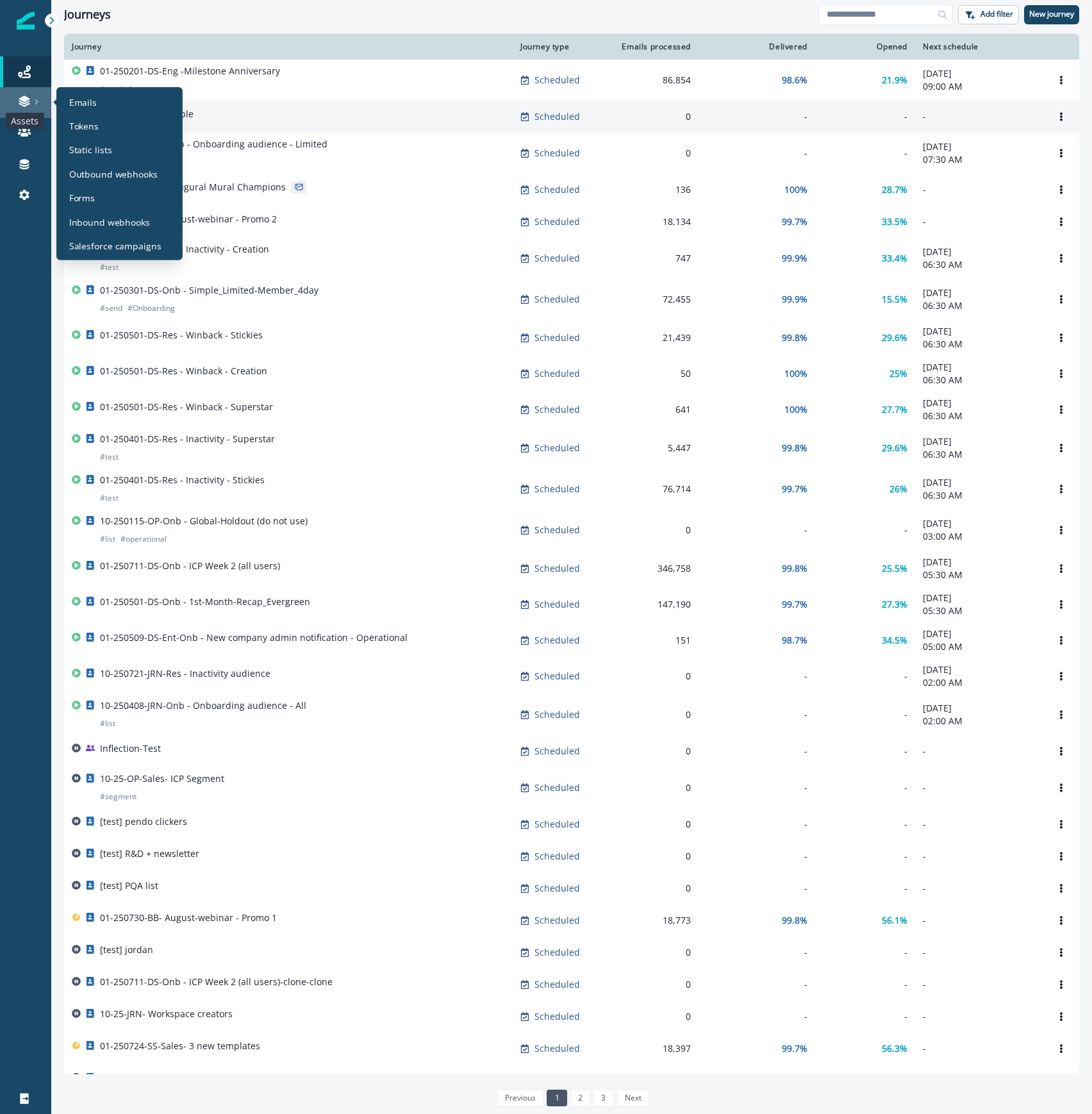
click at [24, 104] on icon at bounding box center [24, 102] width 11 height 4
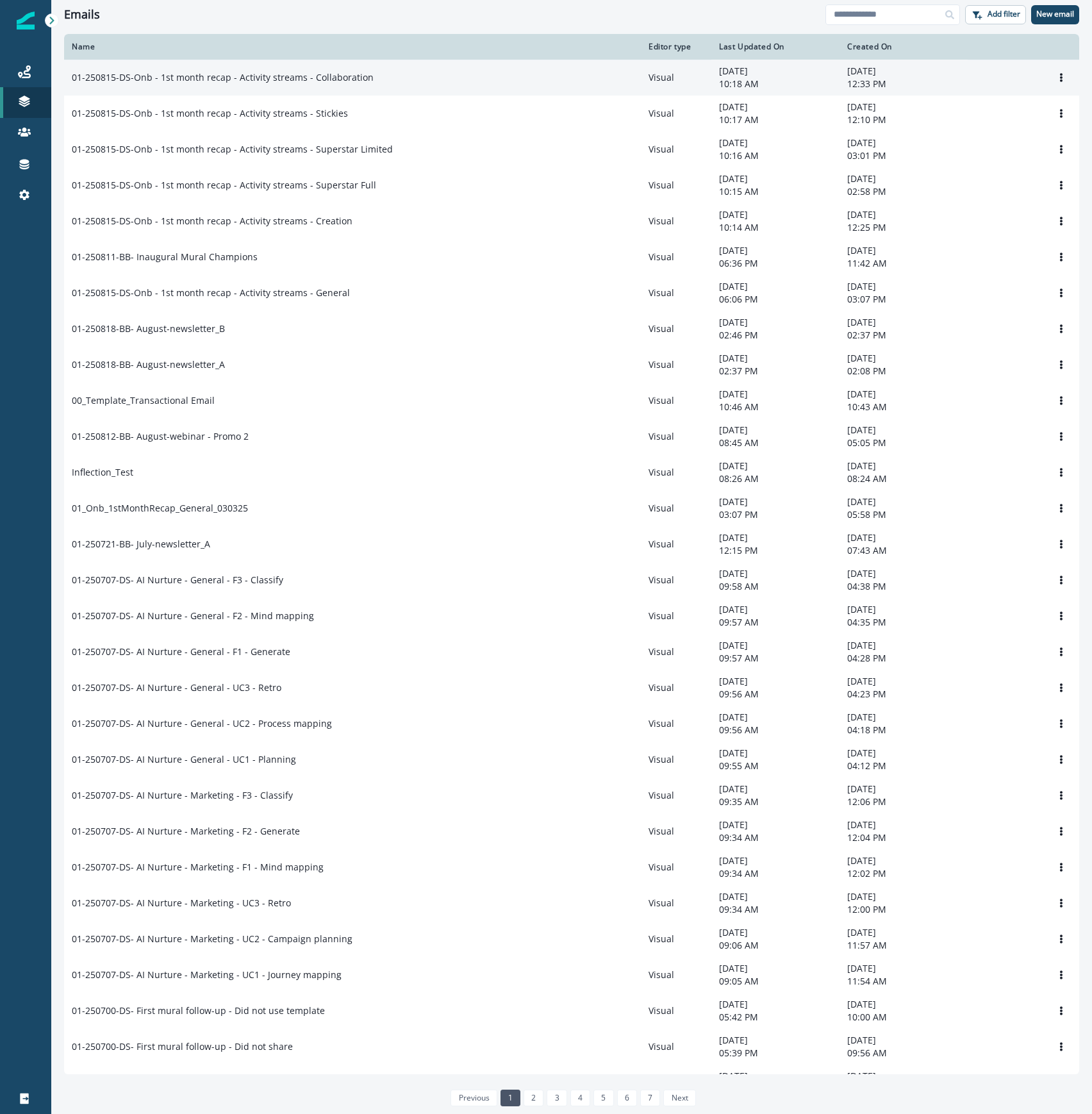
click at [300, 85] on td "01-250815-DS-Onb - 1st month recap - Activity streams - Collaboration" at bounding box center [352, 77] width 577 height 36
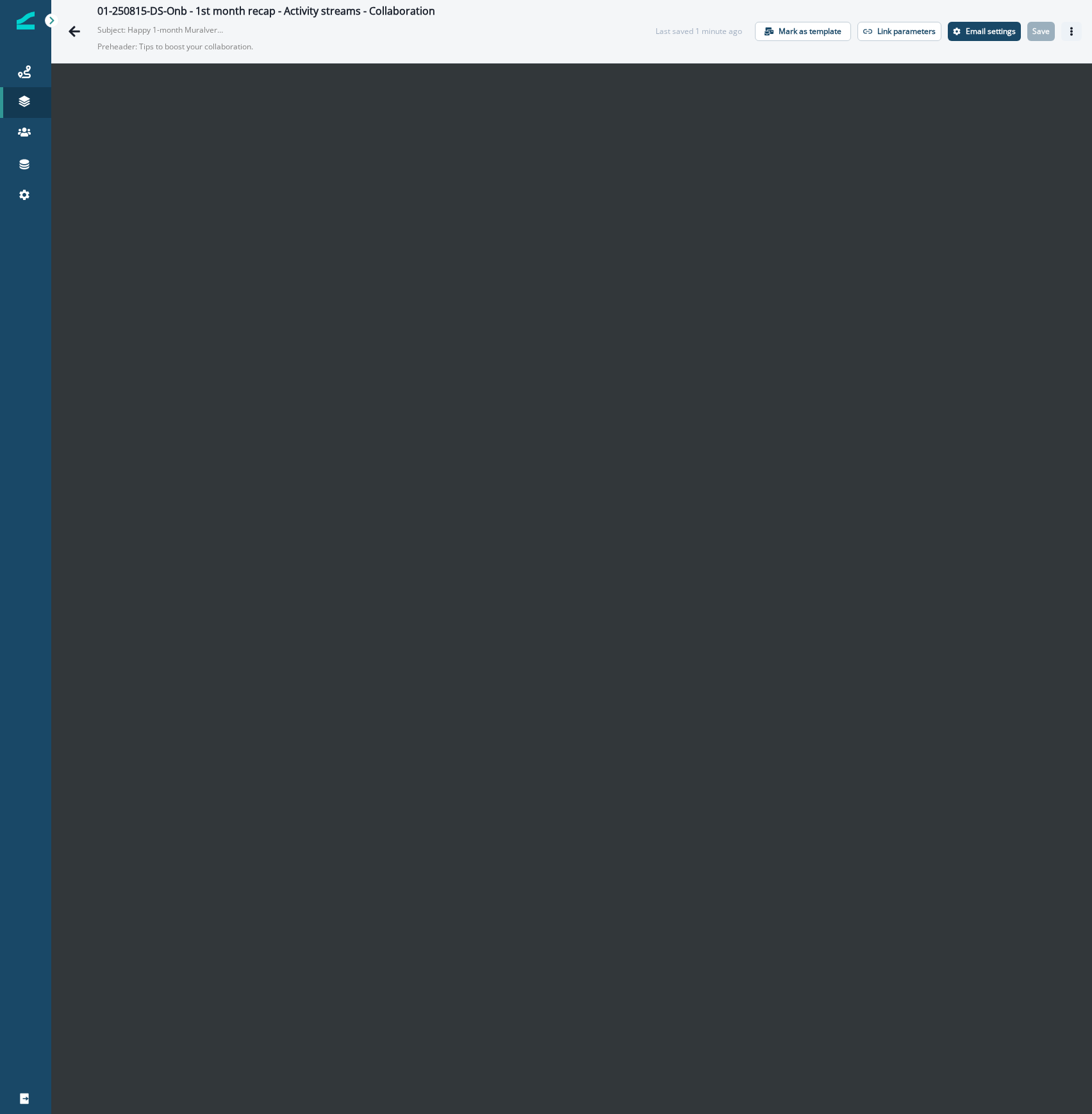
click at [1061, 26] on button "Actions" at bounding box center [1071, 32] width 20 height 19
click at [988, 107] on button "Send test email" at bounding box center [998, 109] width 143 height 23
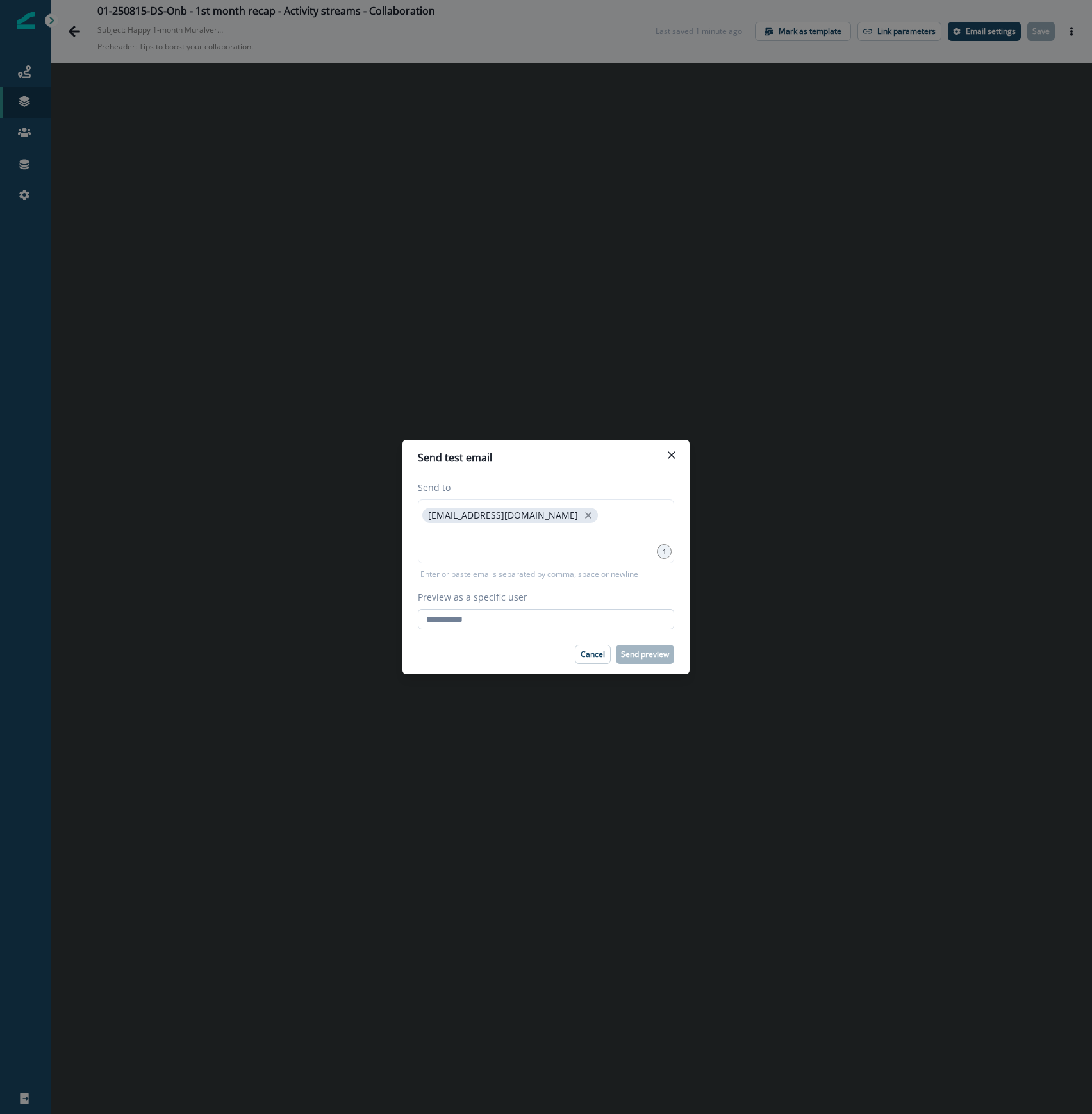
click at [490, 616] on input "Preview as a specific user" at bounding box center [545, 618] width 256 height 20
type input "**********"
click at [483, 668] on footer "Cancel Send preview" at bounding box center [546, 653] width 287 height 40
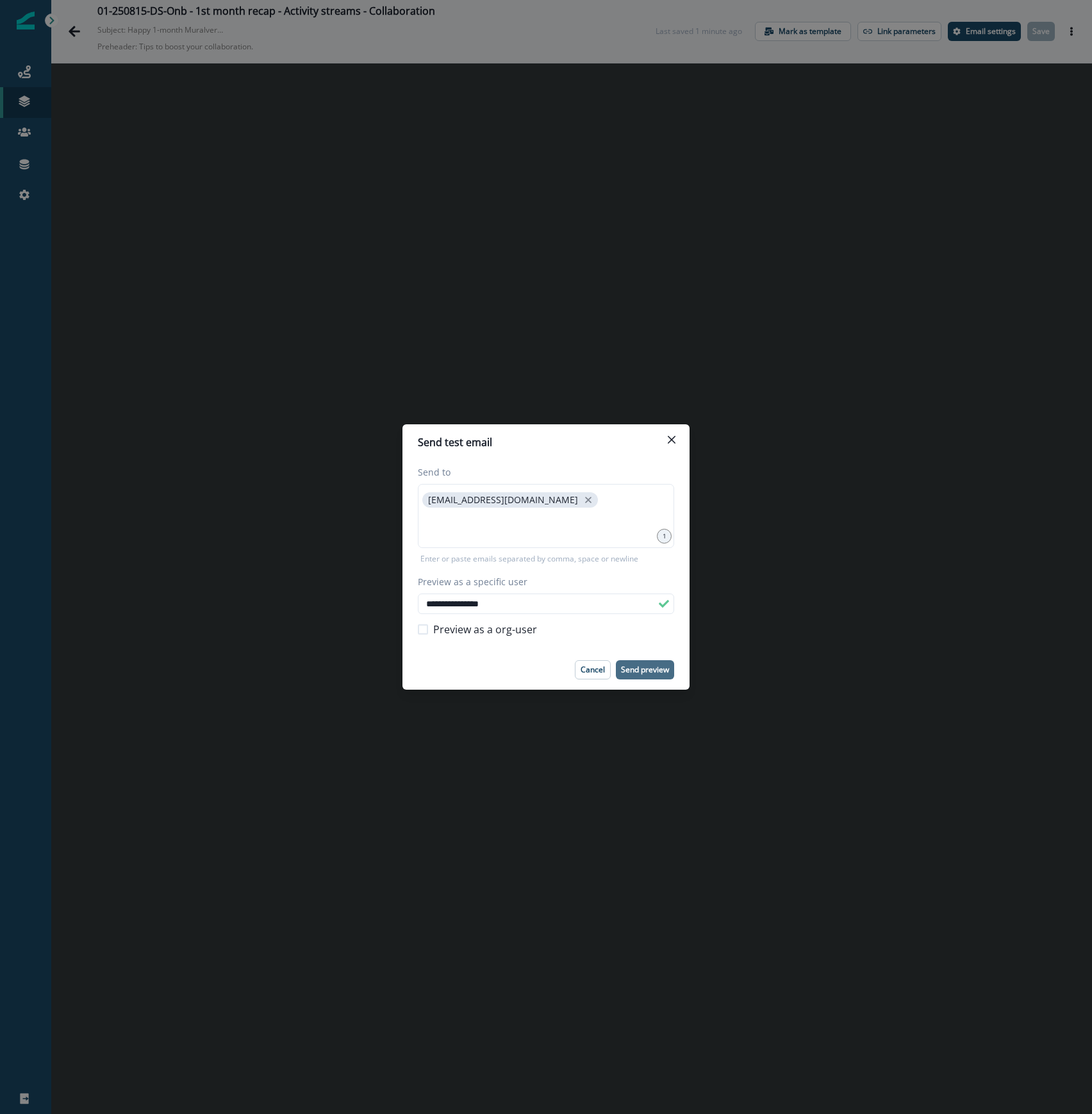
click at [656, 662] on button "Send preview" at bounding box center [645, 670] width 58 height 19
click at [675, 437] on icon "Close" at bounding box center [671, 439] width 8 height 8
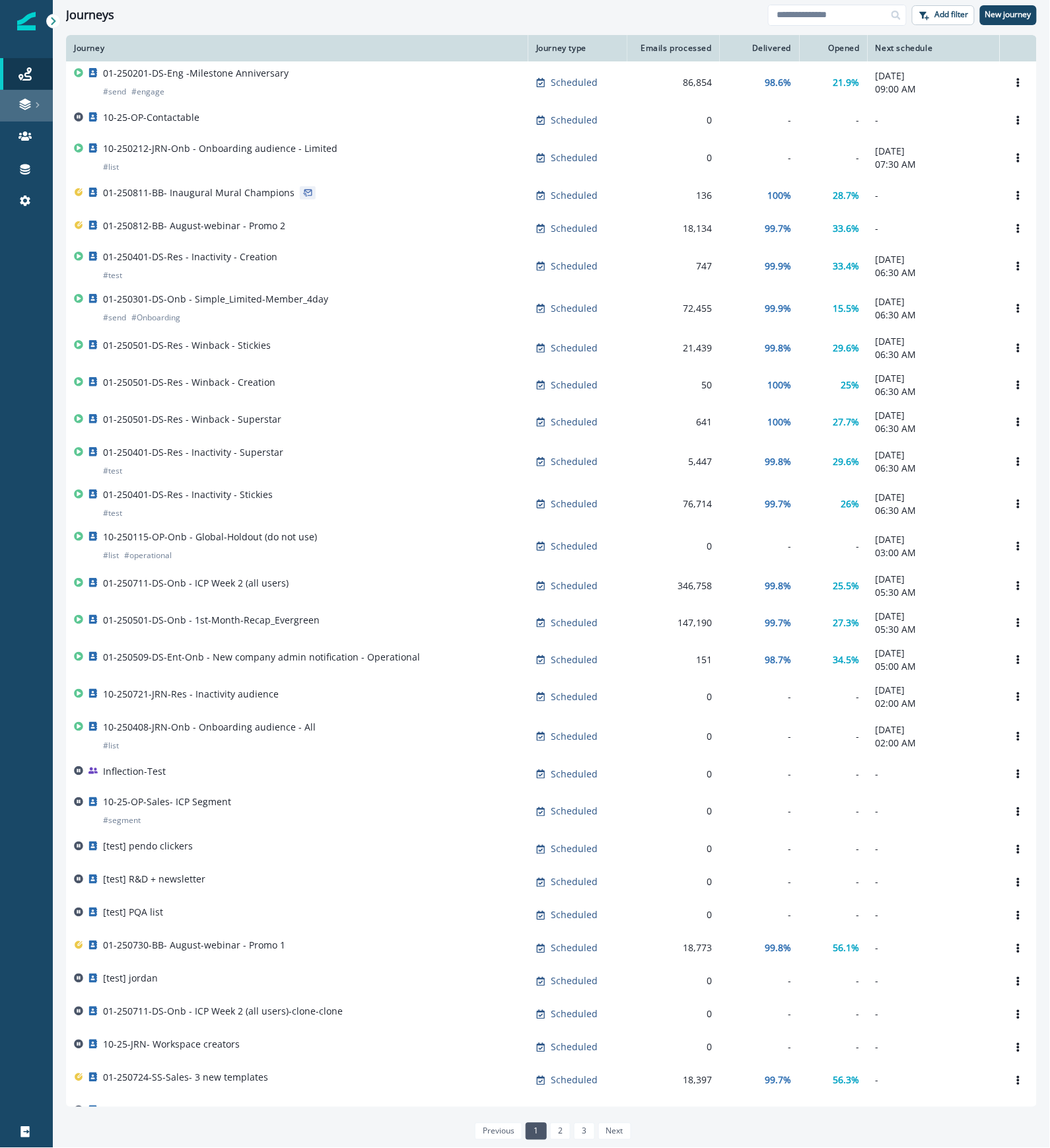
click at [34, 109] on div at bounding box center [26, 104] width 43 height 14
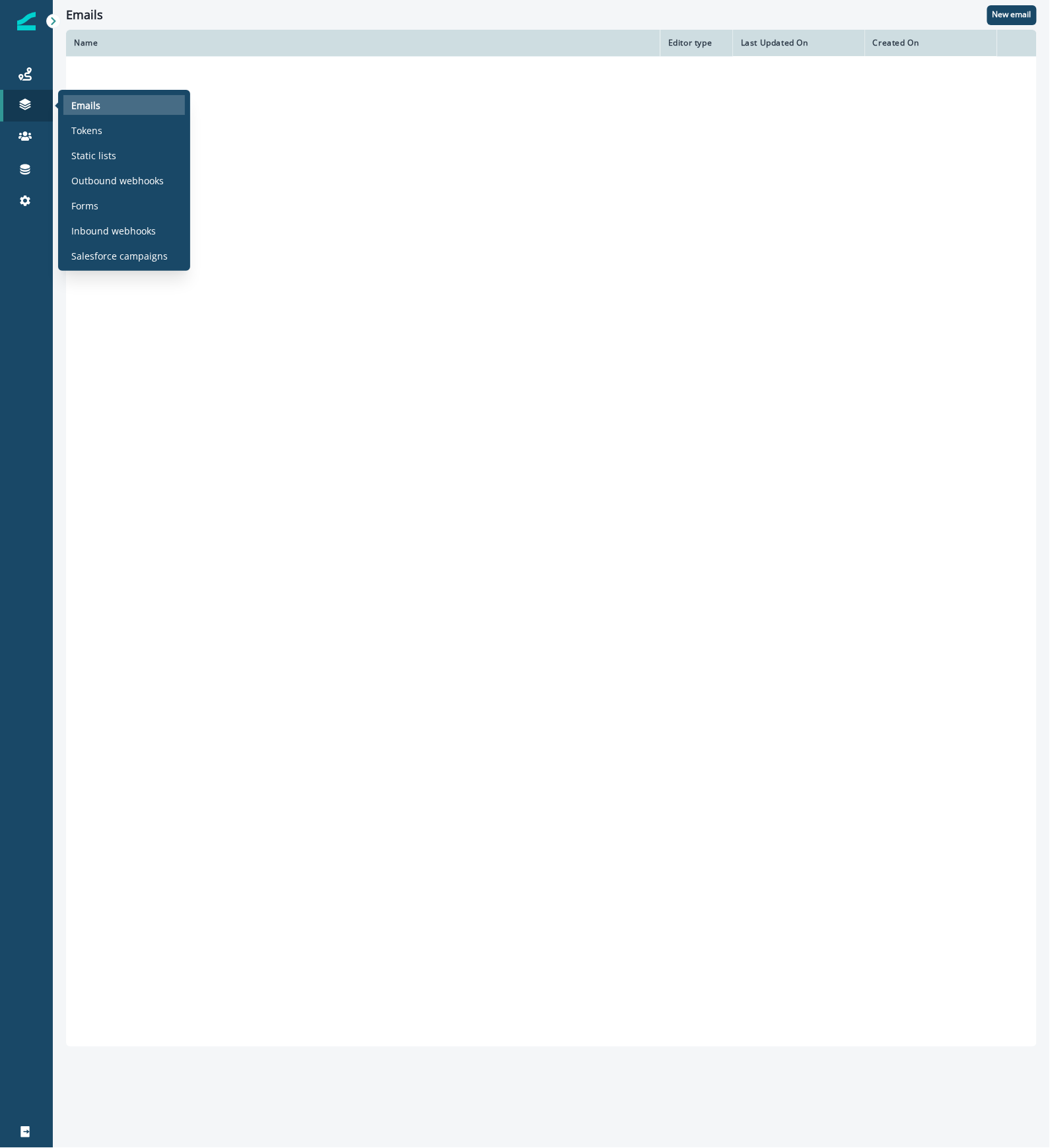
click at [136, 108] on div "Emails" at bounding box center [124, 105] width 122 height 20
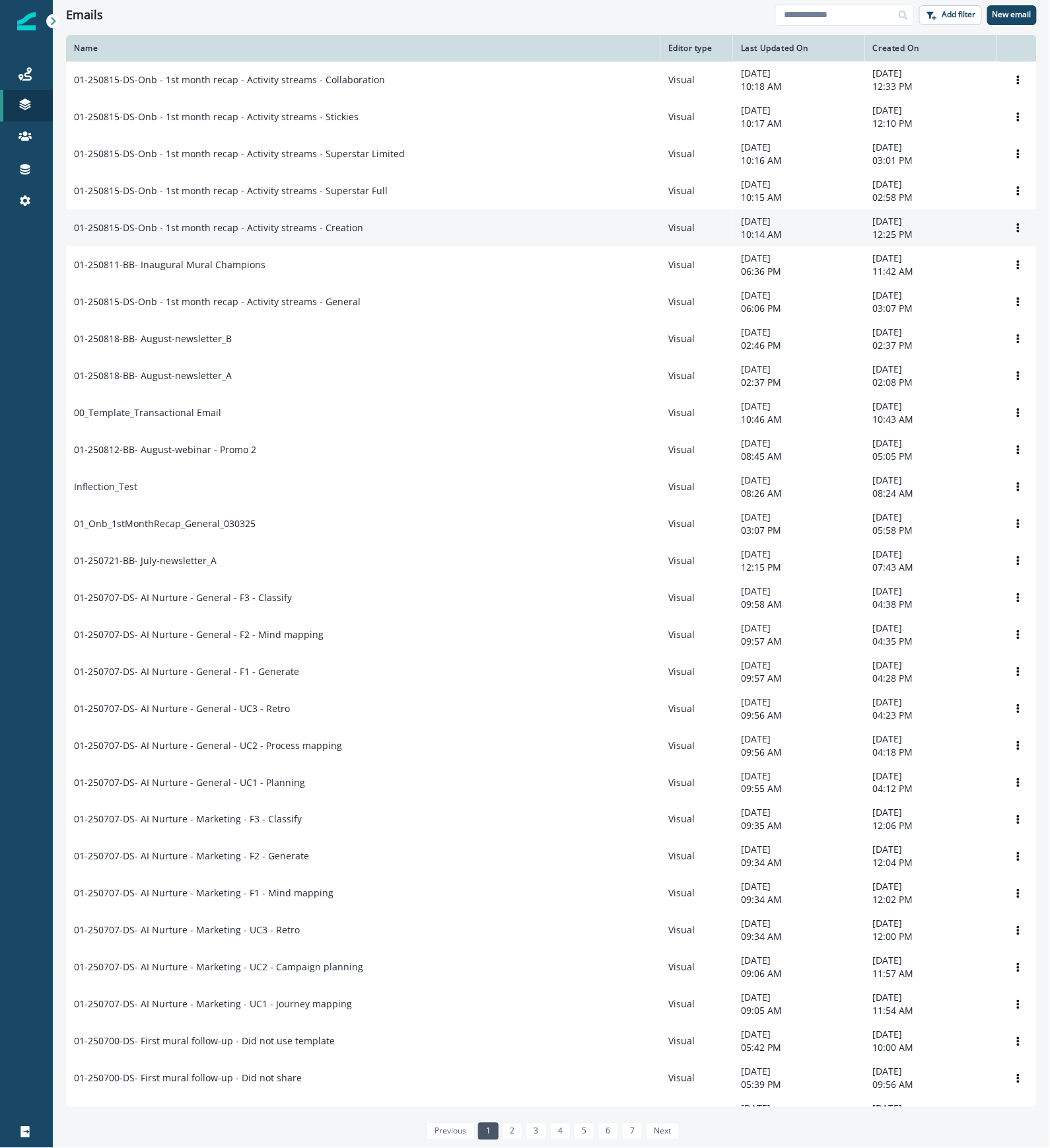
click at [366, 231] on div "01-250815-DS-Onb - 1st month recap - Activity streams - Creation" at bounding box center [363, 228] width 578 height 14
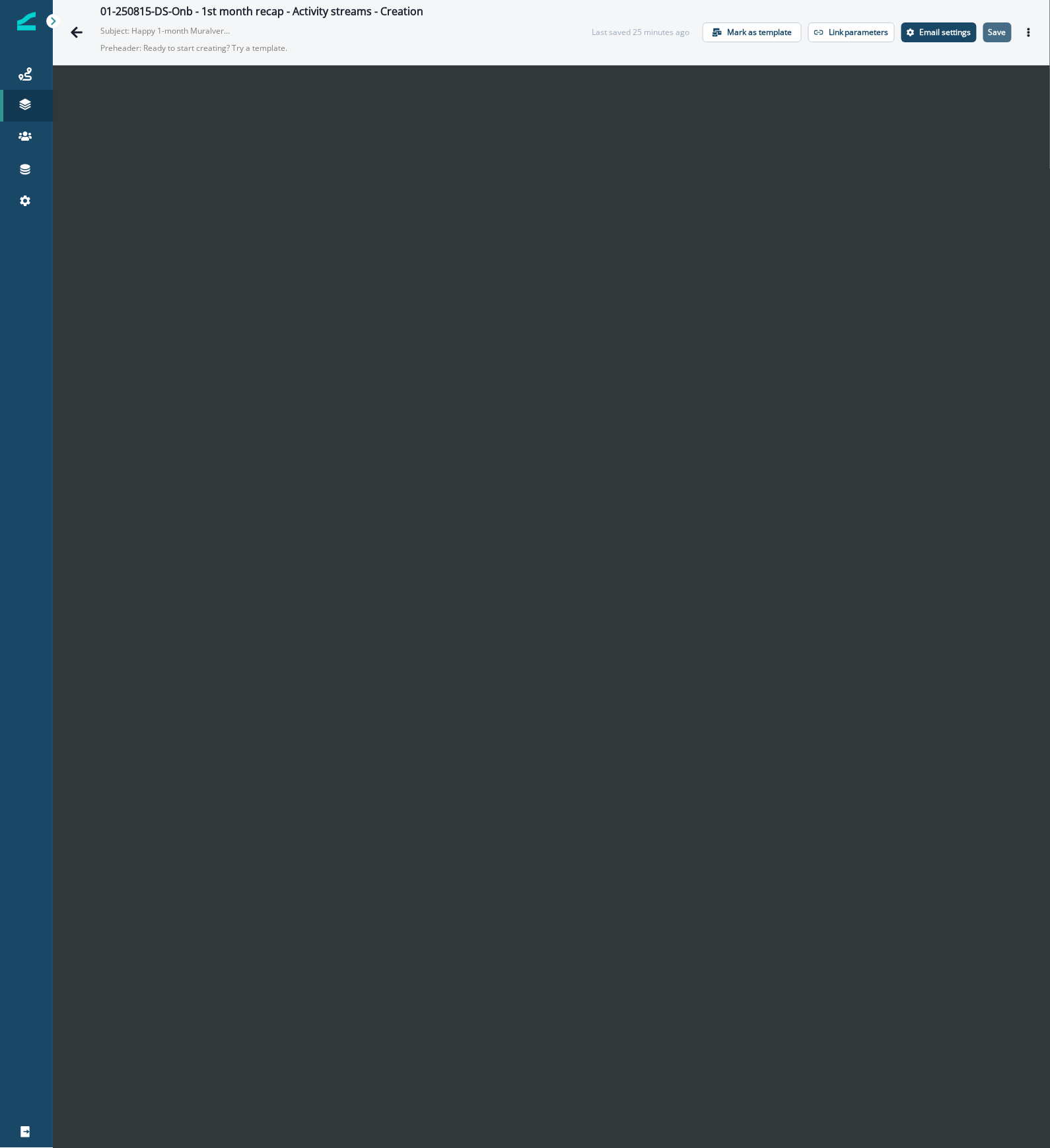
click at [988, 37] on p "Save" at bounding box center [997, 33] width 18 height 9
click at [81, 30] on icon "Go back" at bounding box center [76, 32] width 14 height 14
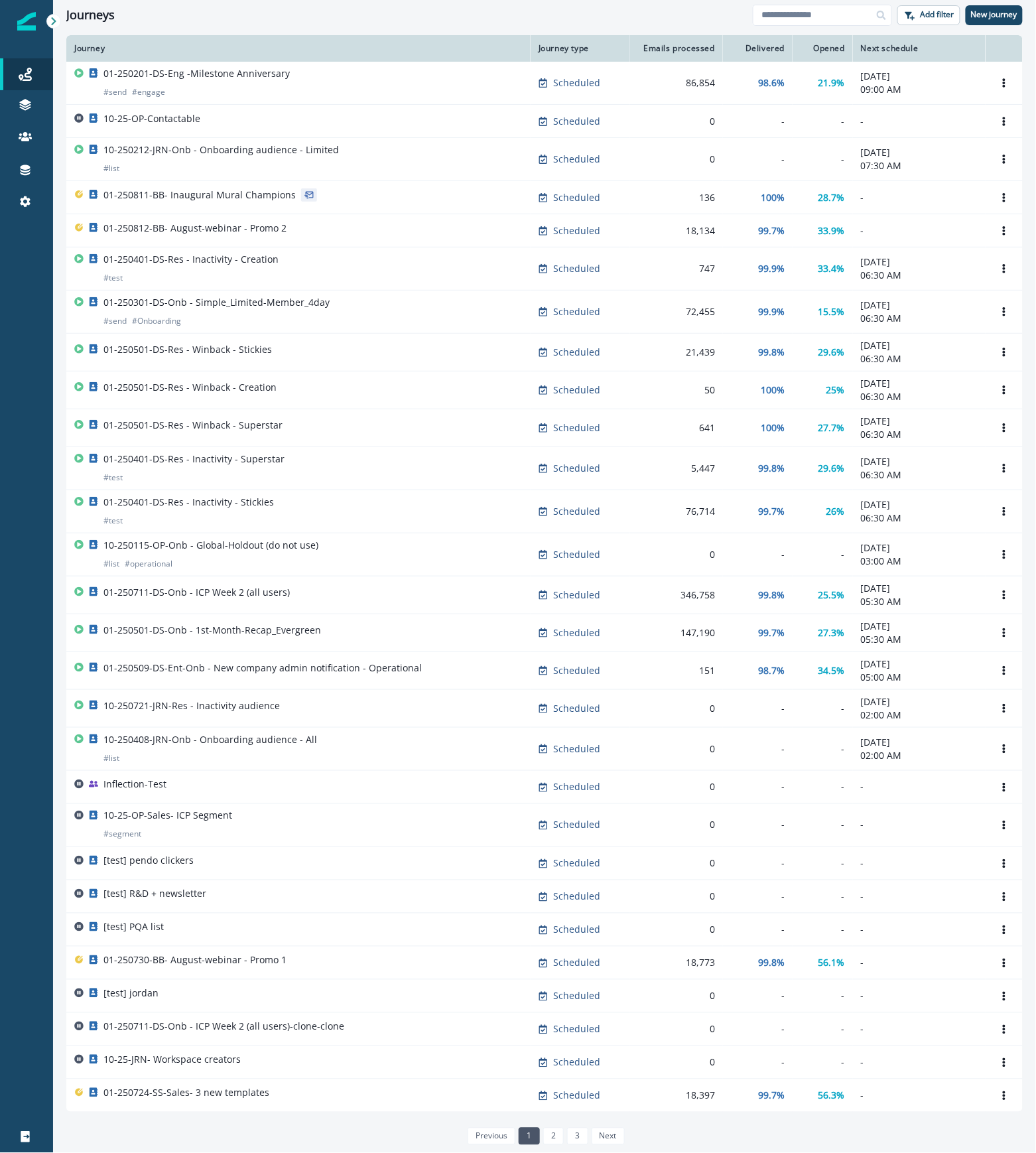
click at [11, 266] on div at bounding box center [26, 677] width 53 height 888
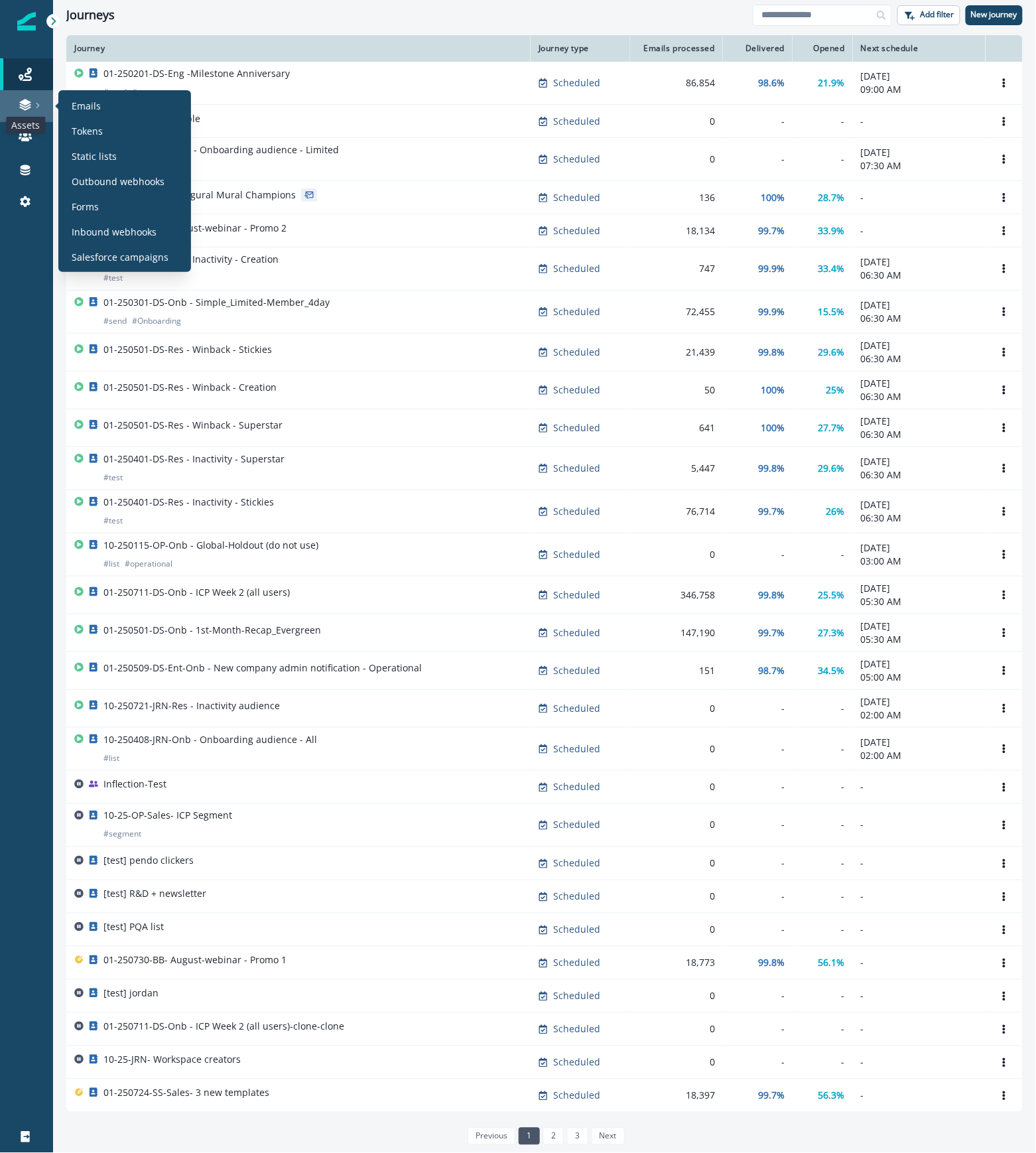
click at [30, 106] on icon at bounding box center [25, 105] width 14 height 14
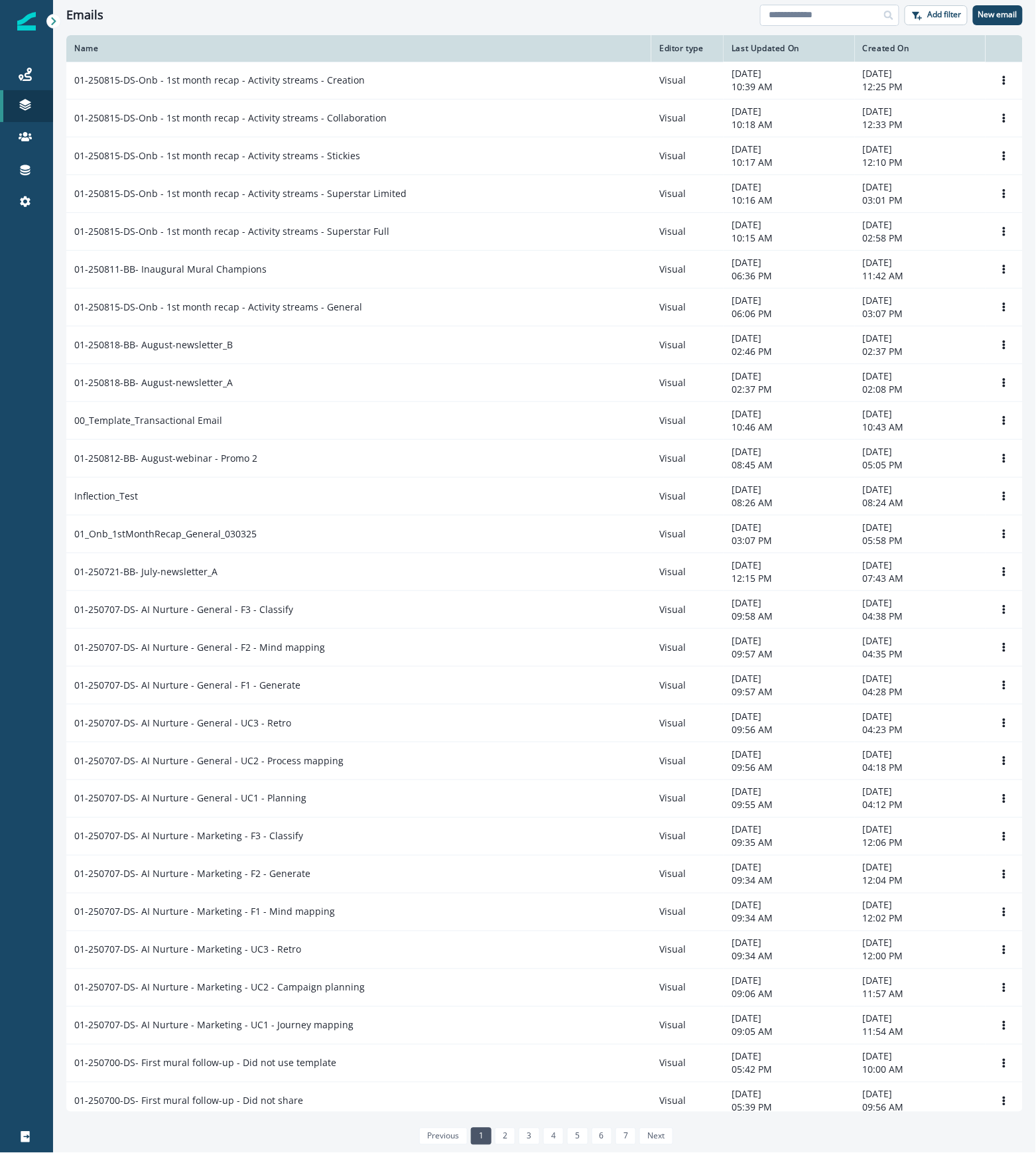
click at [833, 8] on input at bounding box center [829, 15] width 139 height 21
type input "*******"
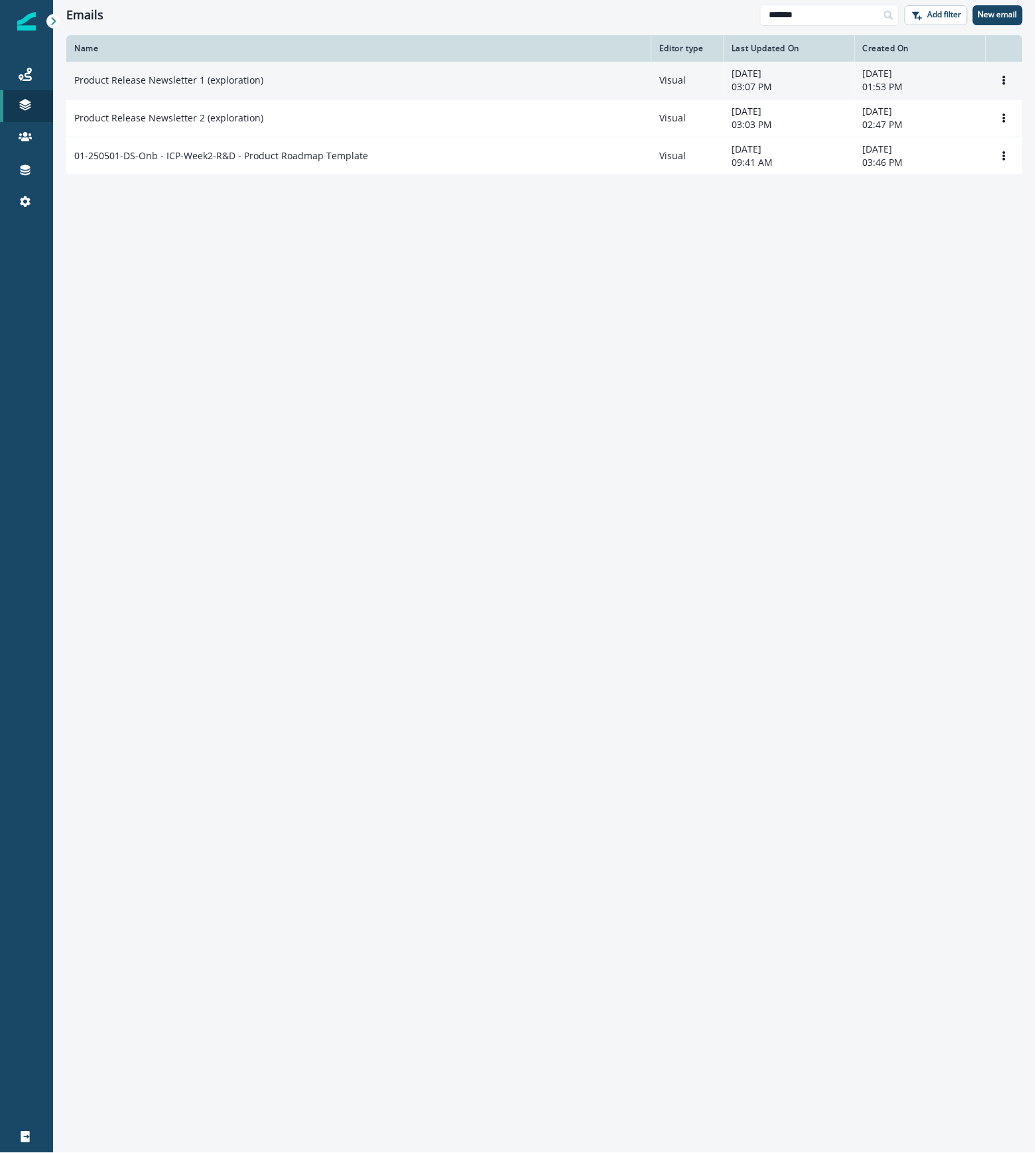
click at [341, 96] on td "Product Release Newsletter 1 (exploration)" at bounding box center [359, 80] width 585 height 37
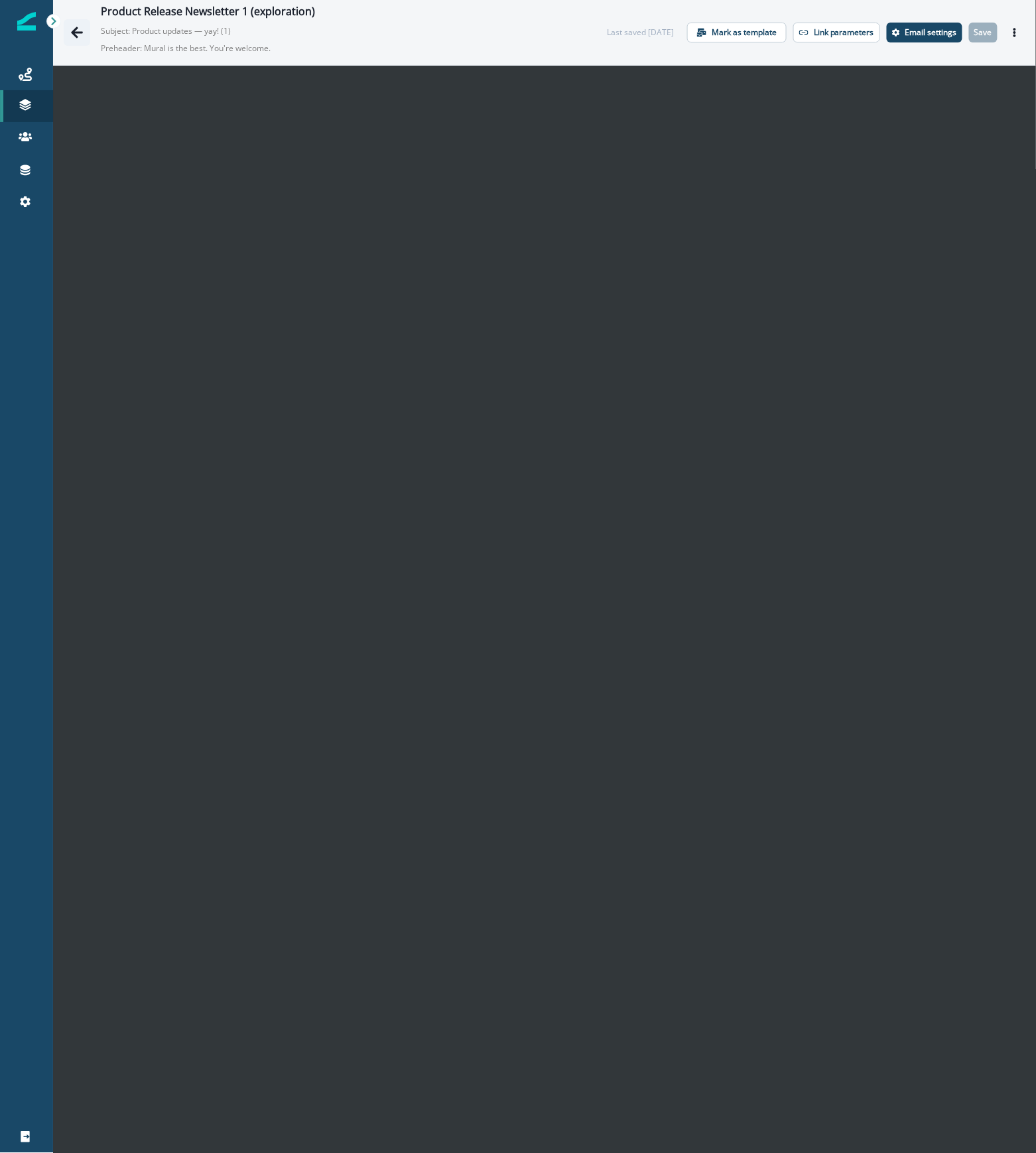
click at [77, 36] on icon "Go back" at bounding box center [77, 32] width 12 height 11
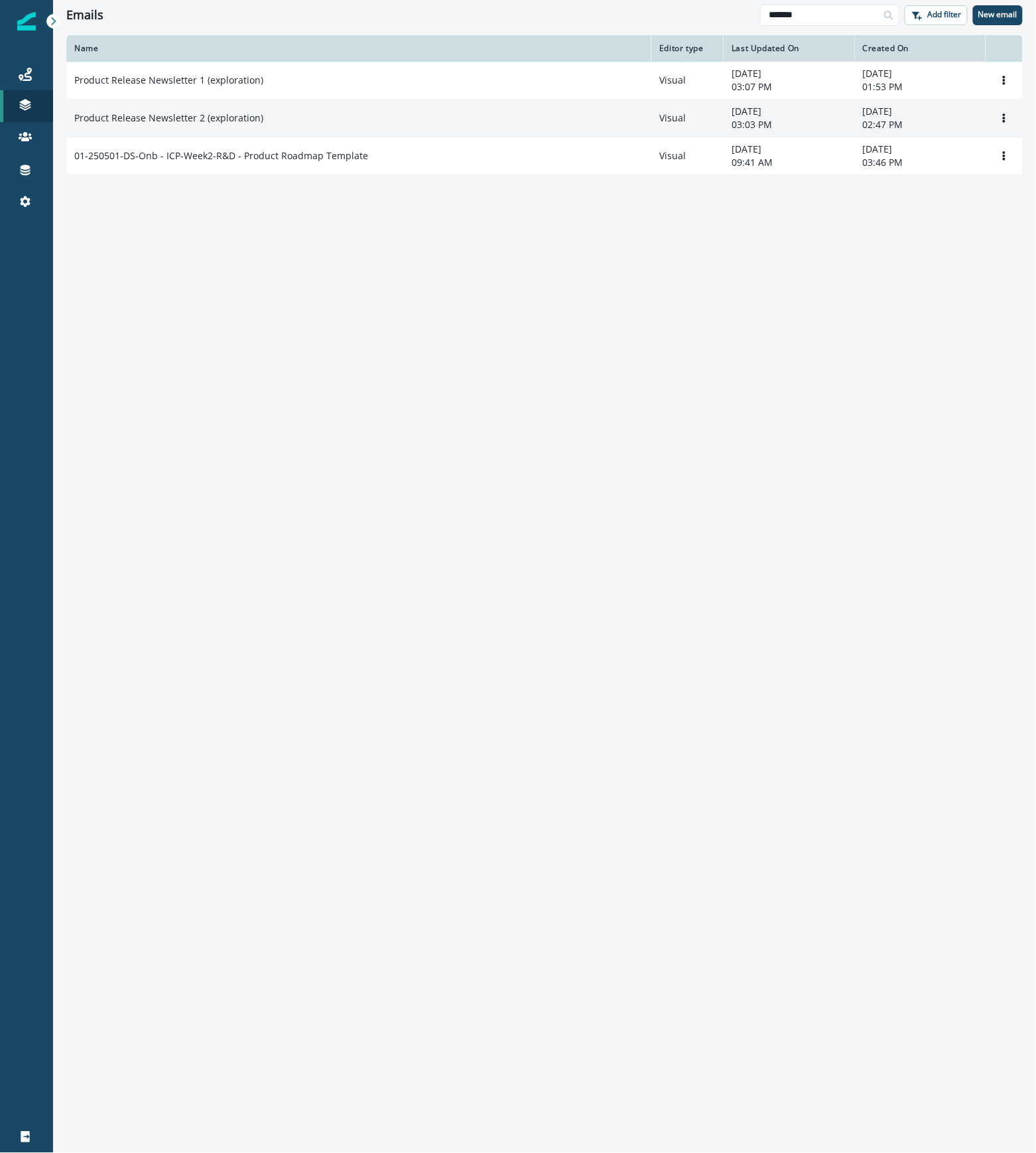
click at [294, 120] on div "Product Release Newsletter 2 (exploration)" at bounding box center [359, 118] width 569 height 14
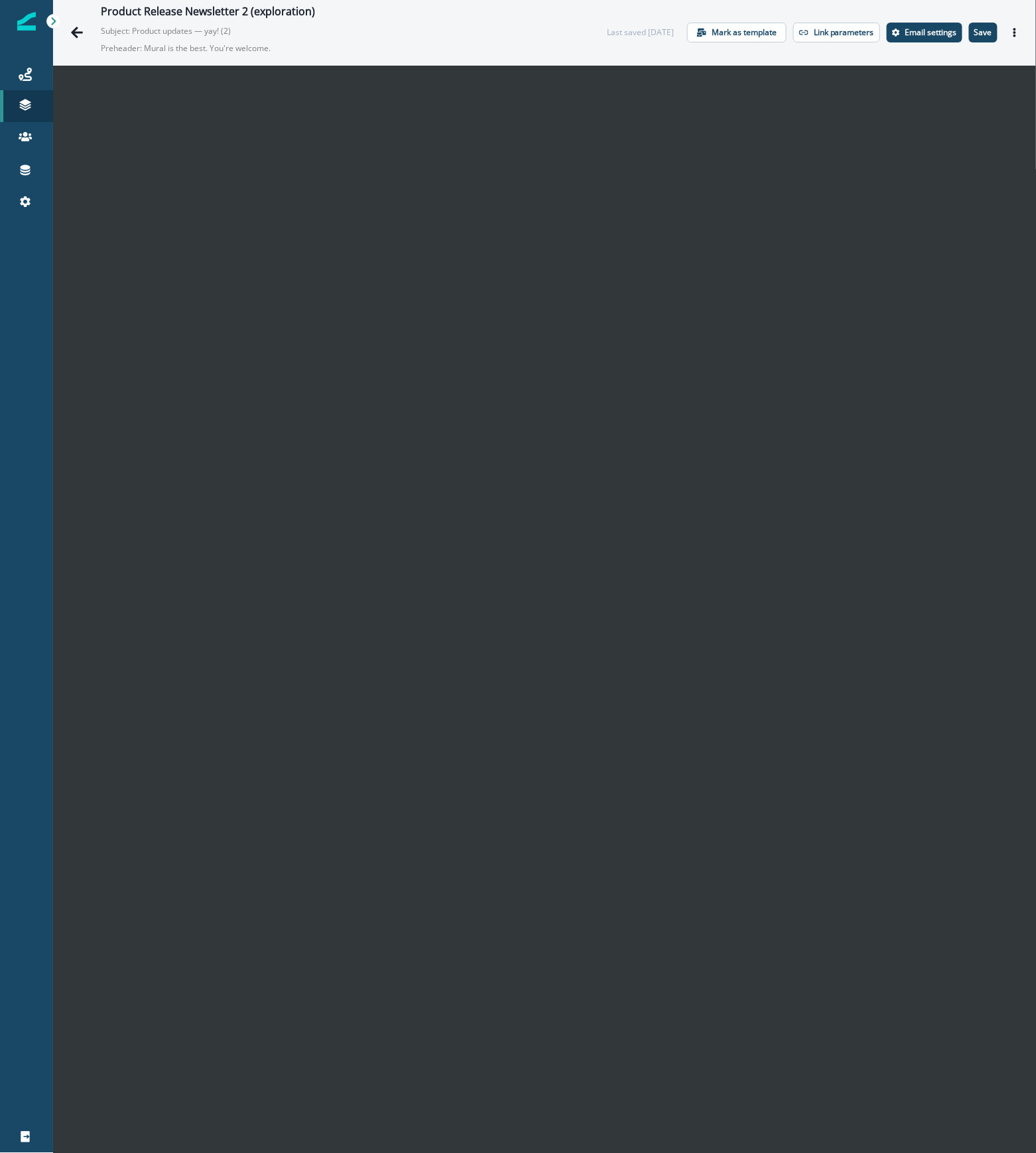
click at [21, 527] on div at bounding box center [26, 677] width 53 height 888
click at [1010, 33] on icon "Actions" at bounding box center [1014, 33] width 9 height 9
click at [927, 109] on button "Send test email" at bounding box center [938, 113] width 148 height 24
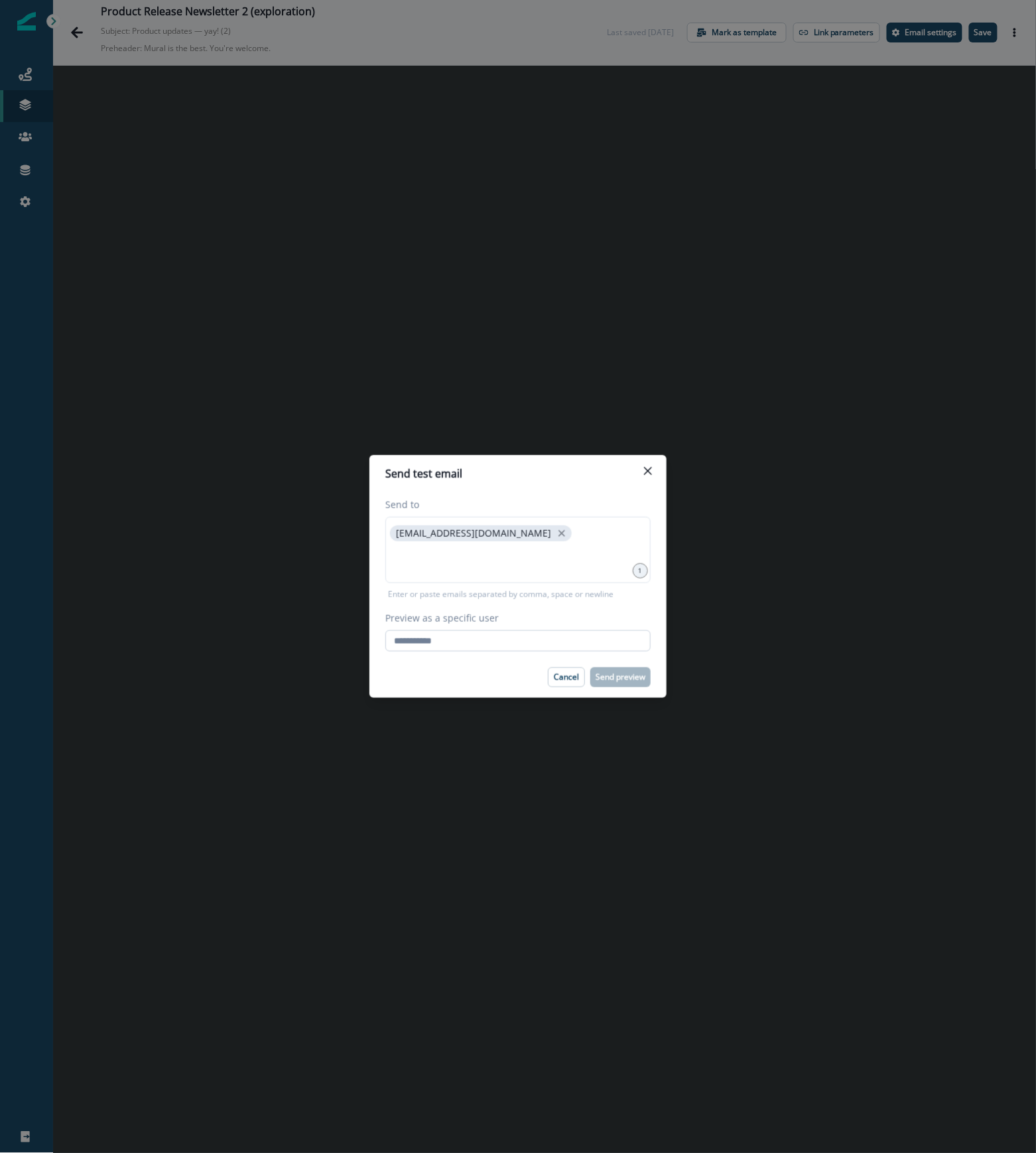
click at [462, 630] on input "Preview as a specific user" at bounding box center [518, 640] width 265 height 21
click at [471, 566] on input at bounding box center [518, 560] width 262 height 26
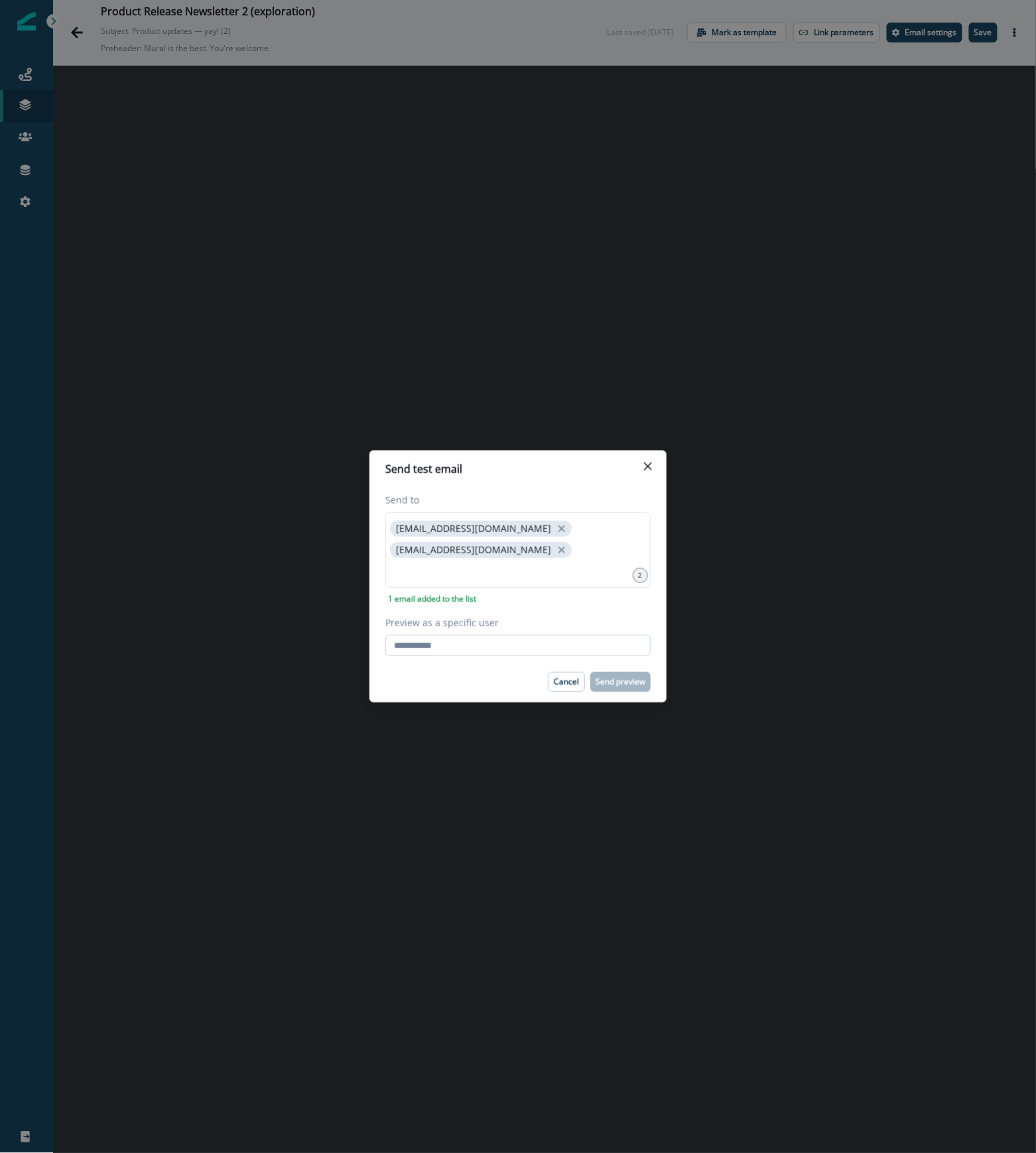
click at [452, 654] on input "Preview as a specific user" at bounding box center [518, 644] width 265 height 21
type input "**********"
click at [431, 688] on div "Cancel Send preview" at bounding box center [518, 682] width 265 height 20
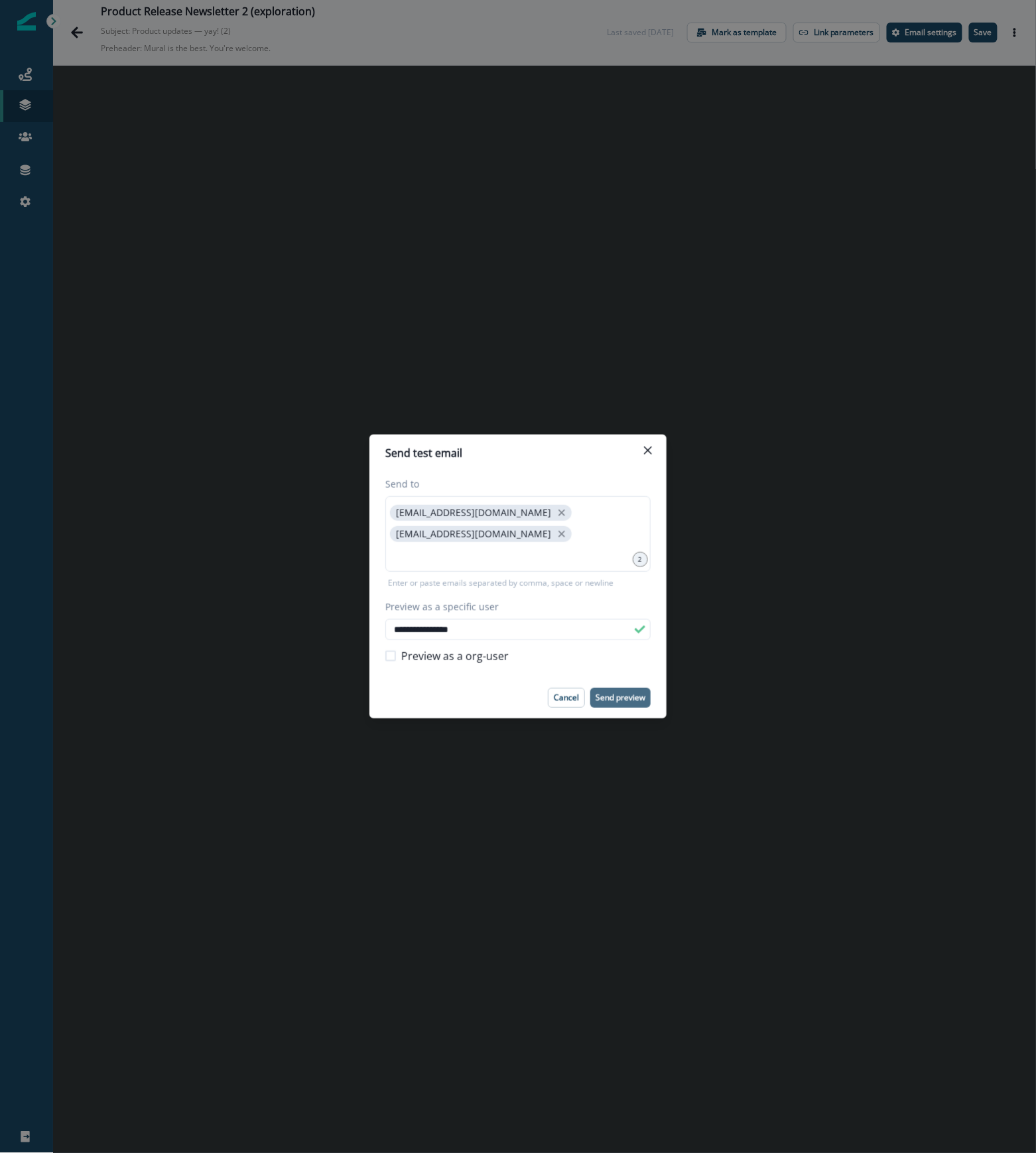
click at [614, 701] on p "Send preview" at bounding box center [621, 697] width 50 height 9
click at [644, 447] on icon "Close" at bounding box center [648, 450] width 8 height 8
